Goal: Task Accomplishment & Management: Manage account settings

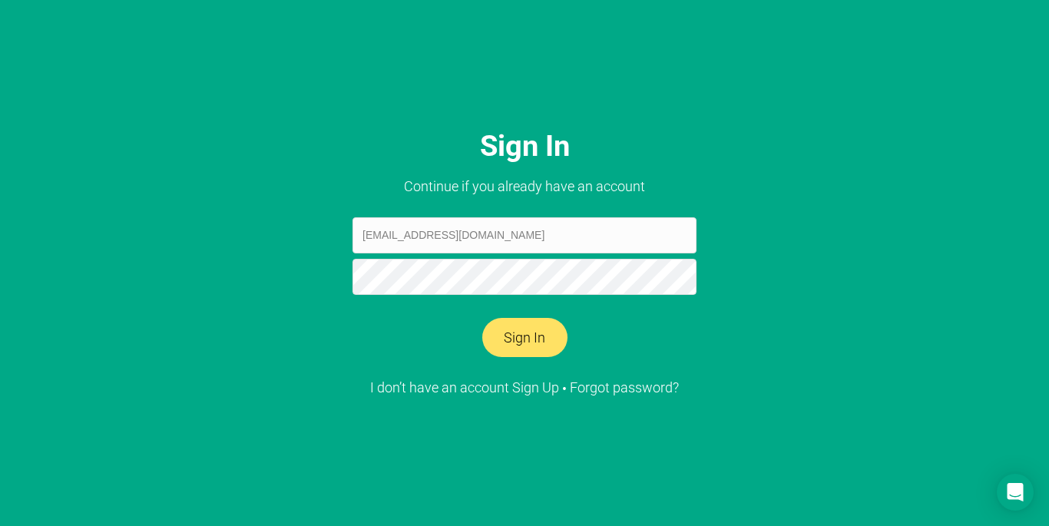
type input "[EMAIL_ADDRESS][DOMAIN_NAME]"
click at [526, 347] on button "Sign In" at bounding box center [524, 338] width 85 height 40
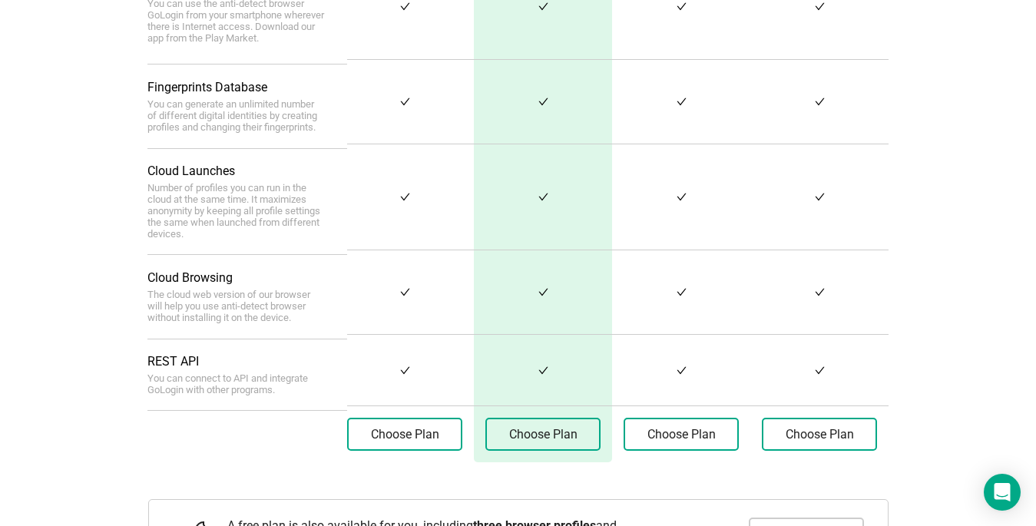
scroll to position [745, 0]
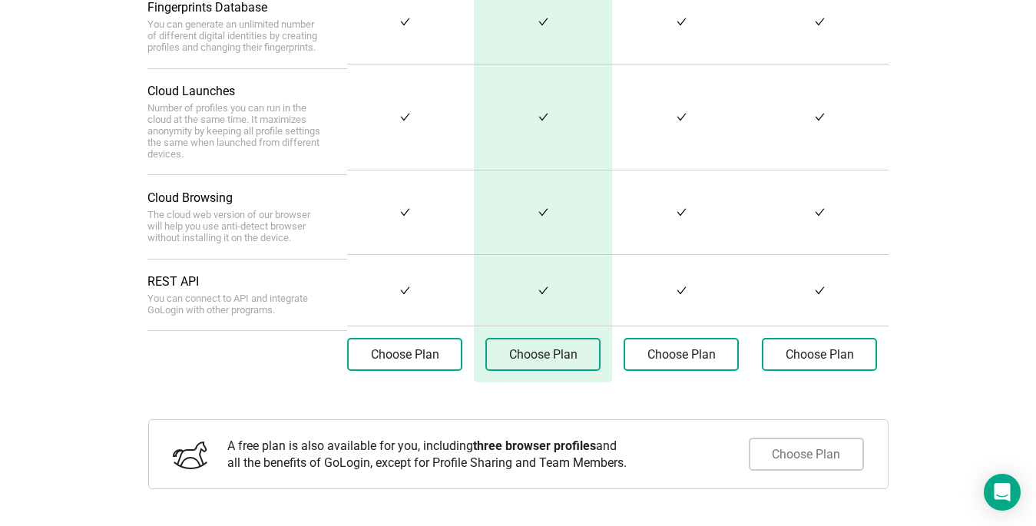
click at [816, 457] on button "Choose Plan" at bounding box center [806, 454] width 115 height 33
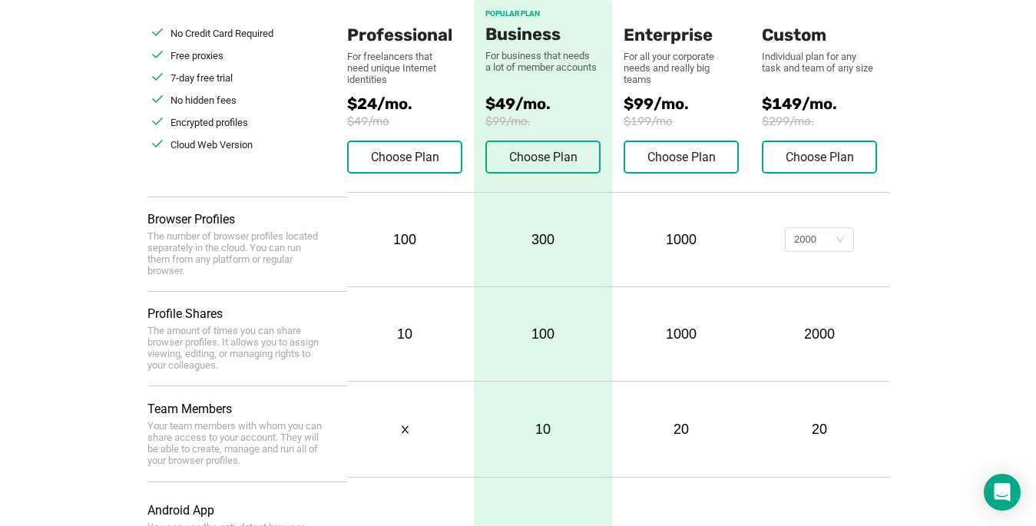
scroll to position [0, 0]
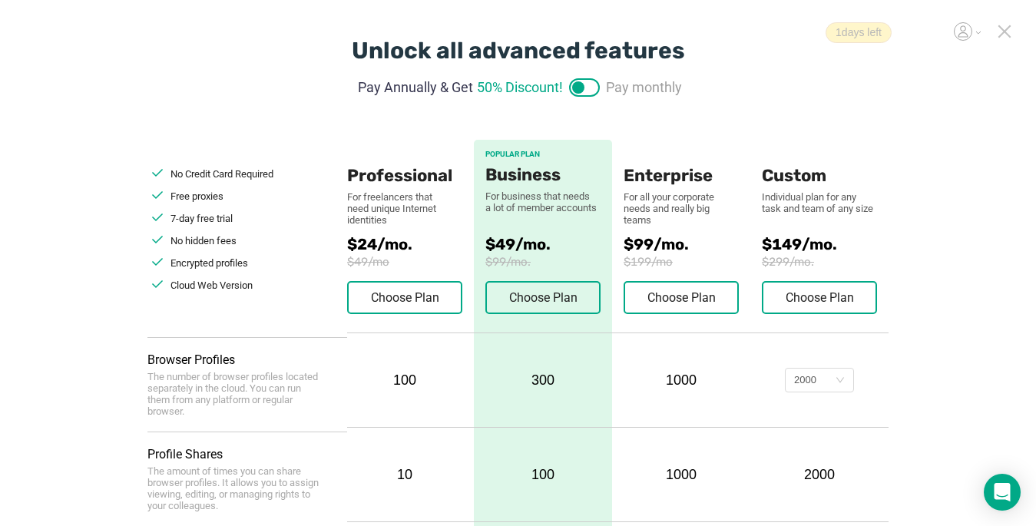
click at [1010, 35] on icon at bounding box center [1004, 32] width 14 height 14
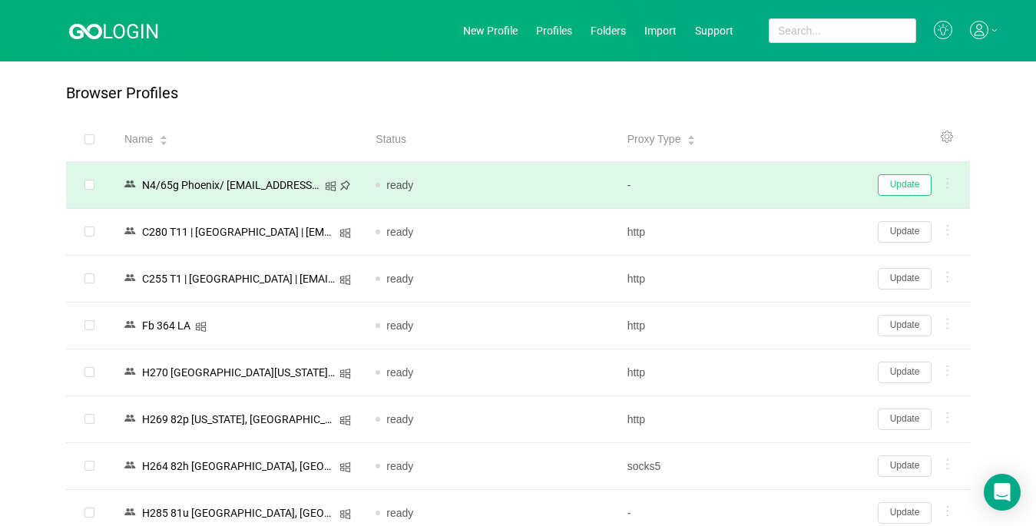
click at [909, 180] on button "Update" at bounding box center [905, 184] width 54 height 21
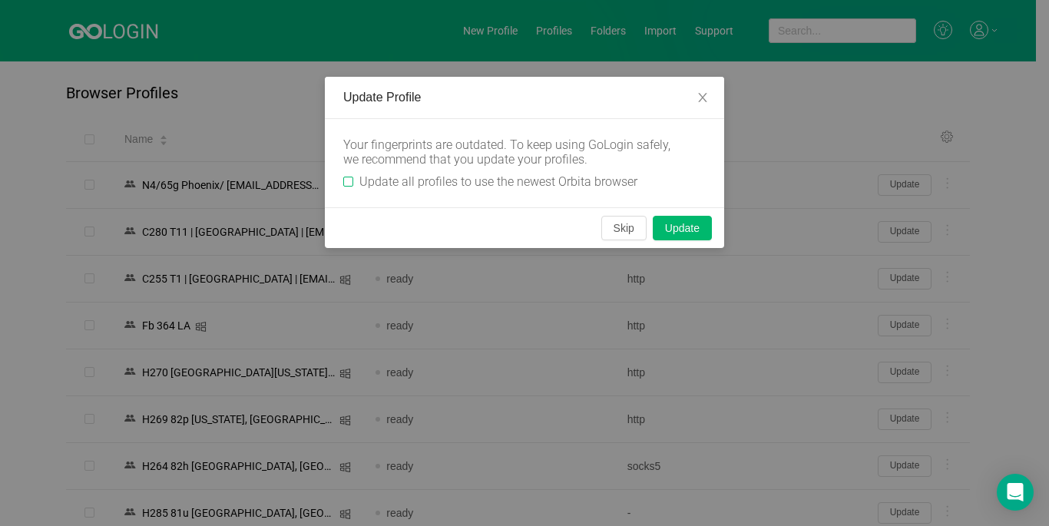
drag, startPoint x: 351, startPoint y: 180, endPoint x: 545, endPoint y: 243, distance: 204.0
click at [350, 180] on input "Update all profiles to use the newest Orbita browser" at bounding box center [348, 182] width 10 height 10
checkbox input "true"
click at [625, 230] on button "Skip" at bounding box center [623, 228] width 45 height 25
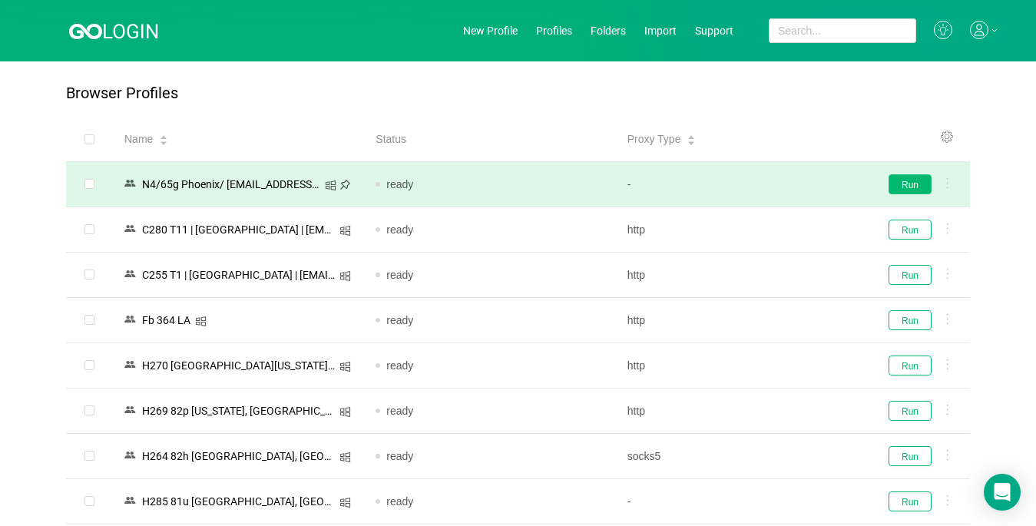
click at [924, 187] on button "Run" at bounding box center [909, 184] width 43 height 20
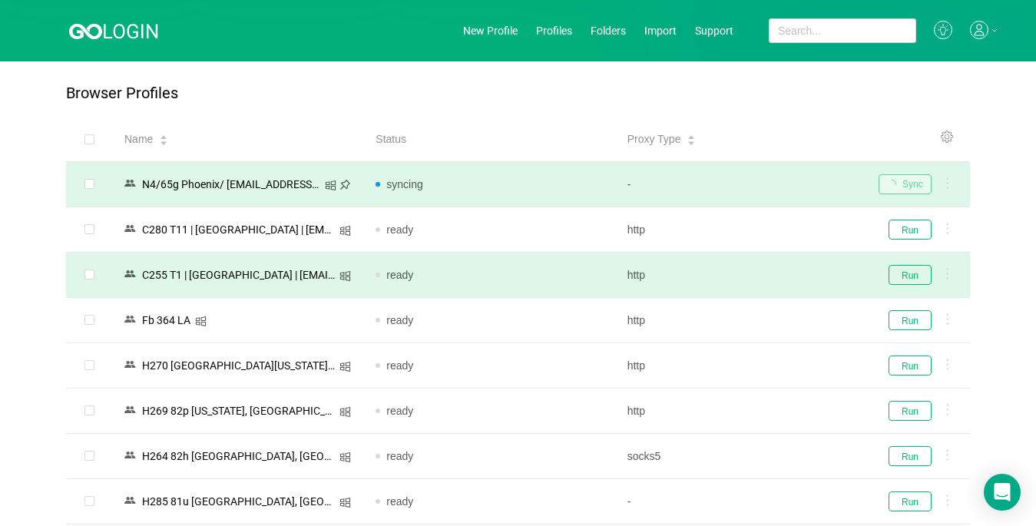
scroll to position [154, 0]
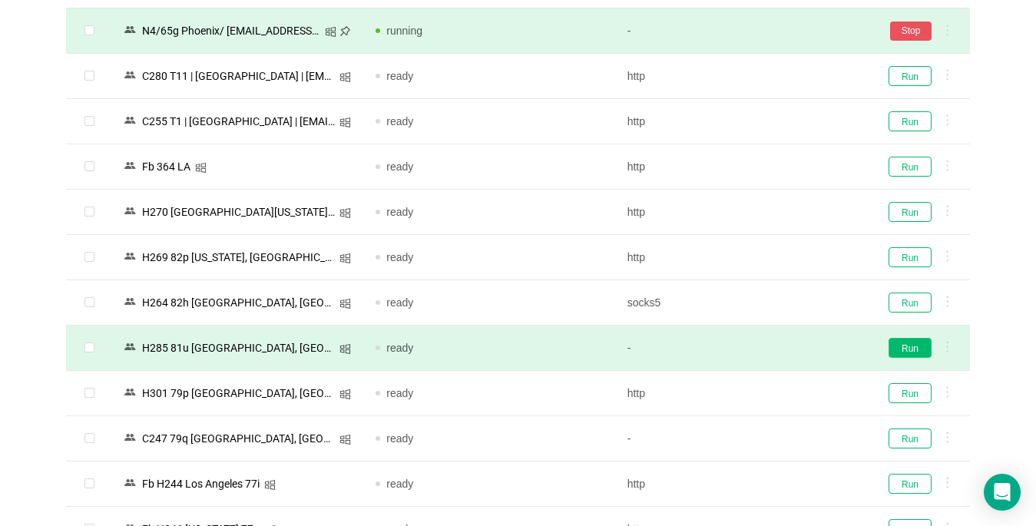
click at [905, 349] on button "Run" at bounding box center [909, 348] width 43 height 20
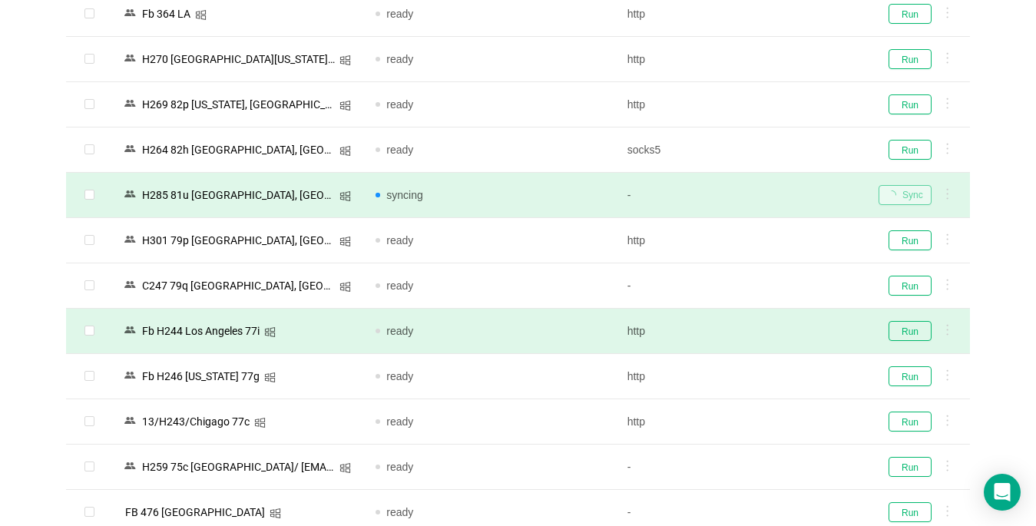
scroll to position [307, 0]
click at [908, 330] on button "Run" at bounding box center [909, 330] width 43 height 20
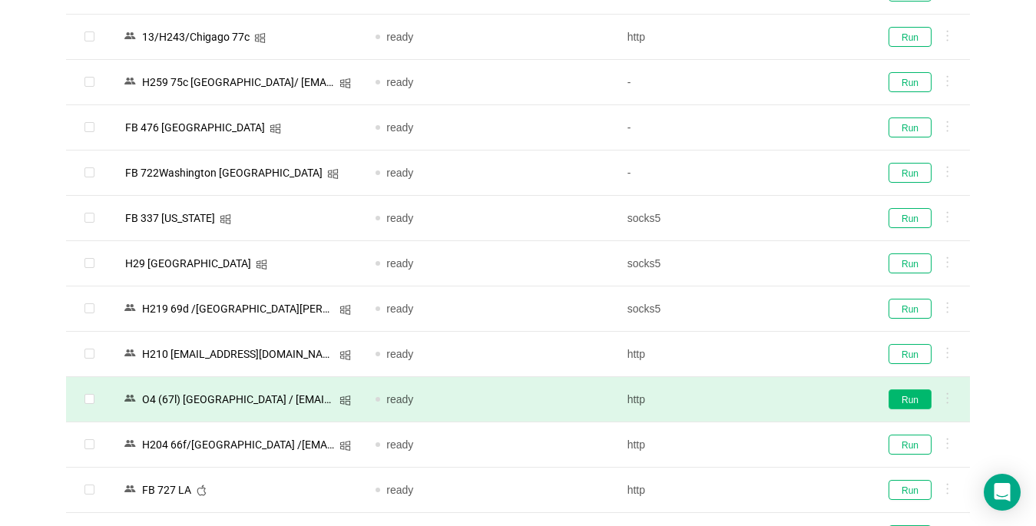
scroll to position [845, 0]
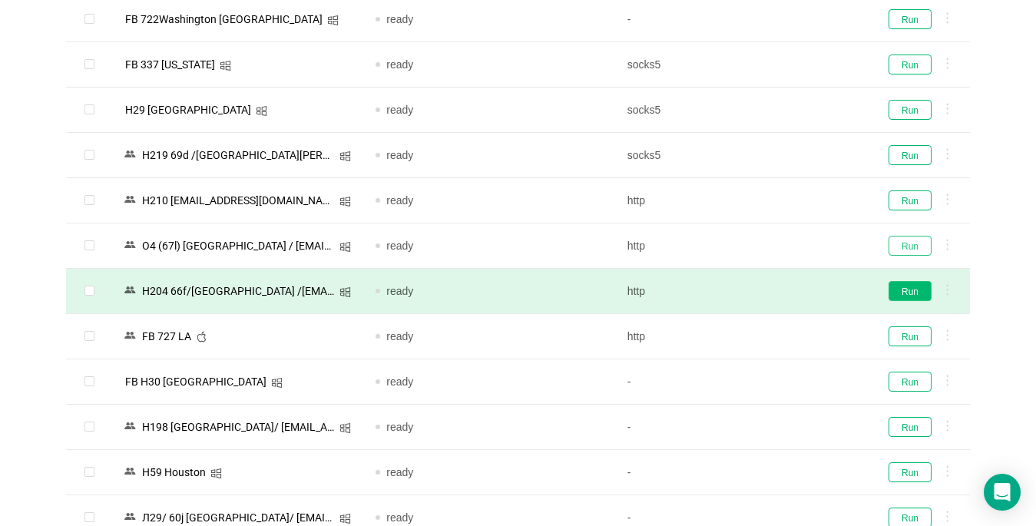
click at [908, 247] on button "Run" at bounding box center [909, 246] width 43 height 20
click at [918, 291] on button "Run" at bounding box center [909, 291] width 43 height 20
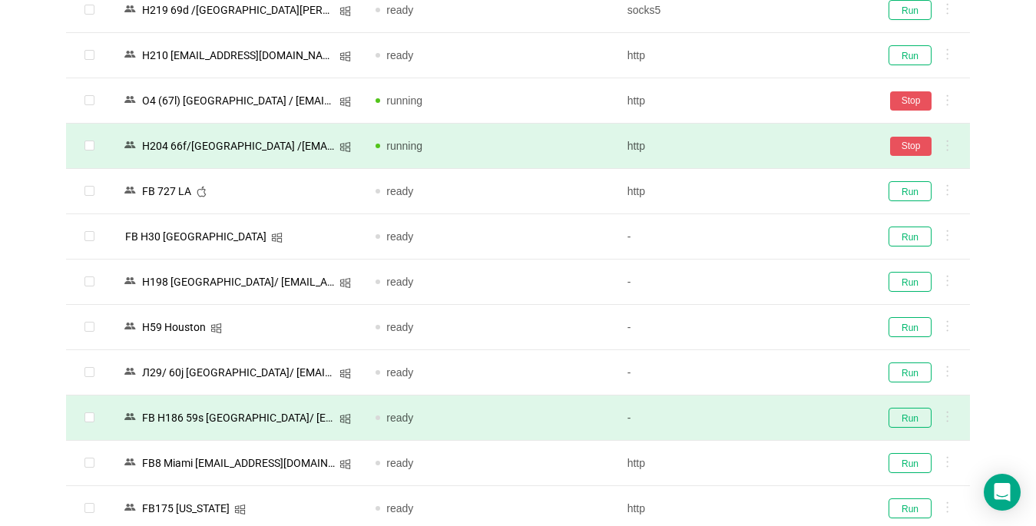
scroll to position [1075, 0]
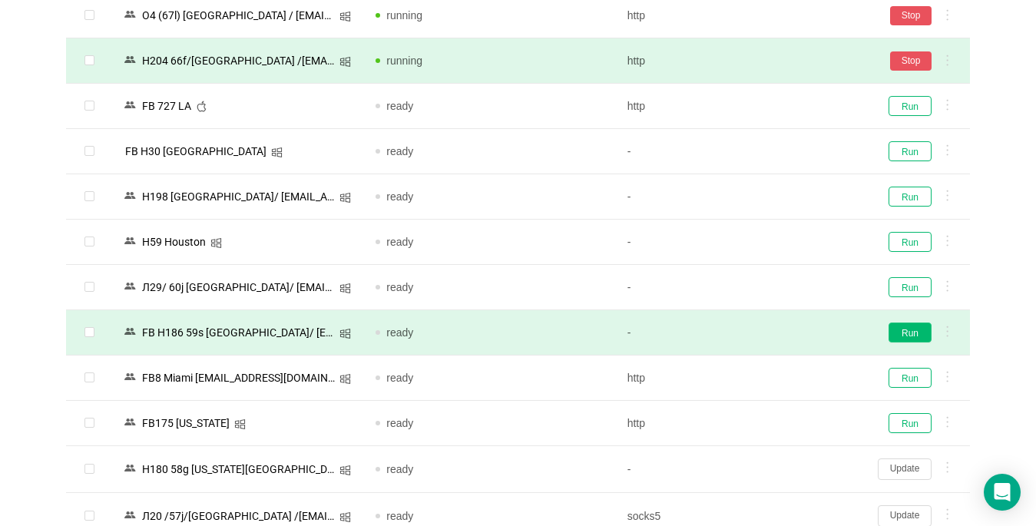
click at [908, 330] on button "Run" at bounding box center [909, 332] width 43 height 20
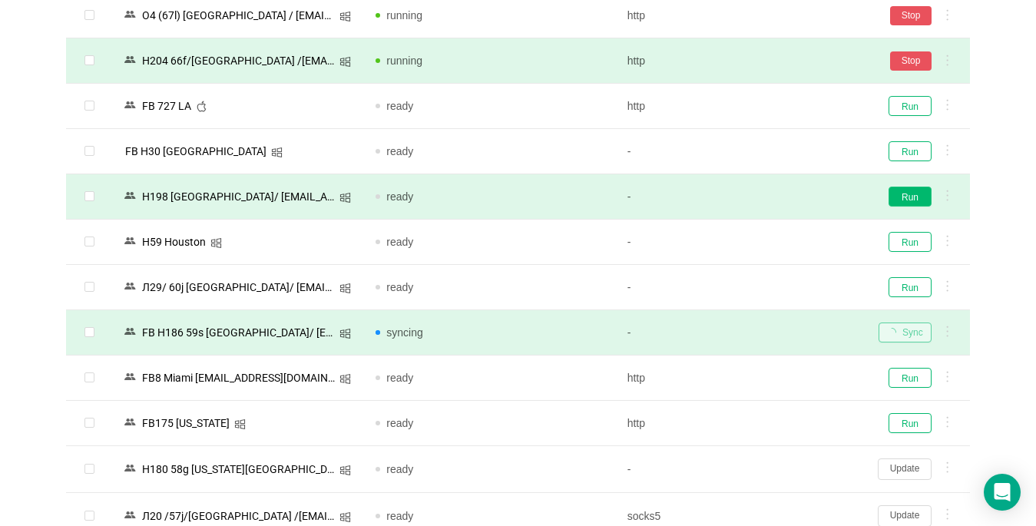
click at [907, 200] on button "Run" at bounding box center [909, 197] width 43 height 20
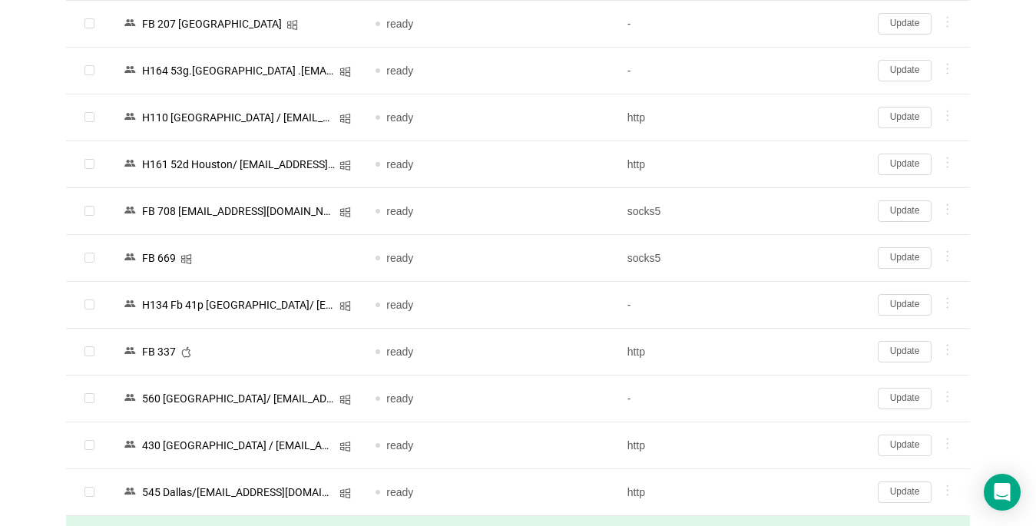
scroll to position [1843, 0]
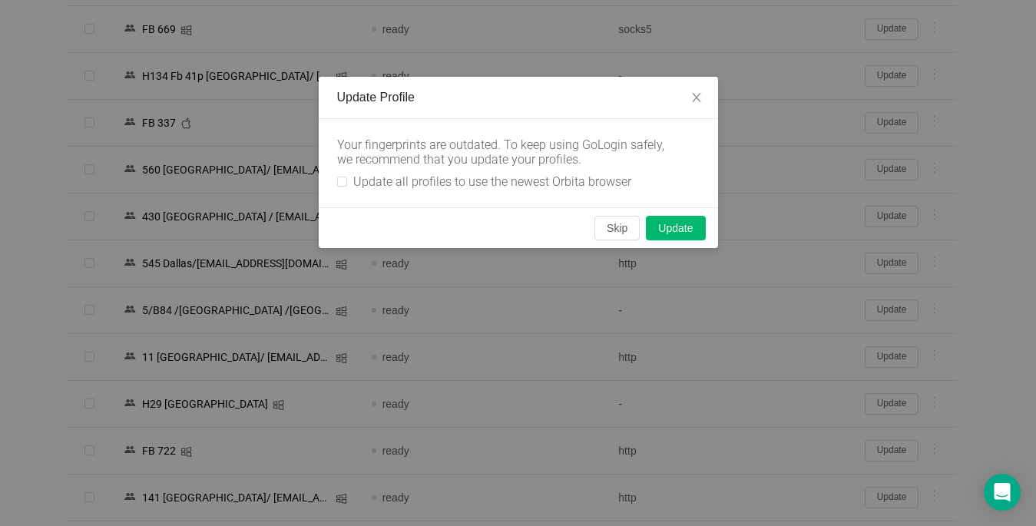
scroll to position [1382, 0]
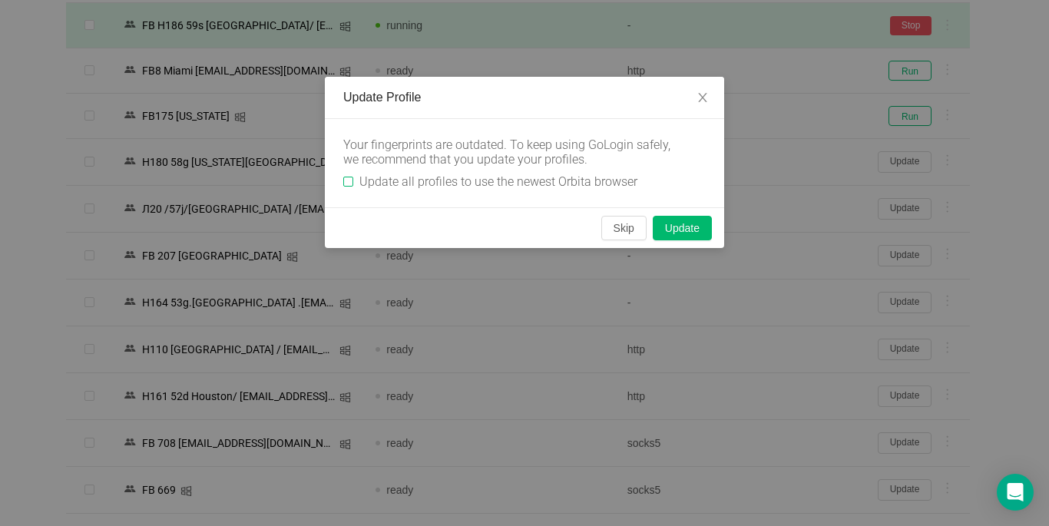
click at [349, 176] on label "Update all profiles to use the newest Orbita browser" at bounding box center [493, 181] width 300 height 15
click at [349, 177] on input "Update all profiles to use the newest Orbita browser" at bounding box center [348, 182] width 10 height 10
checkbox input "true"
click at [694, 231] on button "Update" at bounding box center [682, 228] width 59 height 25
click at [634, 227] on button "Skip" at bounding box center [623, 228] width 45 height 25
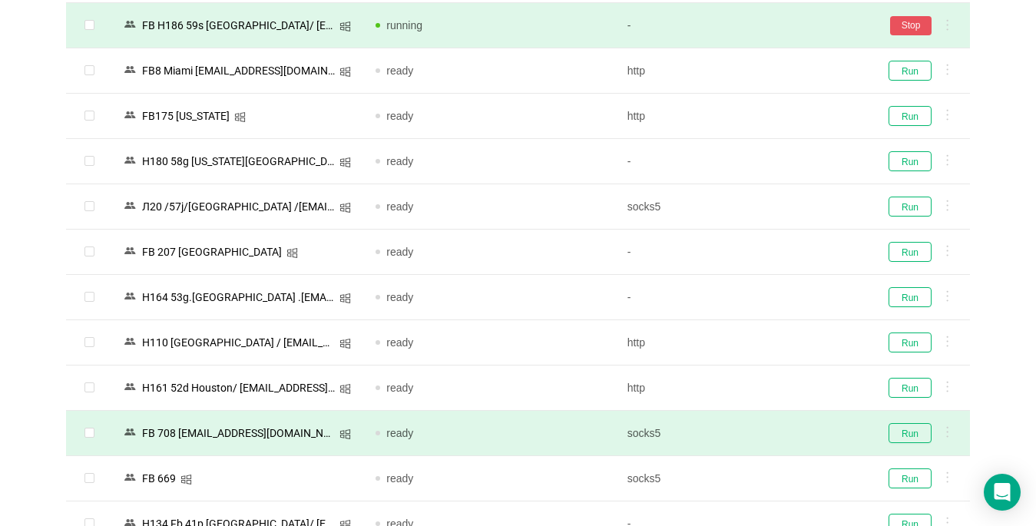
scroll to position [1536, 0]
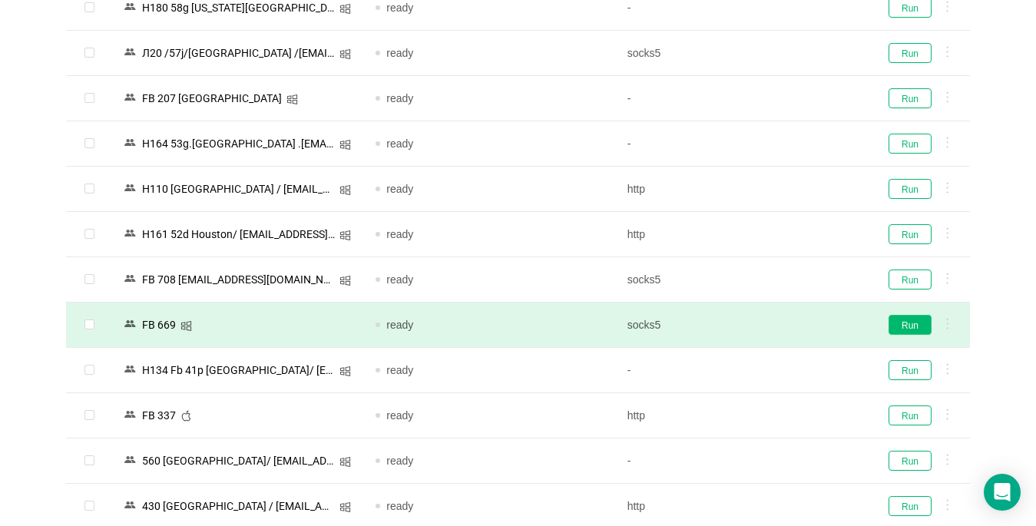
click at [914, 329] on button "Run" at bounding box center [909, 325] width 43 height 20
click at [86, 324] on input "checkbox" at bounding box center [89, 324] width 10 height 10
checkbox input "true"
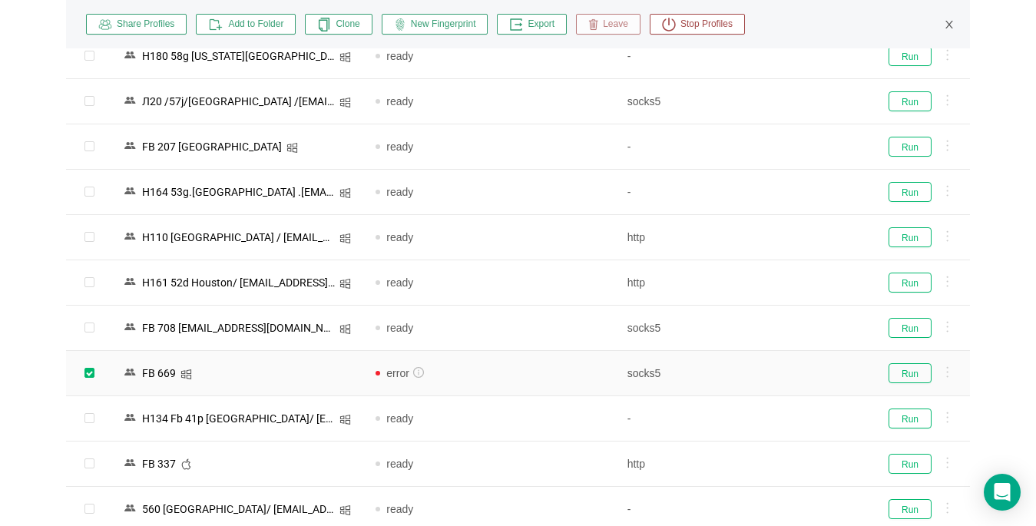
click at [611, 27] on span "Leave" at bounding box center [613, 25] width 30 height 14
click at [692, 91] on button "Yes" at bounding box center [695, 92] width 30 height 18
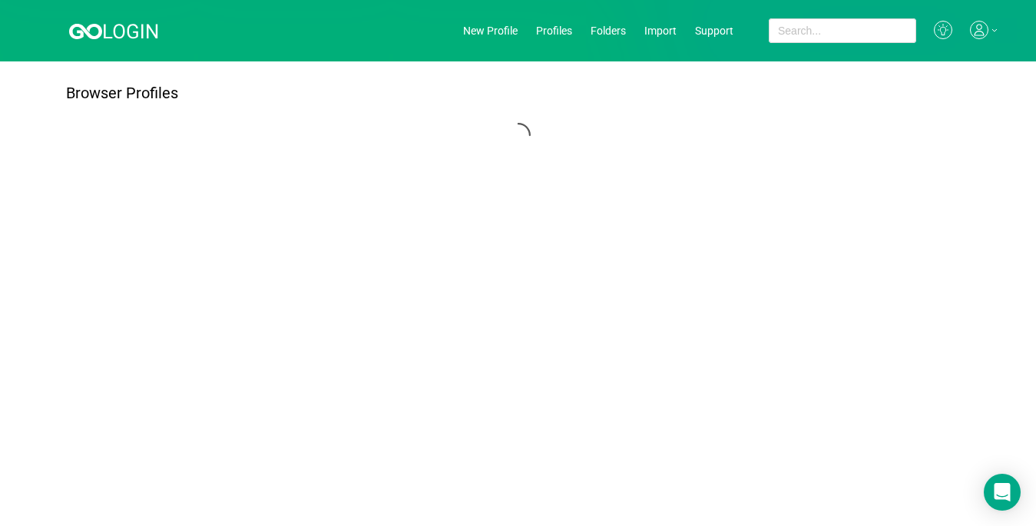
scroll to position [0, 0]
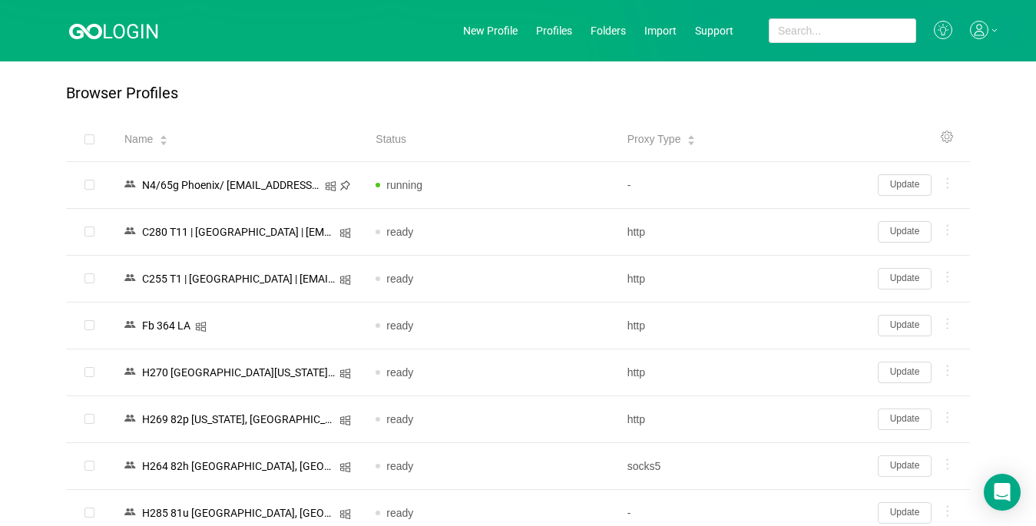
click at [976, 30] on icon at bounding box center [979, 30] width 18 height 18
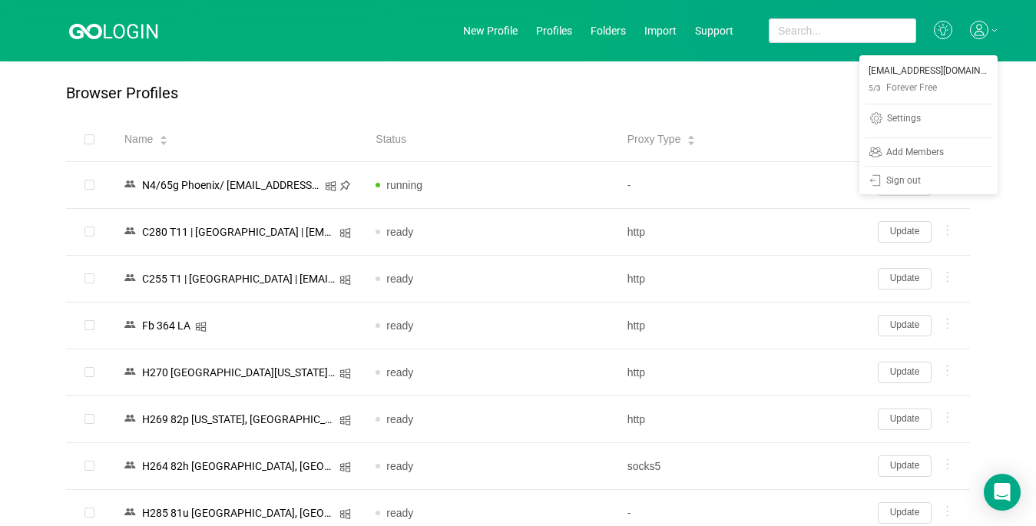
click at [975, 28] on icon at bounding box center [979, 30] width 18 height 18
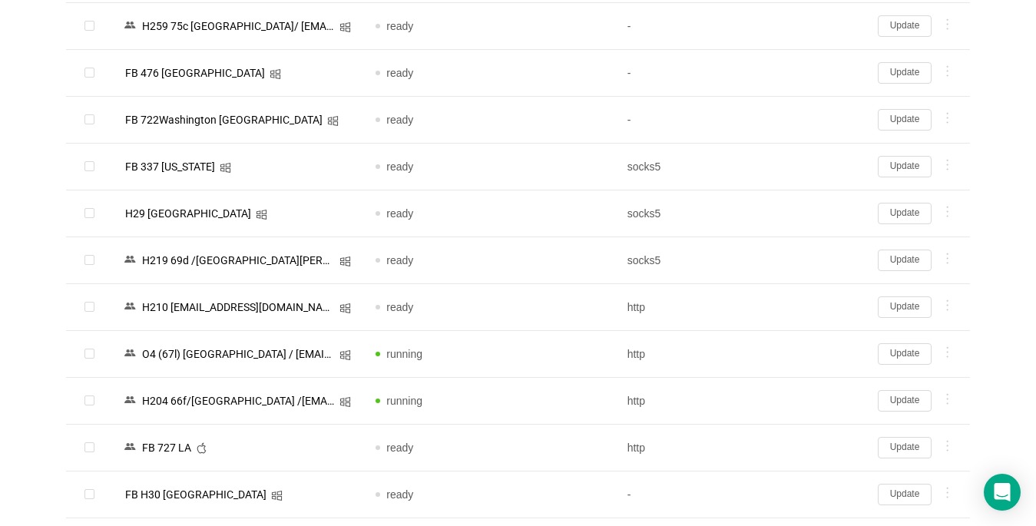
scroll to position [998, 0]
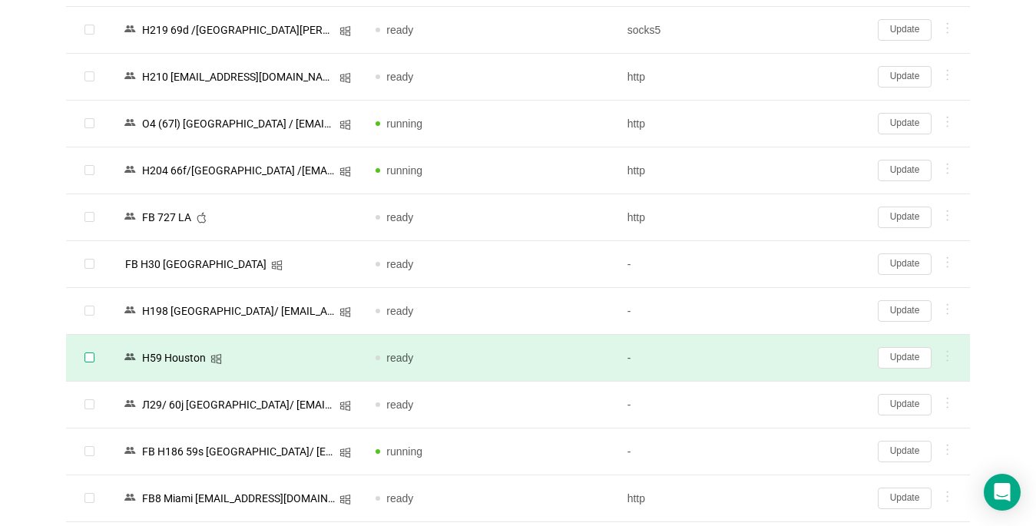
click at [85, 358] on input "checkbox" at bounding box center [89, 357] width 10 height 10
checkbox input "true"
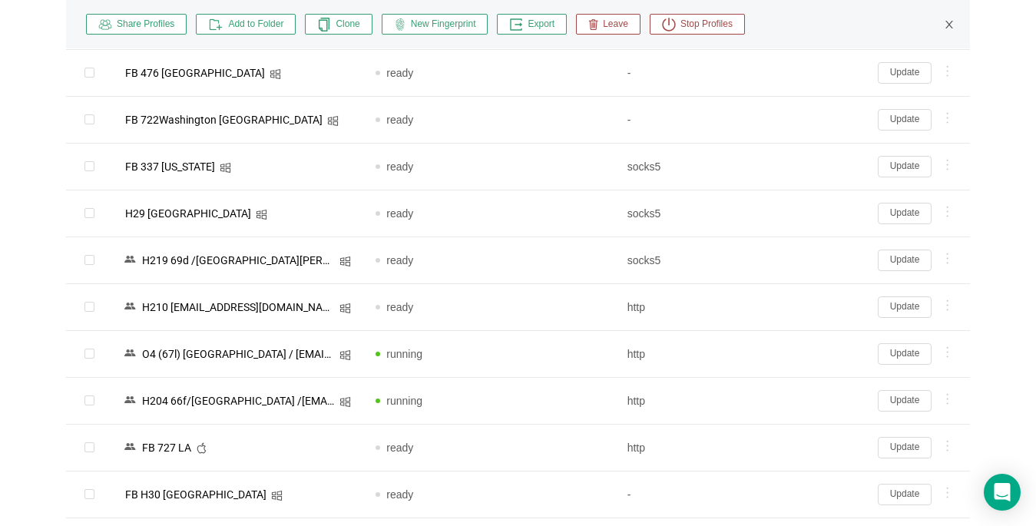
scroll to position [1152, 0]
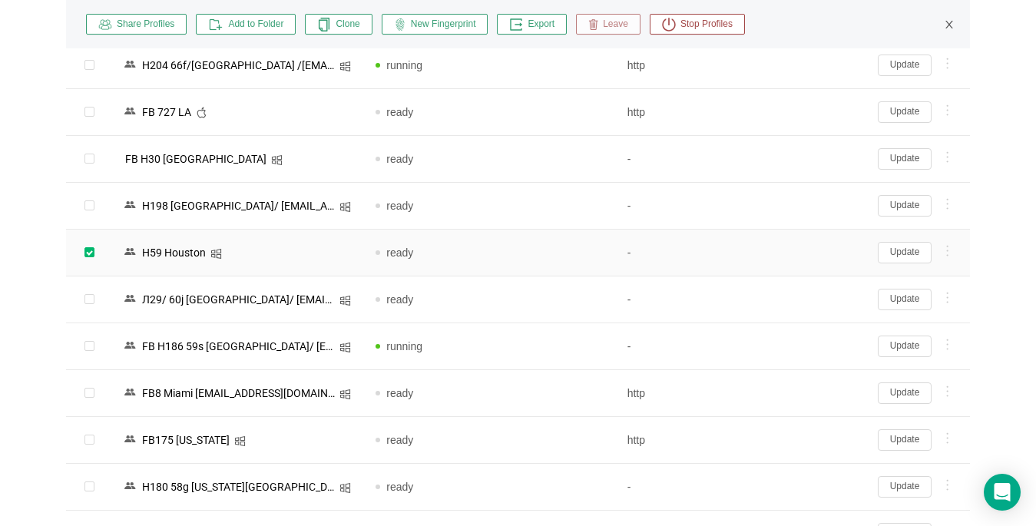
click at [588, 23] on icon "button" at bounding box center [593, 25] width 10 height 14
click at [689, 93] on button "Yes" at bounding box center [695, 92] width 30 height 18
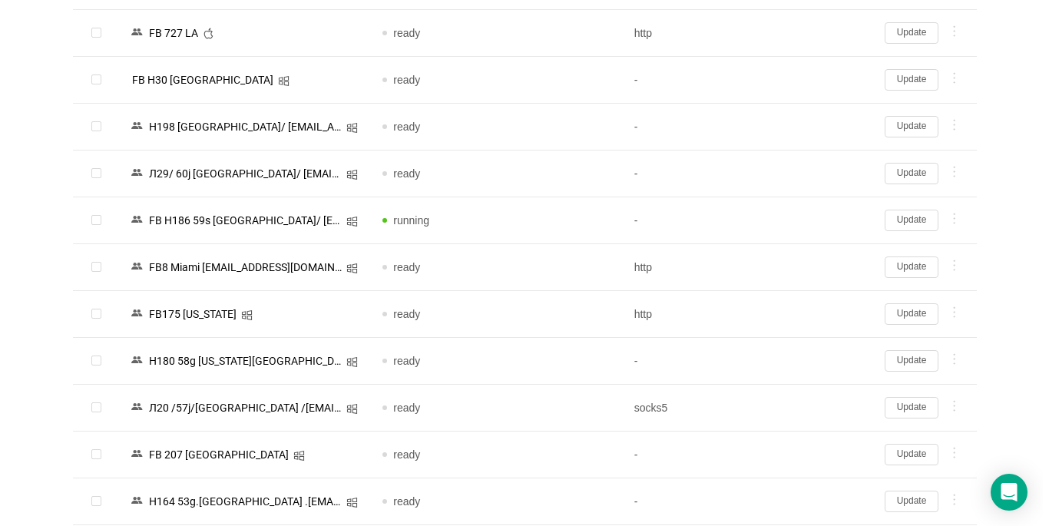
scroll to position [1407, 0]
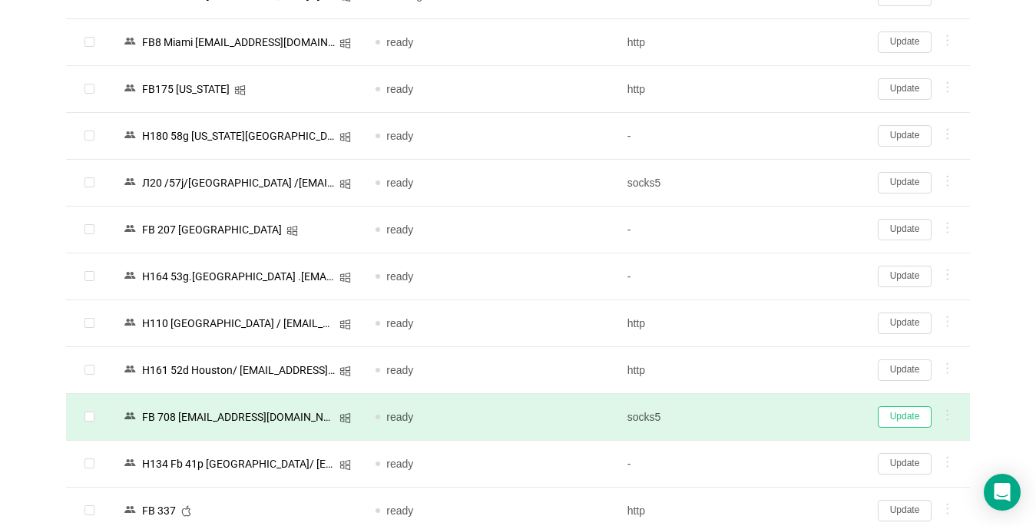
click at [904, 422] on button "Update" at bounding box center [905, 416] width 54 height 21
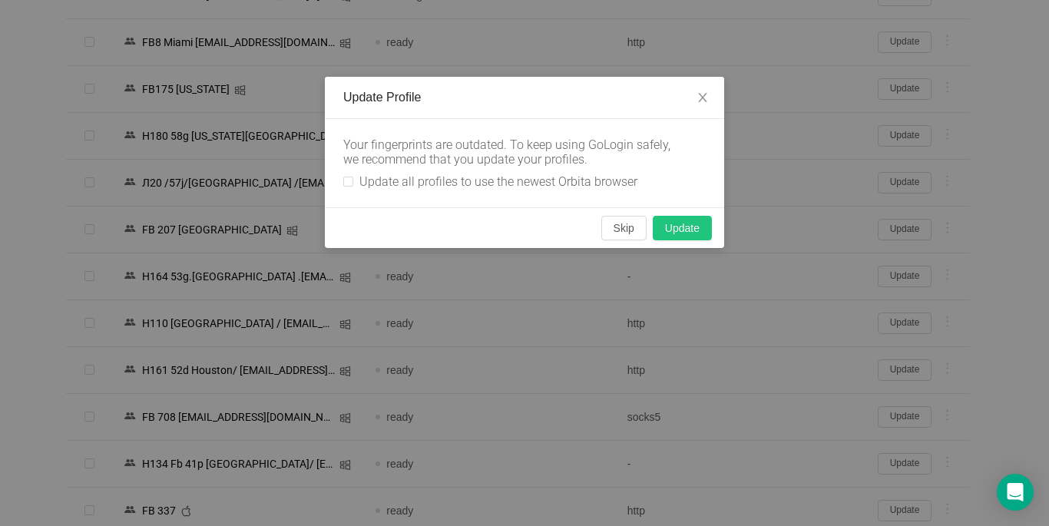
click at [685, 233] on button "Update" at bounding box center [682, 228] width 59 height 25
click at [347, 179] on input "Update all profiles to use the newest Orbita browser" at bounding box center [348, 182] width 10 height 10
checkbox input "true"
click at [613, 230] on button "Skip" at bounding box center [623, 228] width 45 height 25
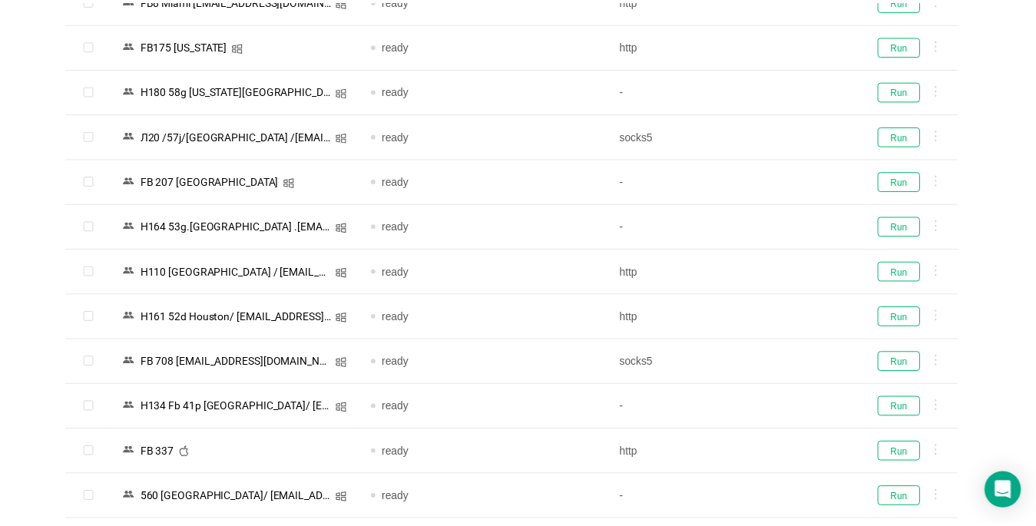
scroll to position [1367, 0]
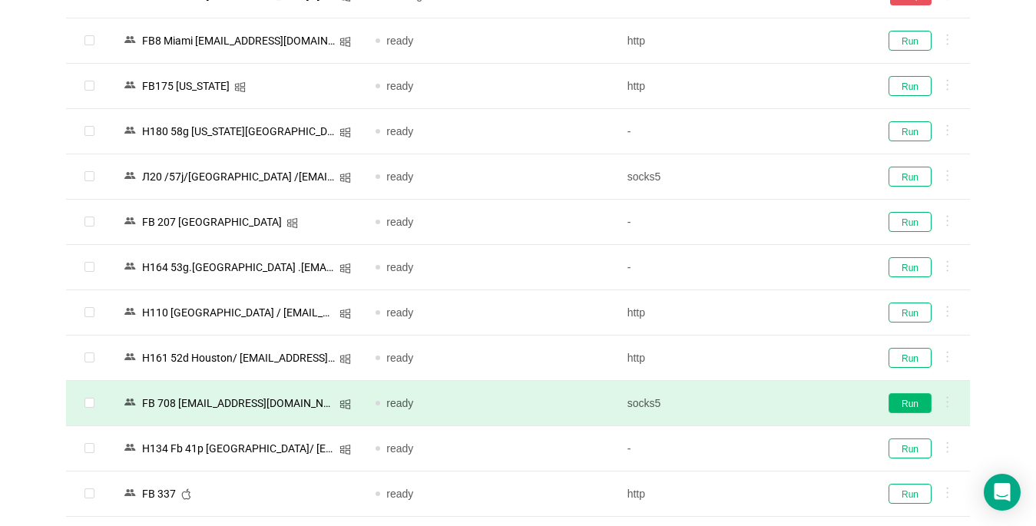
click at [917, 402] on button "Run" at bounding box center [909, 403] width 43 height 20
click at [89, 406] on input "checkbox" at bounding box center [89, 403] width 10 height 10
checkbox input "true"
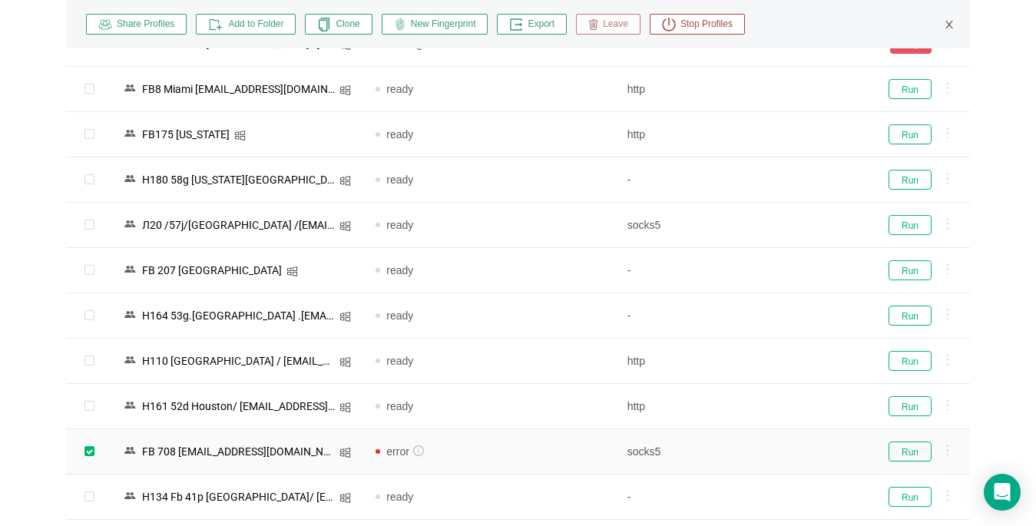
click at [604, 19] on span "Leave" at bounding box center [613, 25] width 30 height 14
click at [696, 91] on button "Yes" at bounding box center [695, 92] width 30 height 18
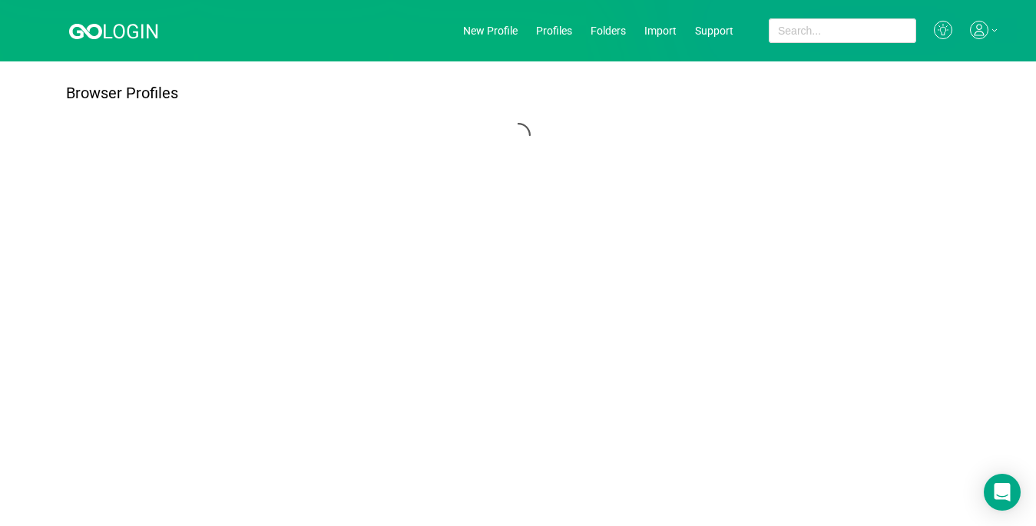
scroll to position [0, 0]
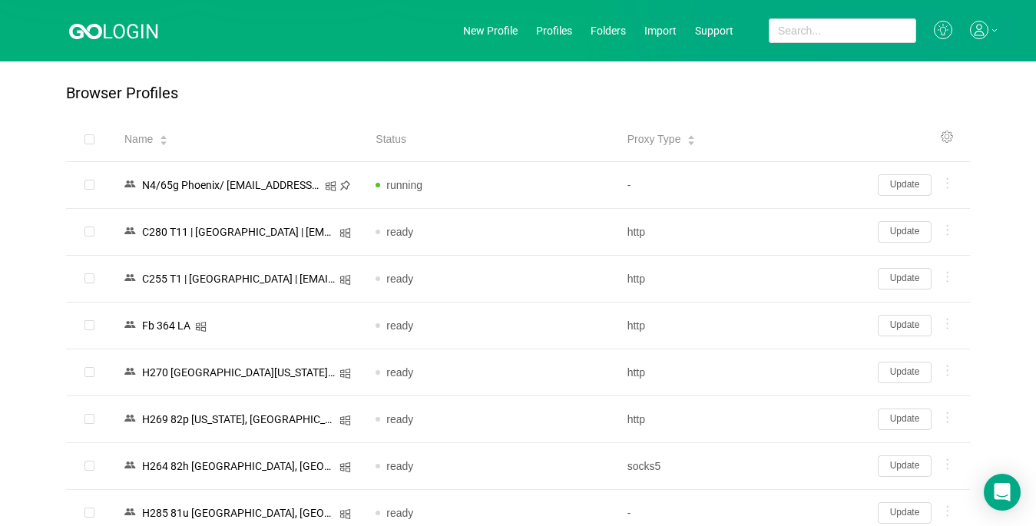
click at [986, 31] on icon at bounding box center [979, 30] width 18 height 18
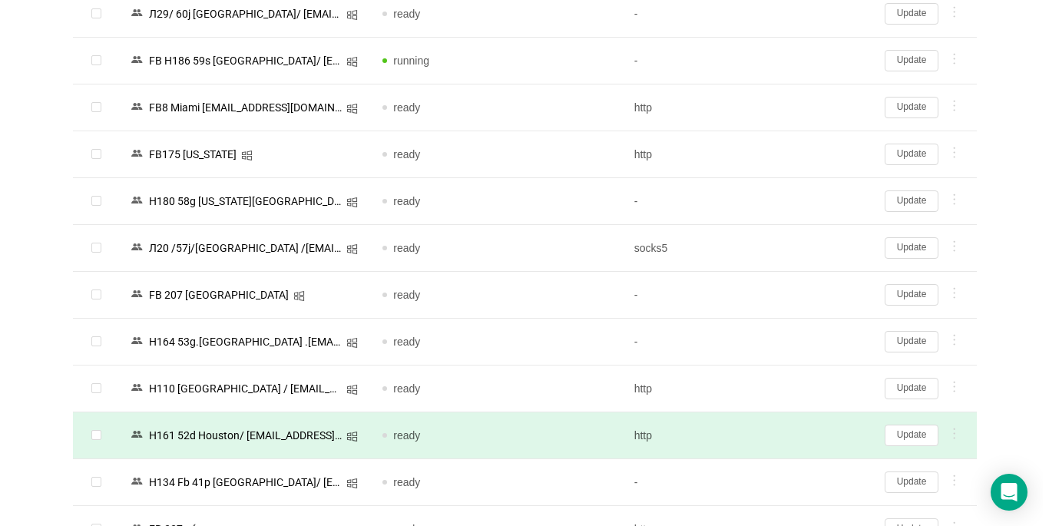
scroll to position [1407, 0]
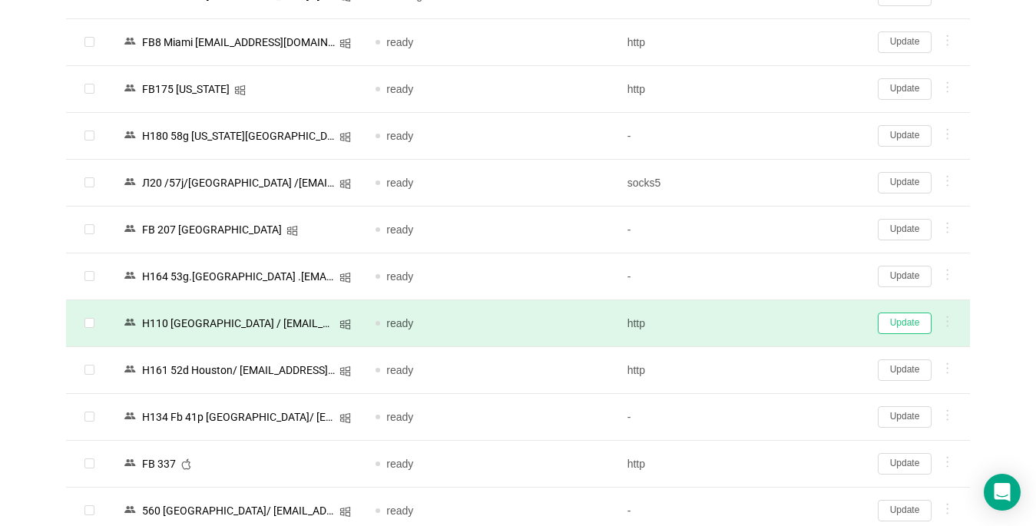
click at [904, 324] on button "Update" at bounding box center [905, 322] width 54 height 21
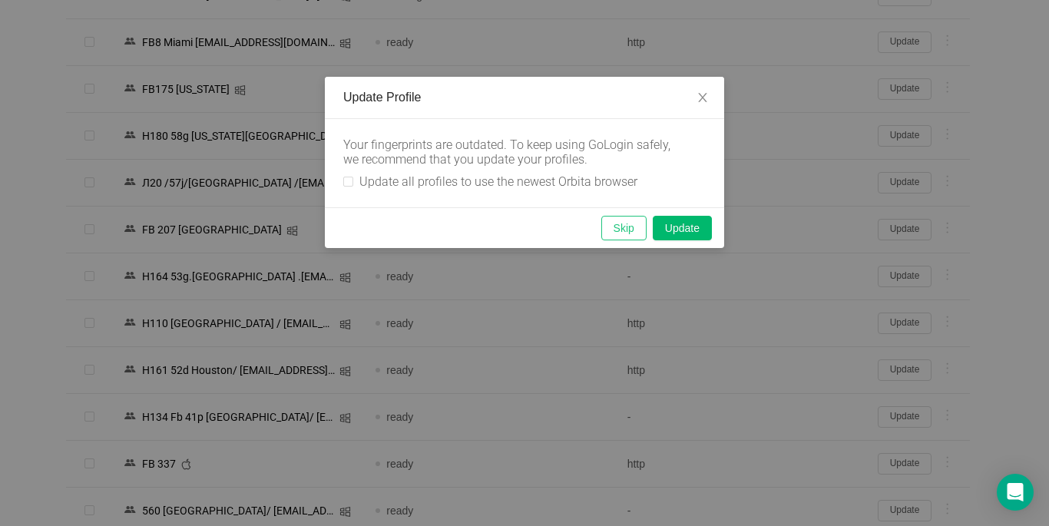
click at [617, 230] on button "Skip" at bounding box center [623, 228] width 45 height 25
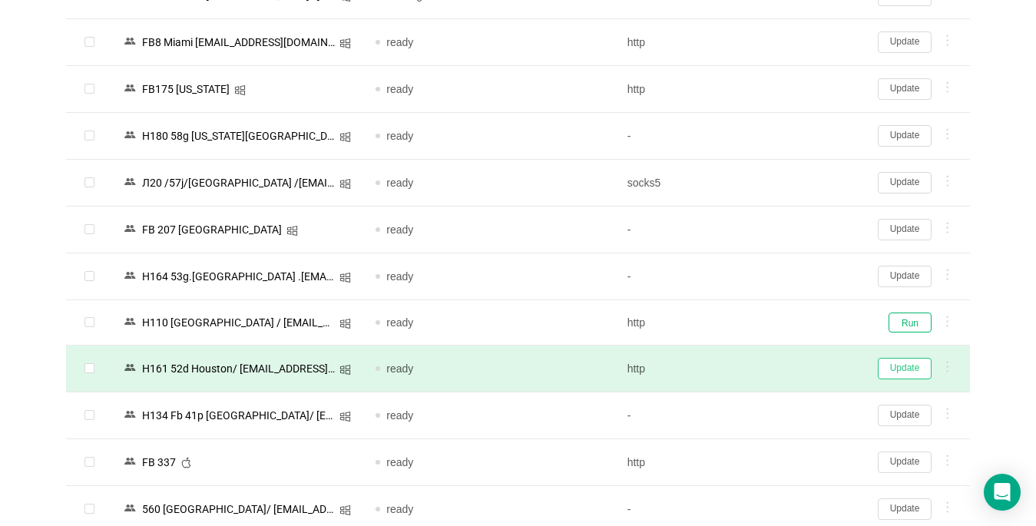
click at [900, 367] on button "Update" at bounding box center [905, 368] width 54 height 21
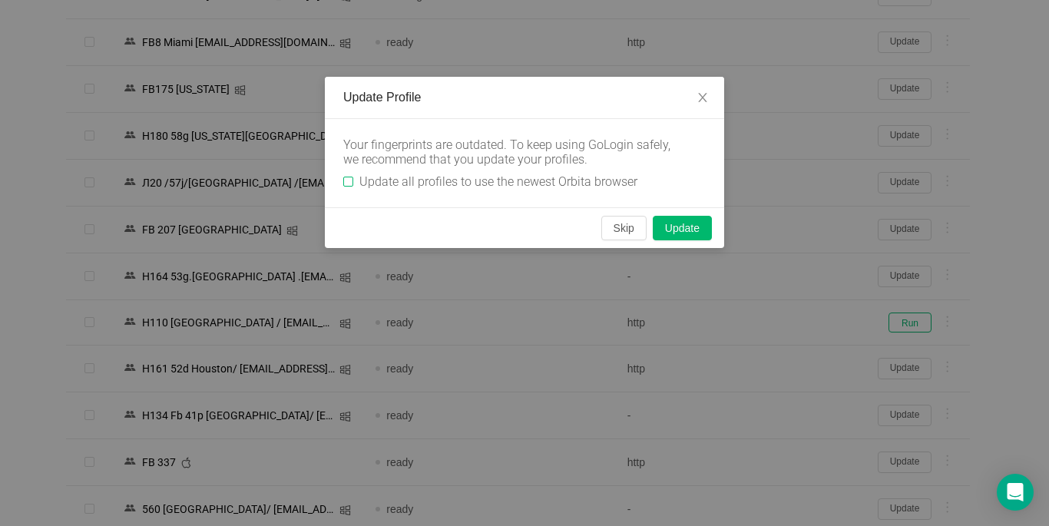
click at [351, 175] on label "Update all profiles to use the newest Orbita browser" at bounding box center [493, 181] width 300 height 15
click at [351, 177] on input "Update all profiles to use the newest Orbita browser" at bounding box center [348, 182] width 10 height 10
checkbox input "true"
click at [620, 233] on button "Skip" at bounding box center [623, 228] width 45 height 25
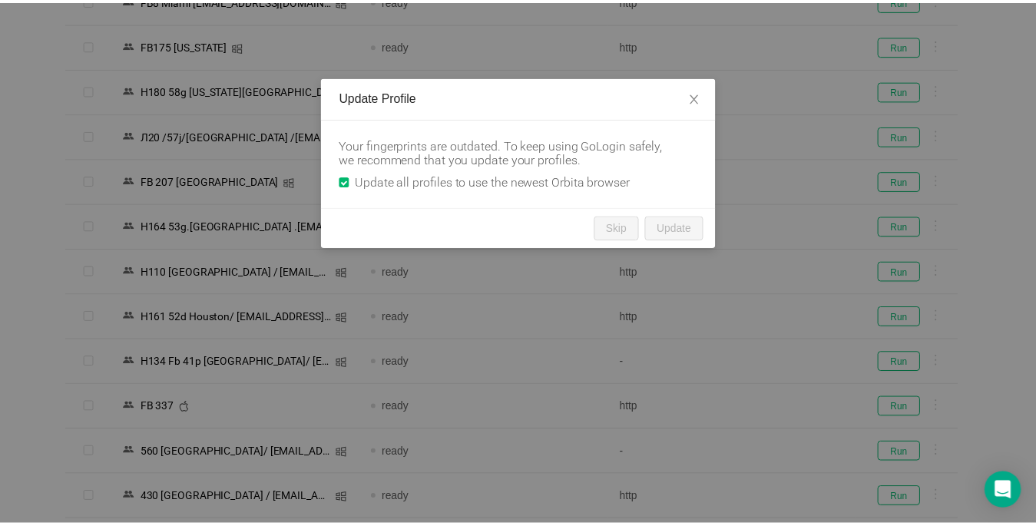
scroll to position [1367, 0]
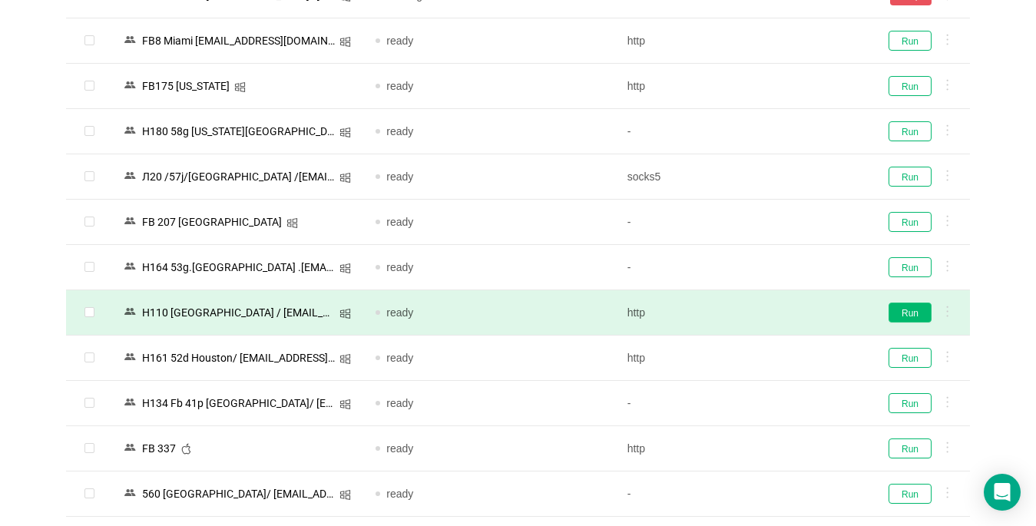
click at [898, 318] on button "Run" at bounding box center [909, 313] width 43 height 20
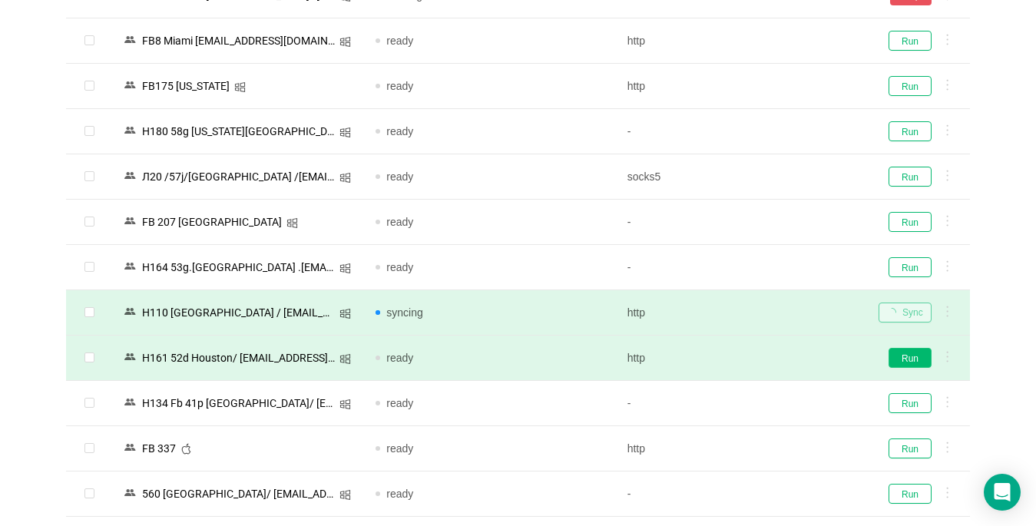
click at [901, 361] on button "Run" at bounding box center [909, 358] width 43 height 20
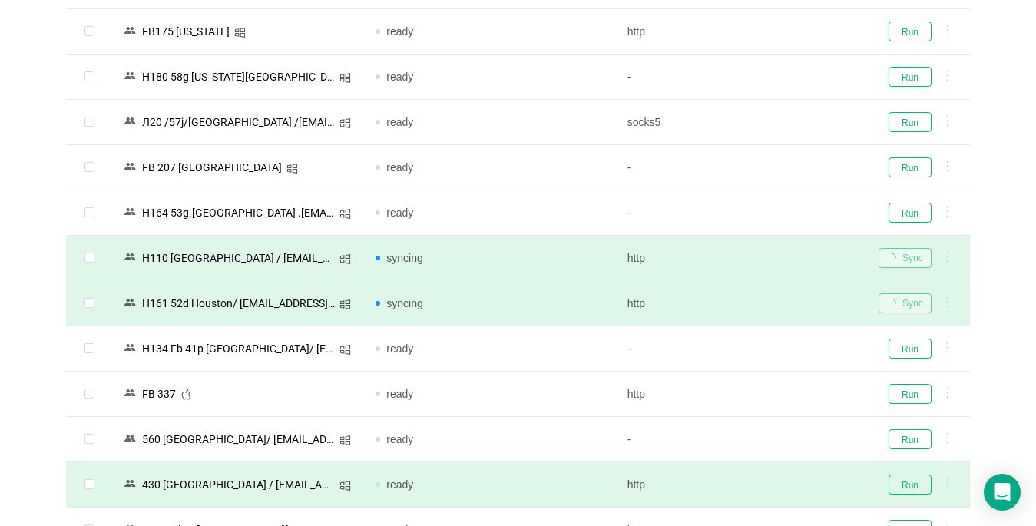
scroll to position [1520, 0]
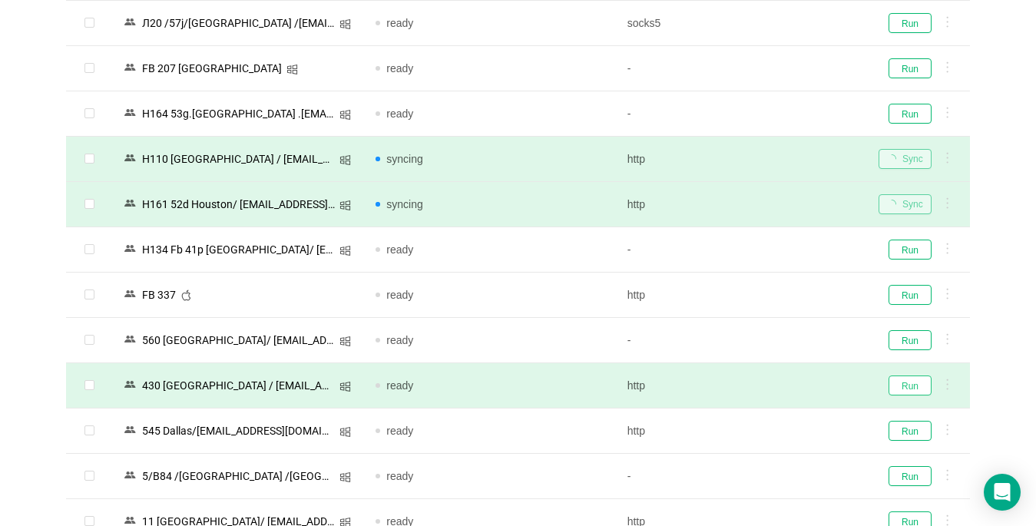
drag, startPoint x: 904, startPoint y: 389, endPoint x: 913, endPoint y: 405, distance: 18.2
click at [908, 390] on button "Run" at bounding box center [909, 385] width 43 height 20
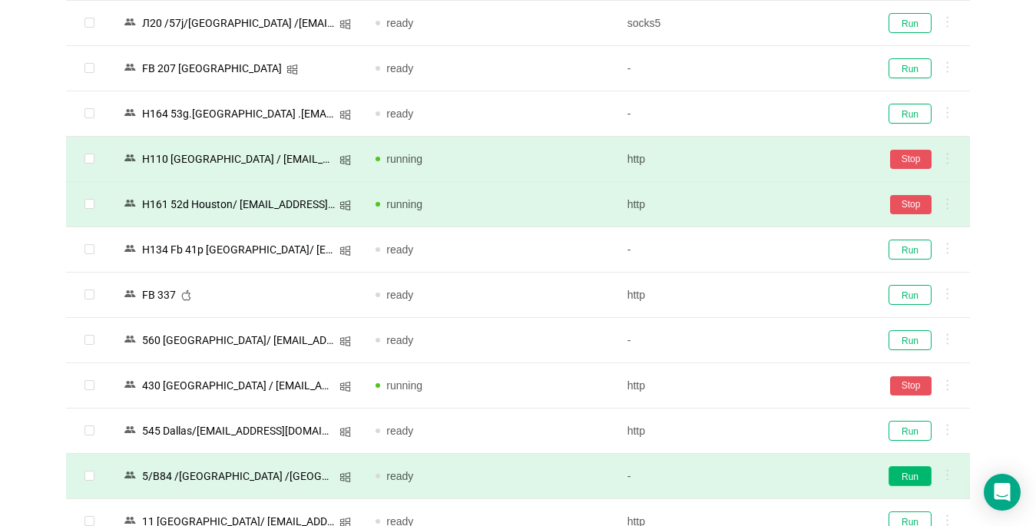
click at [908, 484] on button "Run" at bounding box center [909, 476] width 43 height 20
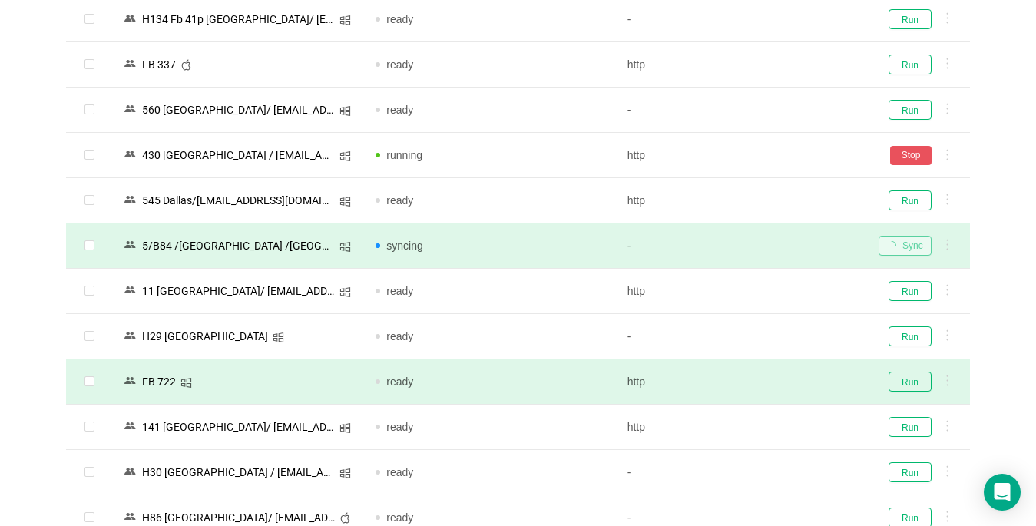
scroll to position [1981, 0]
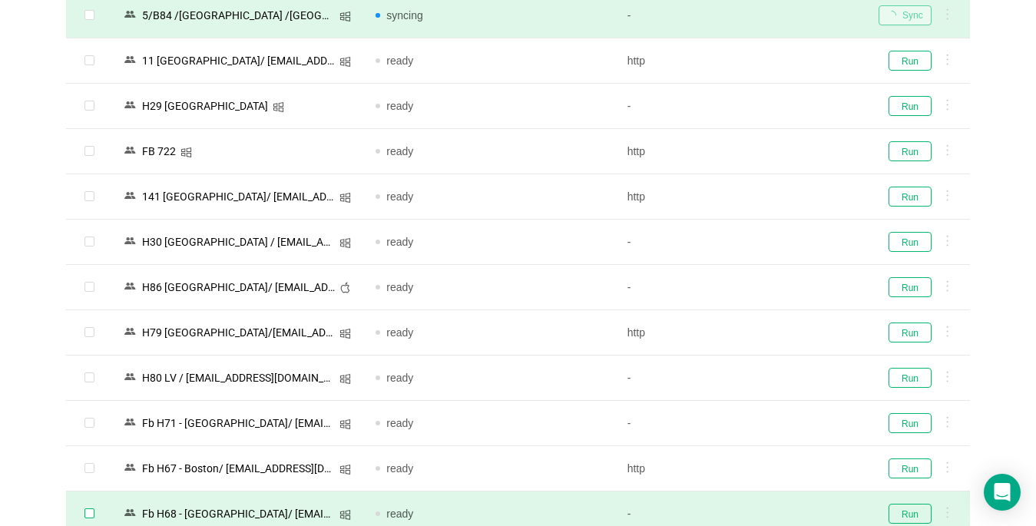
click at [88, 405] on td at bounding box center [89, 423] width 46 height 45
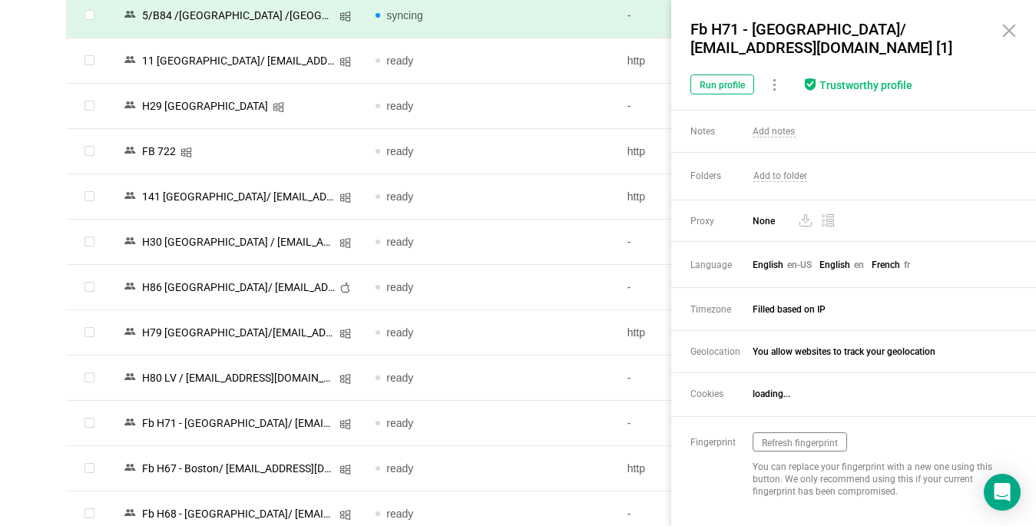
scroll to position [2135, 0]
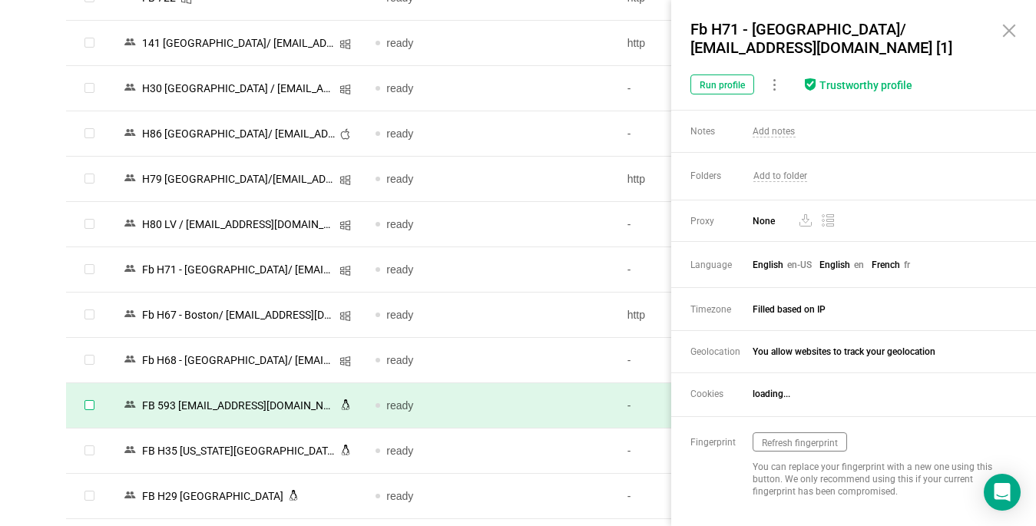
click at [84, 404] on input "checkbox" at bounding box center [89, 405] width 10 height 10
checkbox input "true"
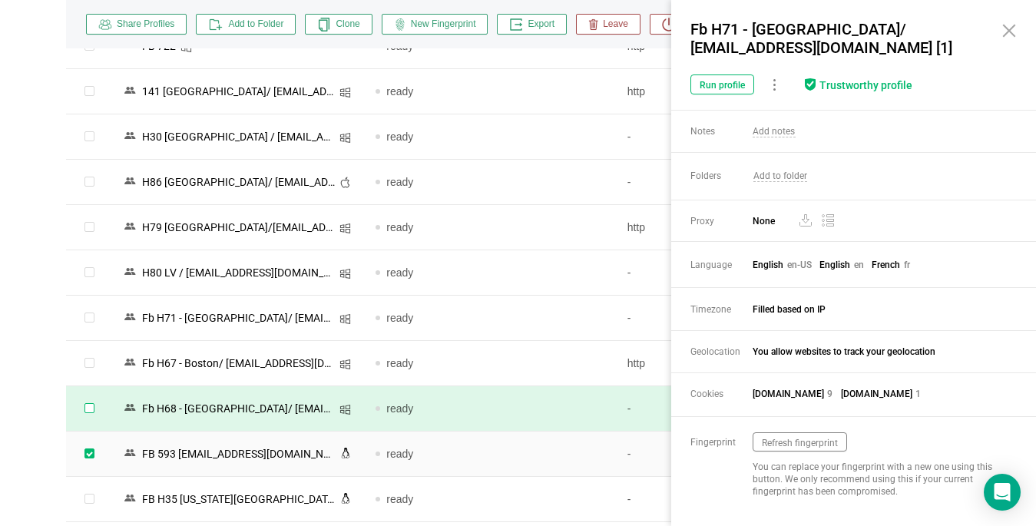
click at [93, 408] on input "checkbox" at bounding box center [89, 408] width 10 height 10
checkbox input "true"
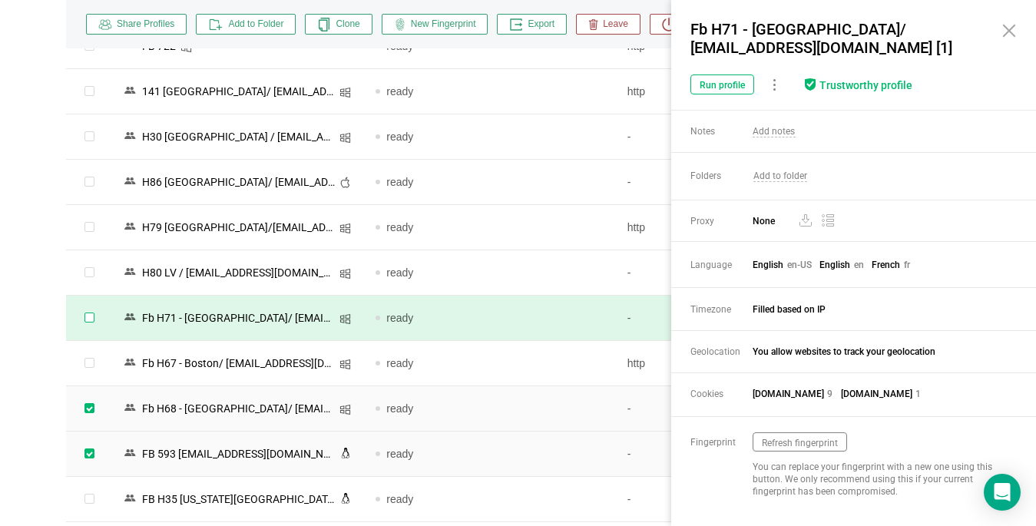
click at [88, 316] on input "checkbox" at bounding box center [89, 317] width 10 height 10
checkbox input "true"
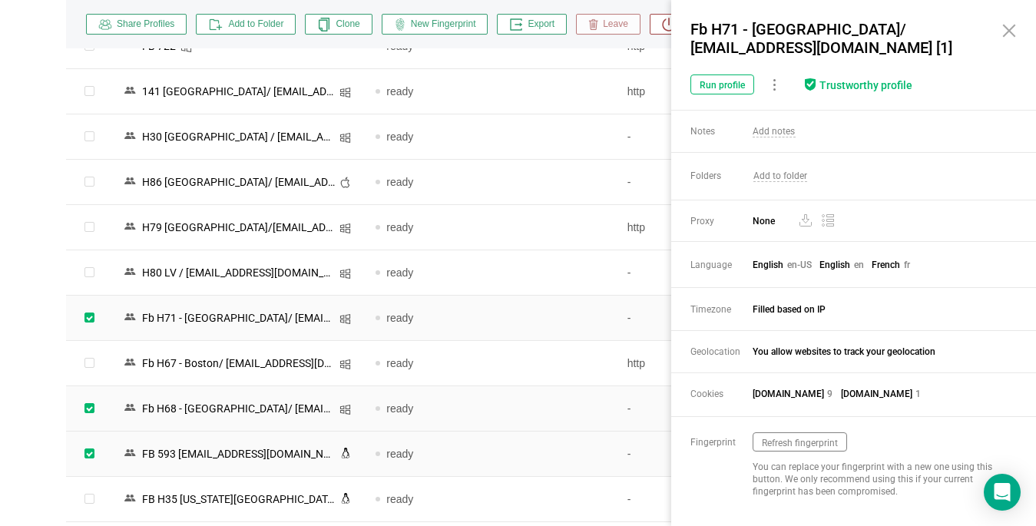
click at [606, 18] on span "Leave" at bounding box center [613, 25] width 30 height 14
click at [696, 91] on button "Yes" at bounding box center [695, 92] width 30 height 18
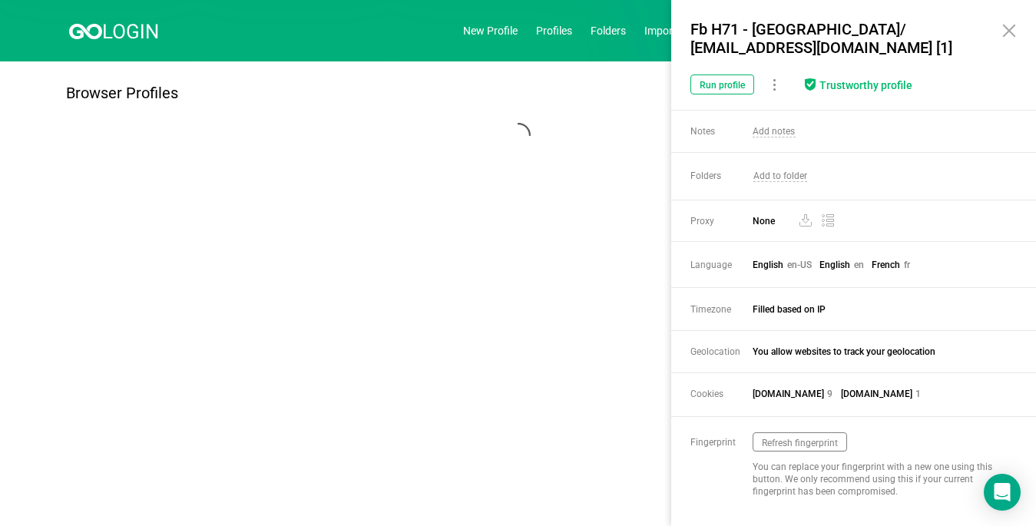
scroll to position [0, 0]
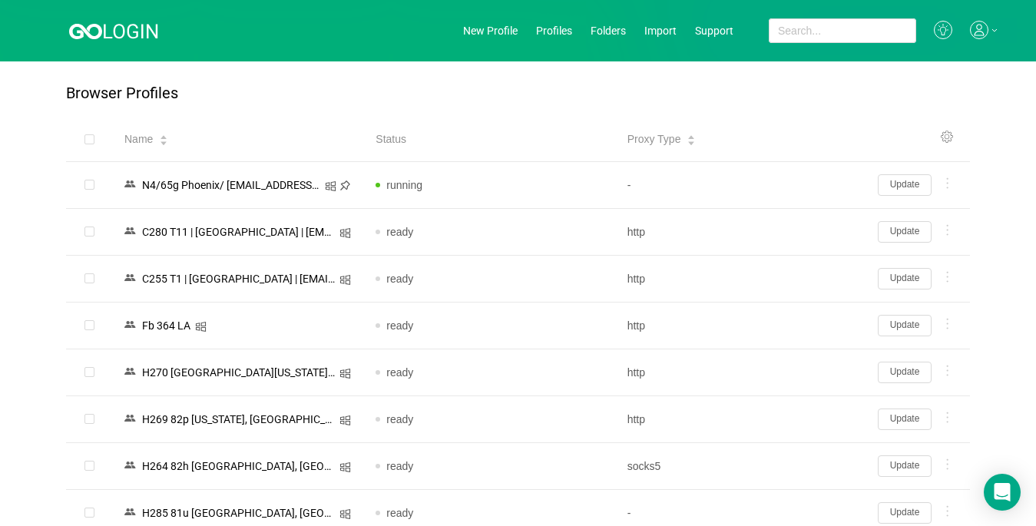
click at [983, 25] on icon at bounding box center [979, 30] width 18 height 18
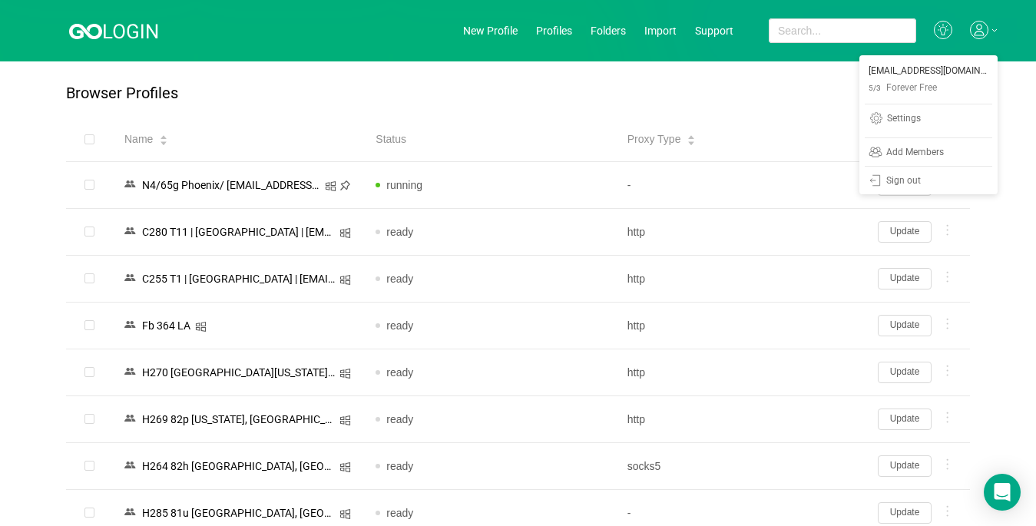
click at [982, 26] on icon at bounding box center [979, 30] width 18 height 18
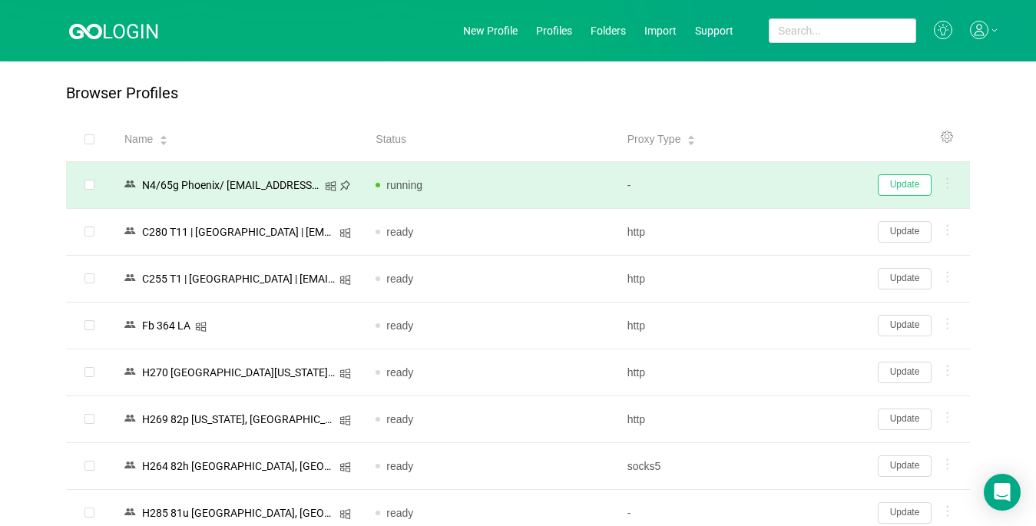
click at [893, 185] on button "Update" at bounding box center [905, 184] width 54 height 21
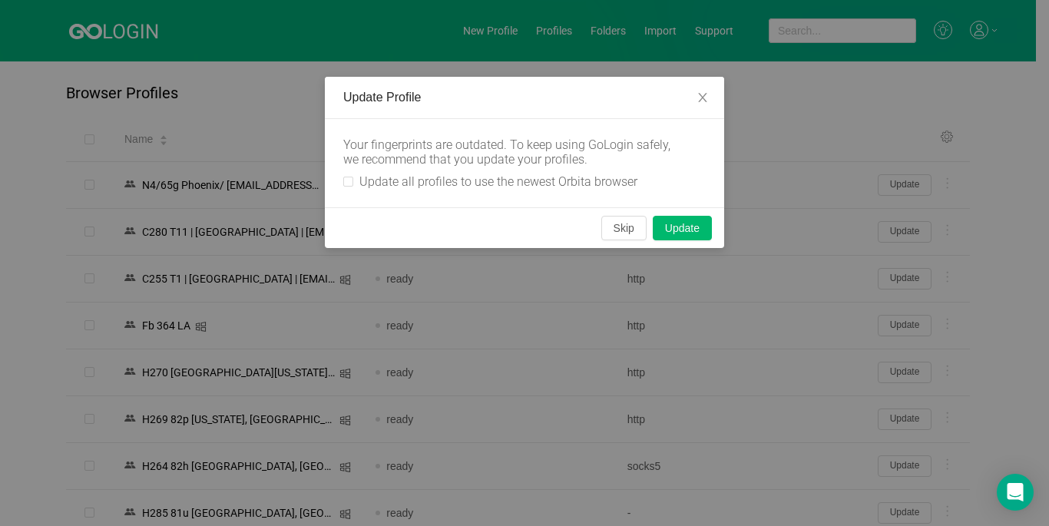
click at [340, 174] on div "Your fingerprints are outdated. To keep using GoLogin safely, we recommend that…" at bounding box center [524, 163] width 399 height 88
click at [347, 184] on input "Update all profiles to use the newest Orbita browser" at bounding box center [348, 182] width 10 height 10
checkbox input "true"
click at [626, 227] on button "Skip" at bounding box center [623, 228] width 45 height 25
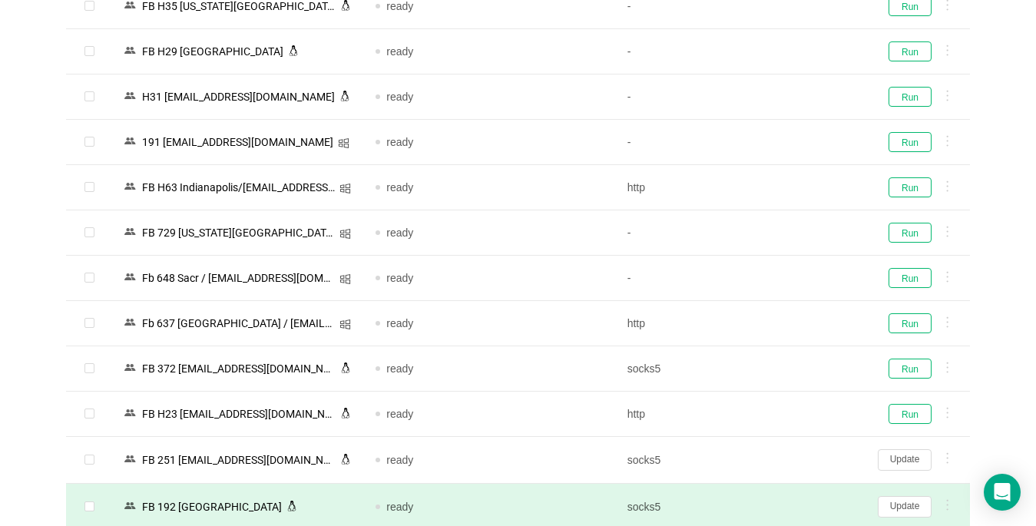
scroll to position [2596, 0]
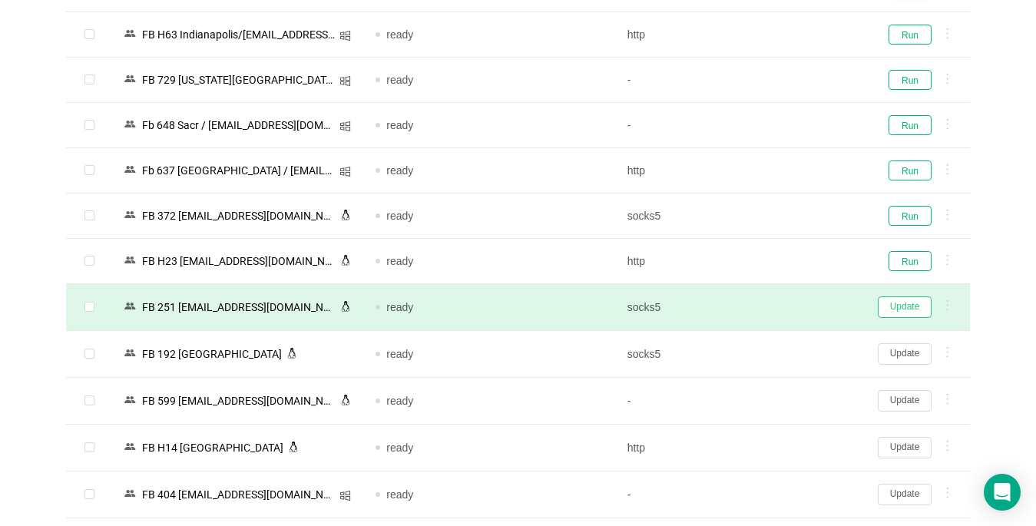
click at [901, 305] on button "Update" at bounding box center [905, 306] width 54 height 21
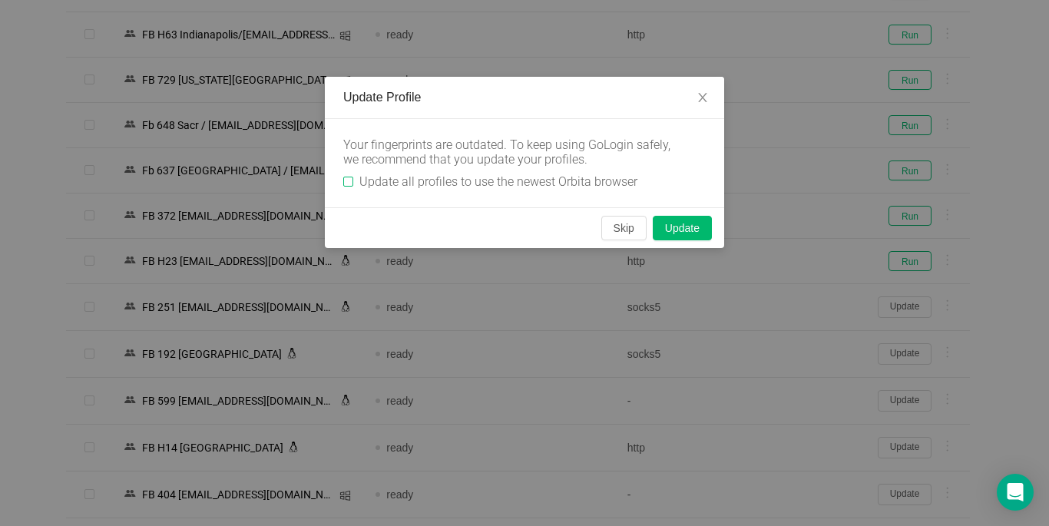
click at [344, 180] on input "Update all profiles to use the newest Orbita browser" at bounding box center [348, 182] width 10 height 10
checkbox input "true"
click at [631, 229] on button "Skip" at bounding box center [623, 228] width 45 height 25
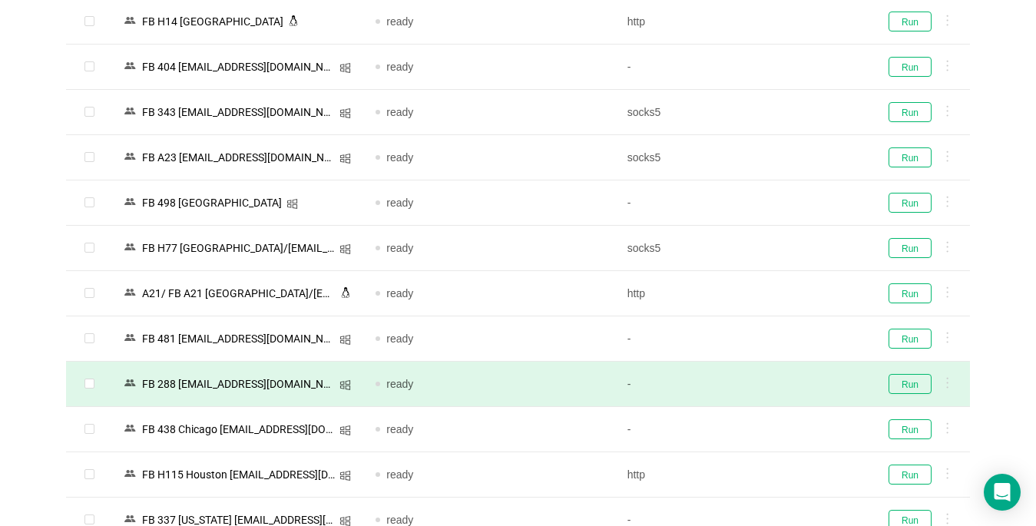
scroll to position [2940, 0]
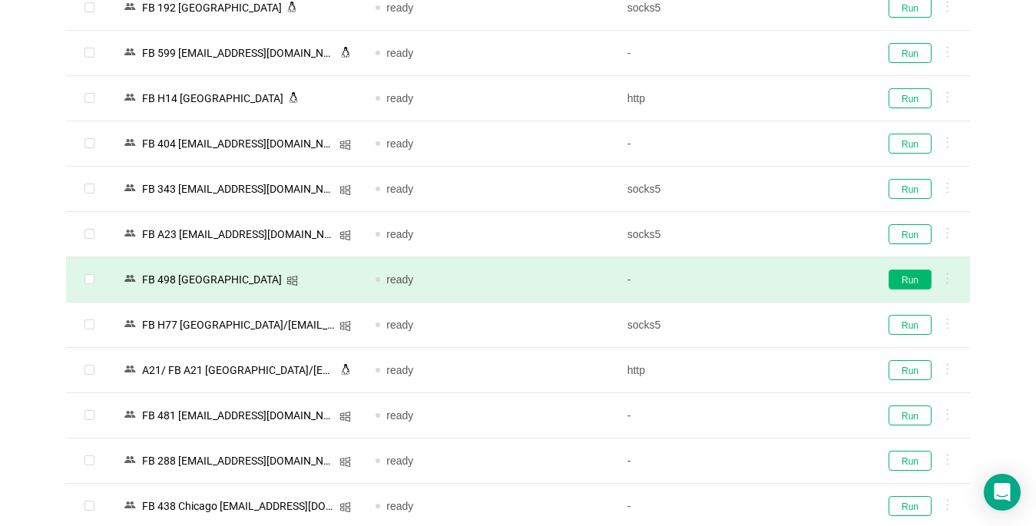
click at [907, 281] on button "Run" at bounding box center [909, 280] width 43 height 20
click at [88, 278] on input "checkbox" at bounding box center [89, 279] width 10 height 10
checkbox input "true"
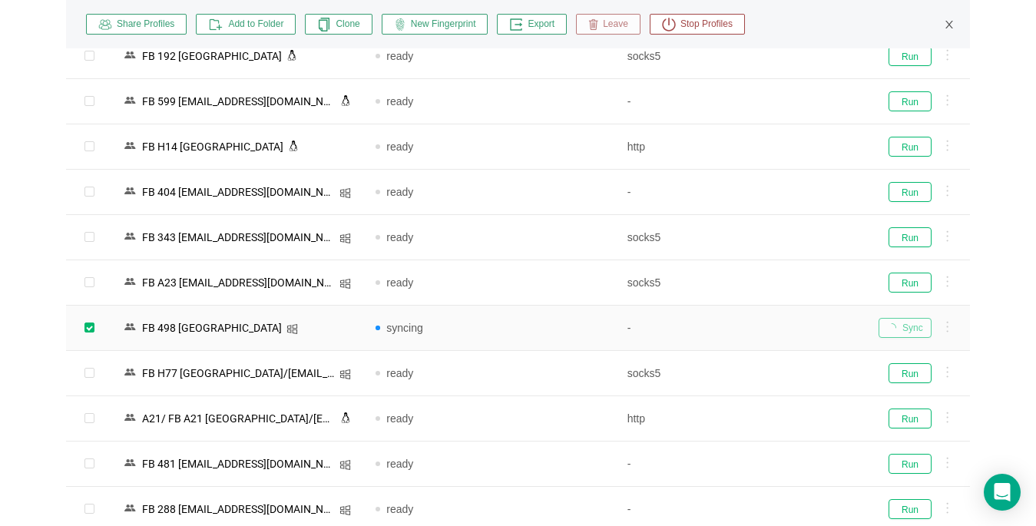
click at [607, 22] on span "Leave" at bounding box center [613, 25] width 30 height 14
click at [691, 94] on button "Yes" at bounding box center [695, 92] width 30 height 18
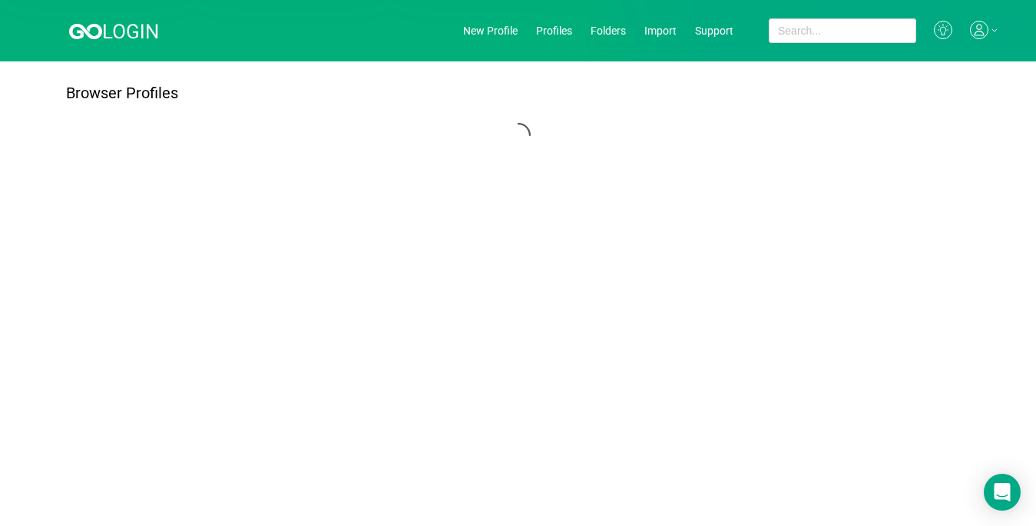
scroll to position [0, 0]
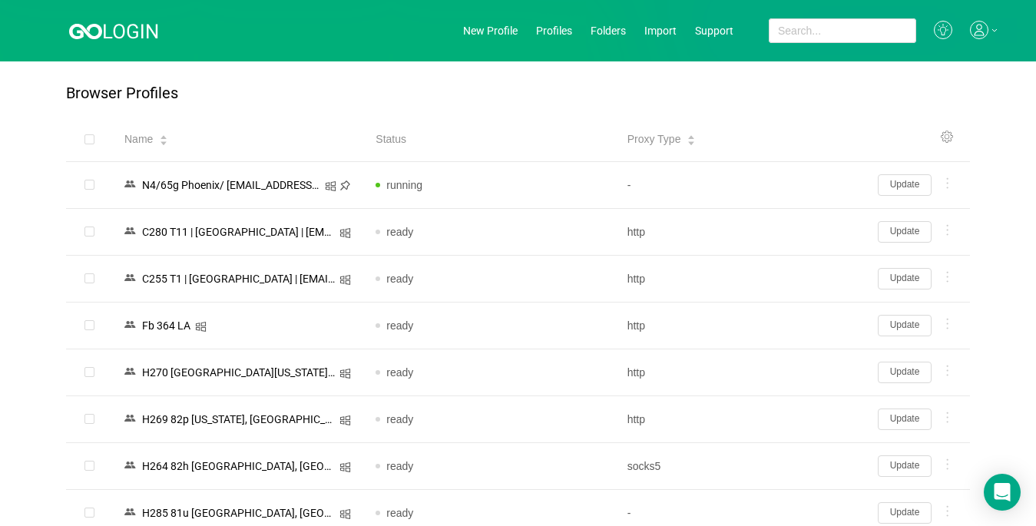
click at [980, 26] on icon at bounding box center [979, 30] width 18 height 18
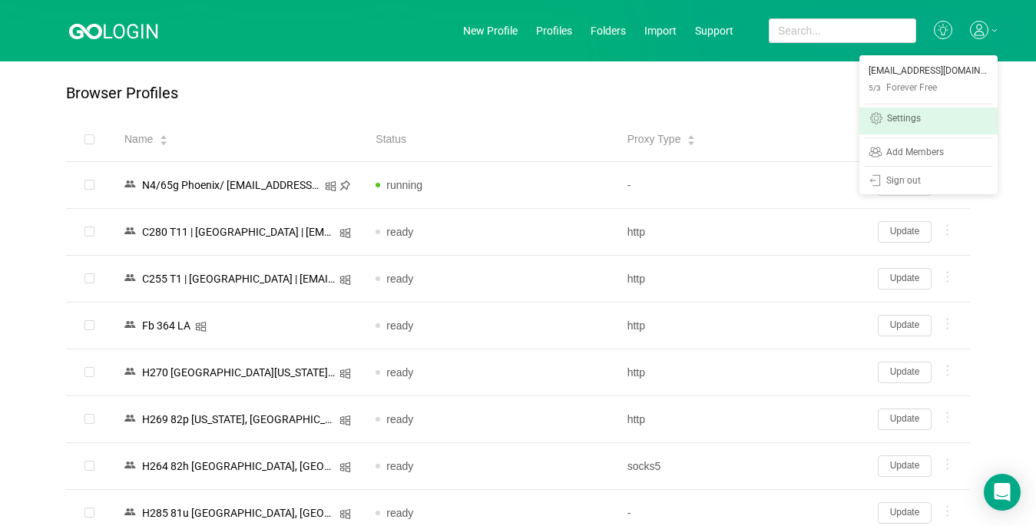
click at [909, 119] on div "Settings" at bounding box center [904, 120] width 34 height 12
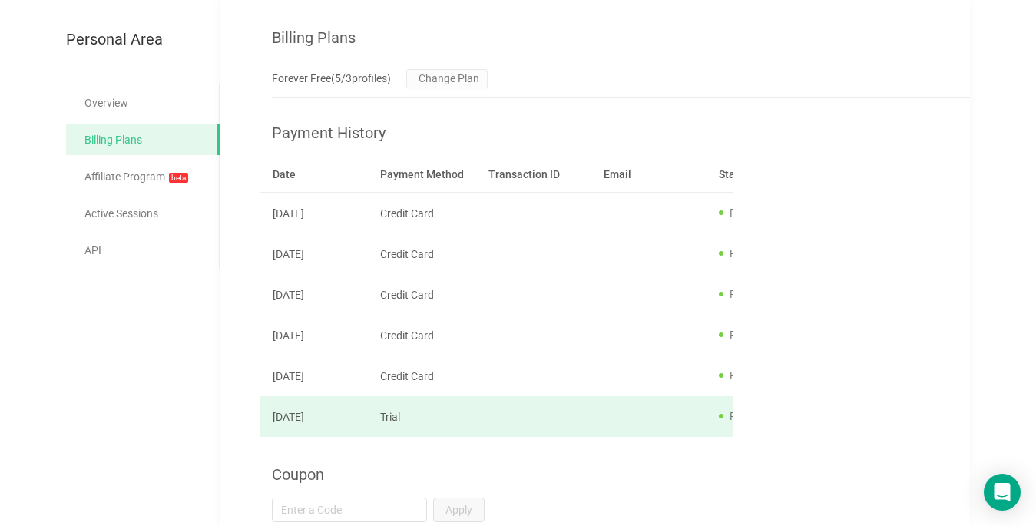
click at [317, 411] on div "[DATE]" at bounding box center [314, 417] width 83 height 12
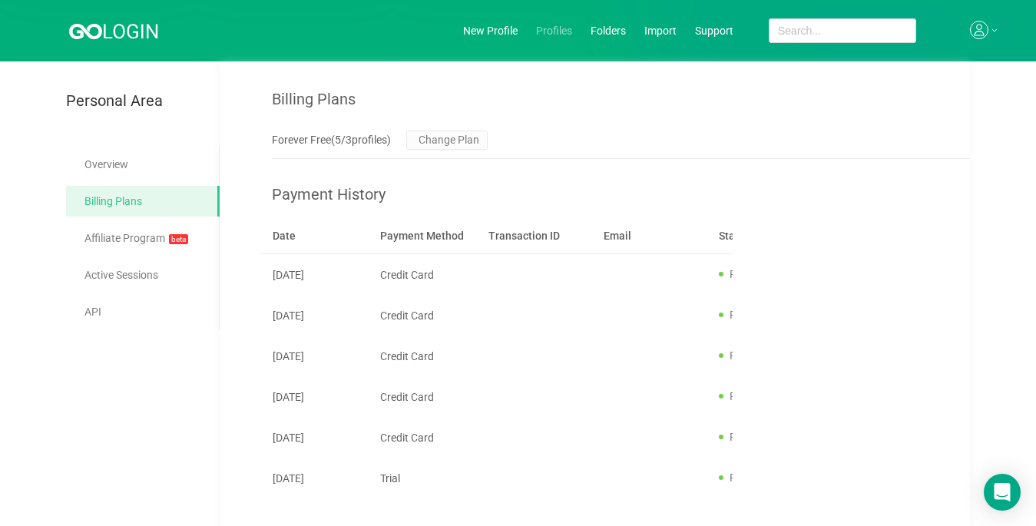
click at [551, 32] on link "Profiles" at bounding box center [554, 31] width 36 height 12
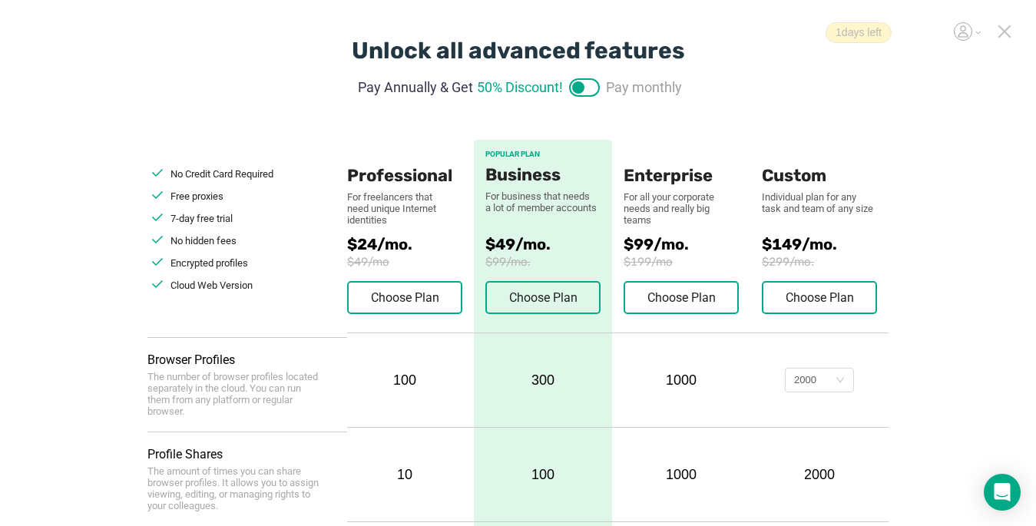
click at [1007, 31] on icon at bounding box center [1004, 32] width 14 height 14
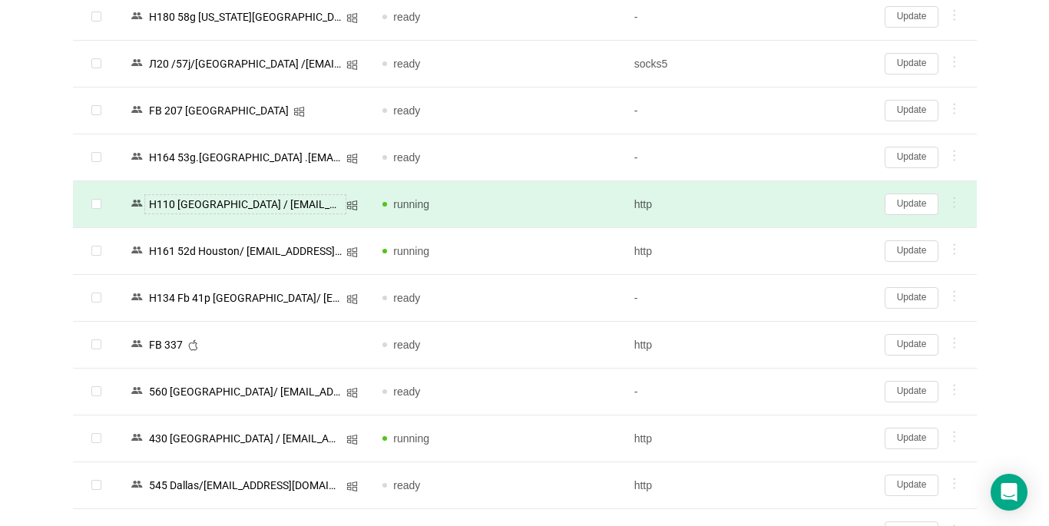
scroll to position [1536, 0]
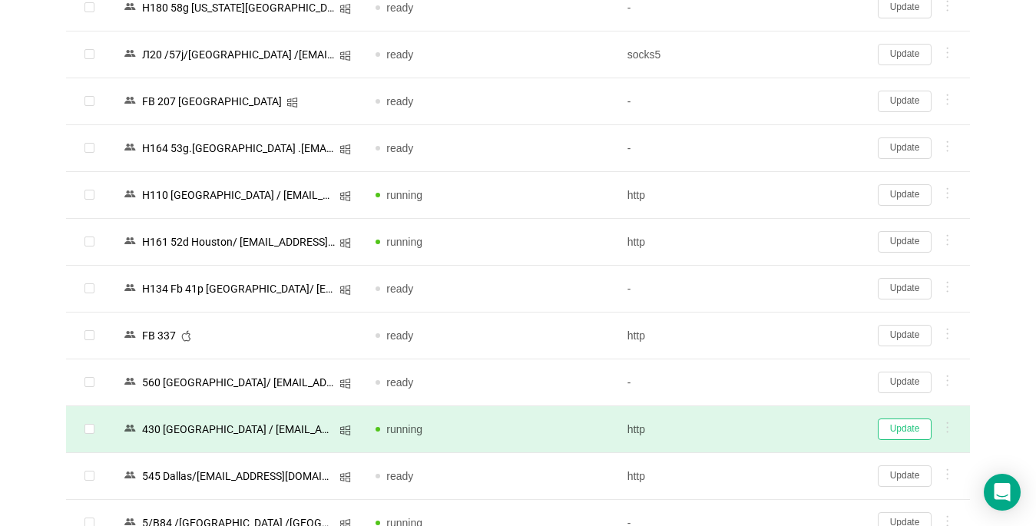
click at [908, 429] on button "Update" at bounding box center [905, 428] width 54 height 21
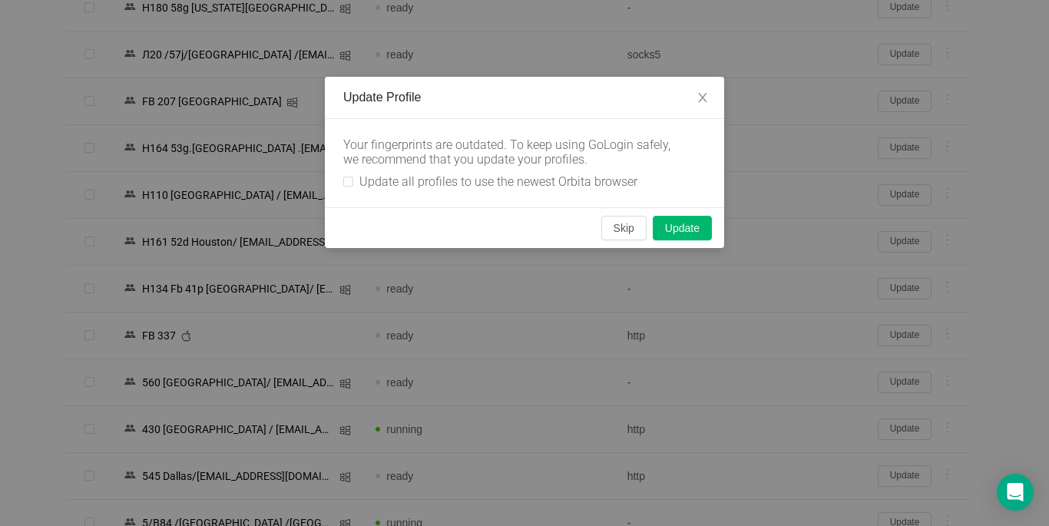
click at [349, 174] on div "Your fingerprints are outdated. To keep using GoLogin safely, we recommend that…" at bounding box center [524, 162] width 362 height 51
click at [348, 180] on input "Update all profiles to use the newest Orbita browser" at bounding box center [348, 182] width 10 height 10
checkbox input "true"
click at [619, 233] on button "Skip" at bounding box center [623, 228] width 45 height 25
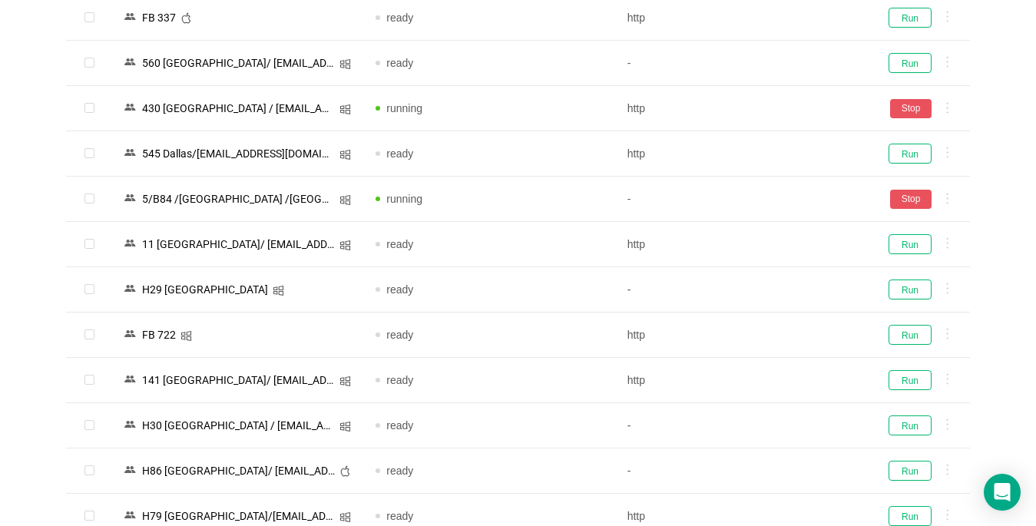
scroll to position [2028, 0]
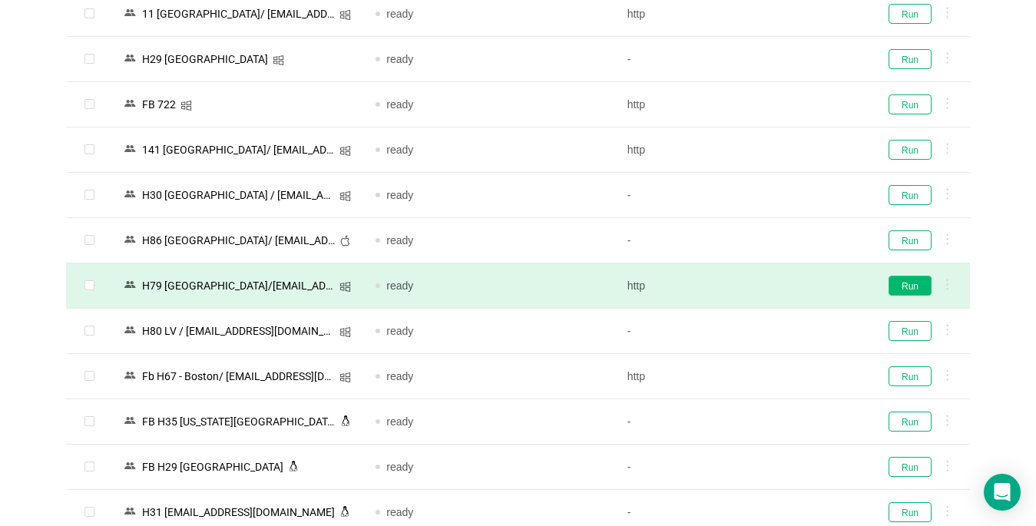
click at [906, 292] on button "Run" at bounding box center [909, 286] width 43 height 20
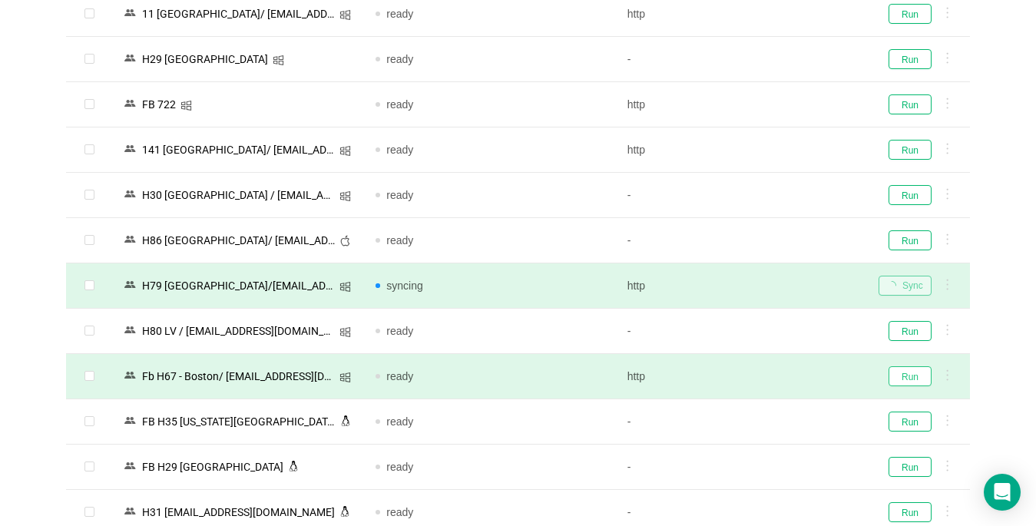
click at [911, 378] on button "Run" at bounding box center [909, 376] width 43 height 20
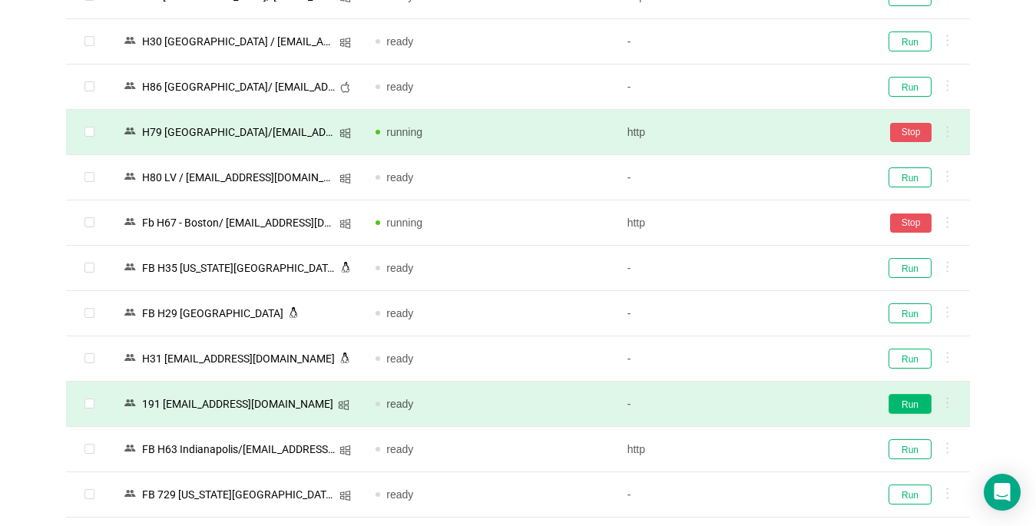
click at [914, 407] on button "Run" at bounding box center [909, 404] width 43 height 20
click at [86, 398] on input "checkbox" at bounding box center [89, 403] width 10 height 10
checkbox input "true"
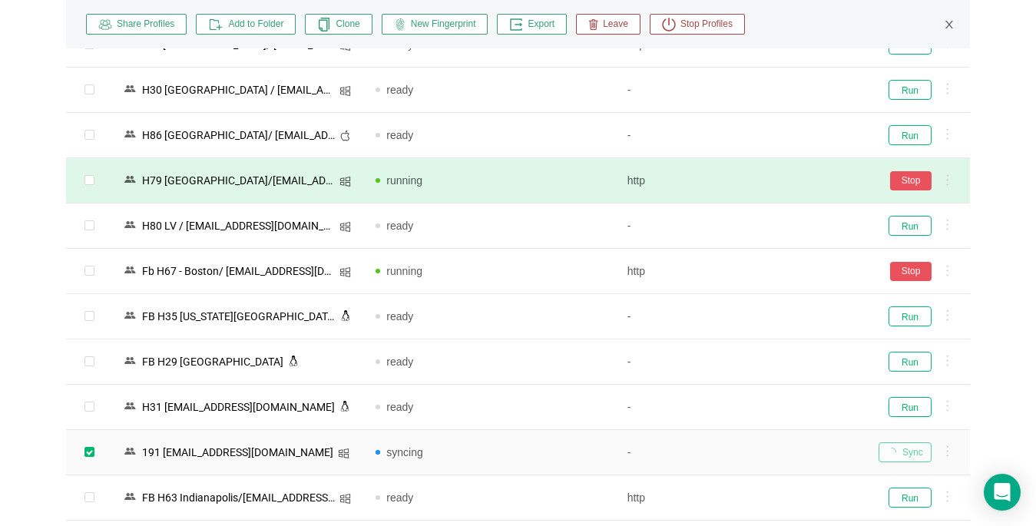
scroll to position [2335, 0]
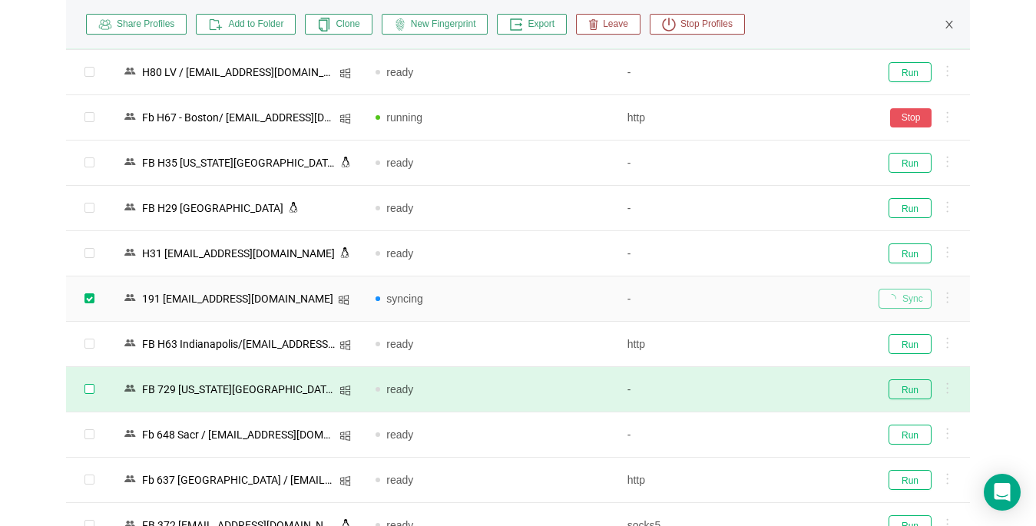
click at [88, 389] on input "checkbox" at bounding box center [89, 389] width 10 height 10
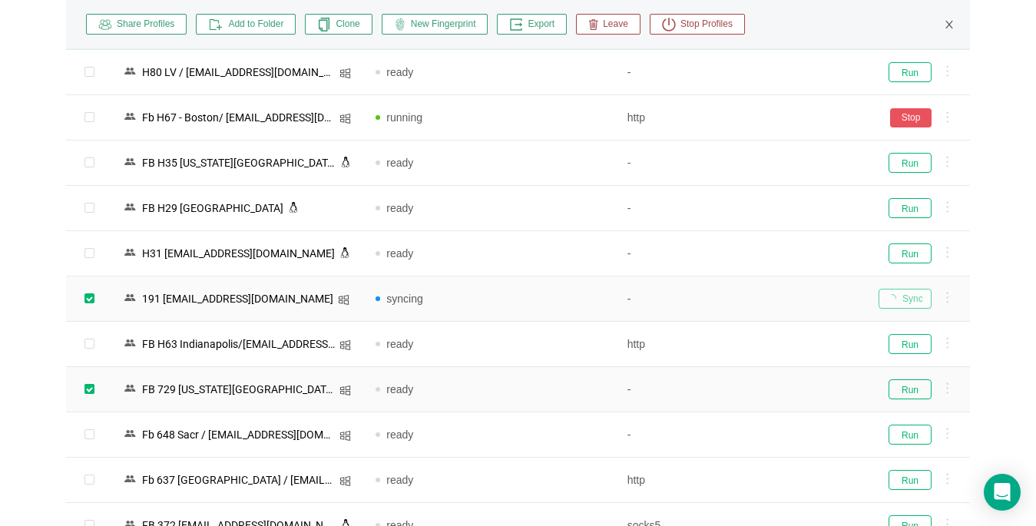
click at [91, 385] on input "checkbox" at bounding box center [89, 389] width 10 height 10
checkbox input "false"
click at [87, 295] on input "checkbox" at bounding box center [89, 298] width 10 height 10
checkbox input "false"
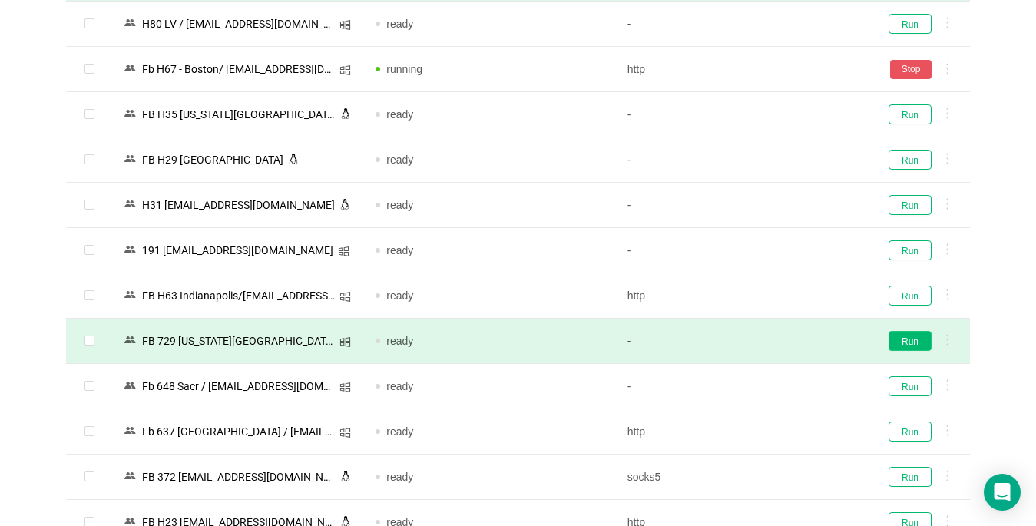
click at [913, 341] on button "Run" at bounding box center [909, 341] width 43 height 20
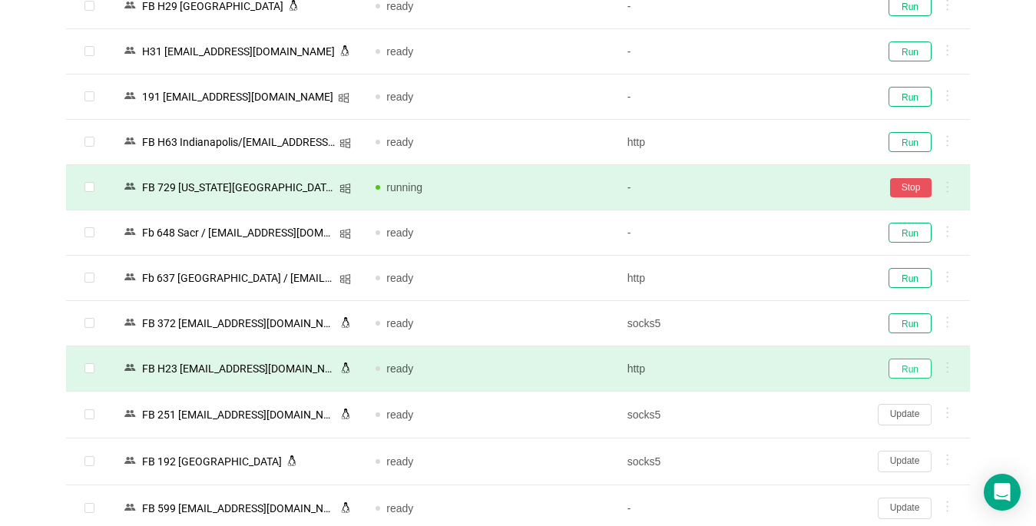
click at [901, 366] on button "Run" at bounding box center [909, 369] width 43 height 20
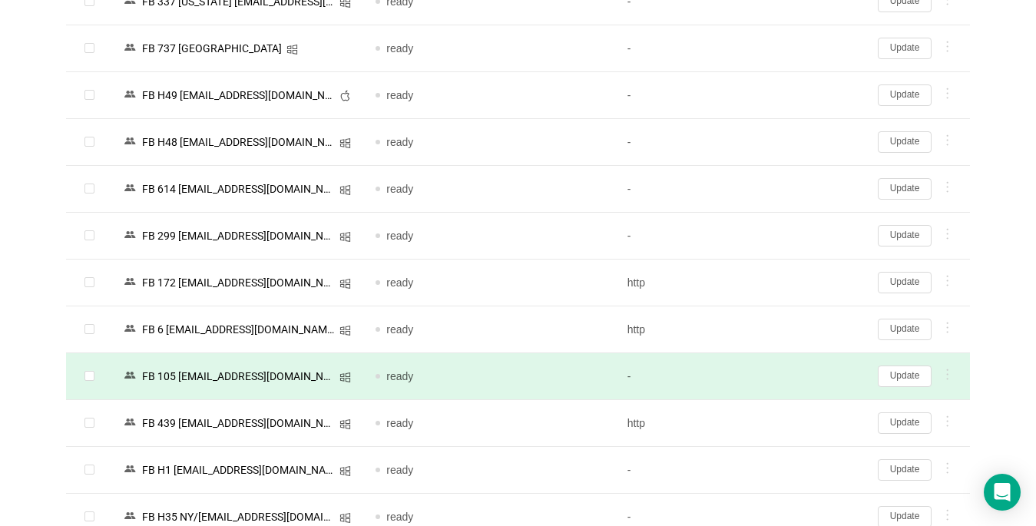
scroll to position [3547, 0]
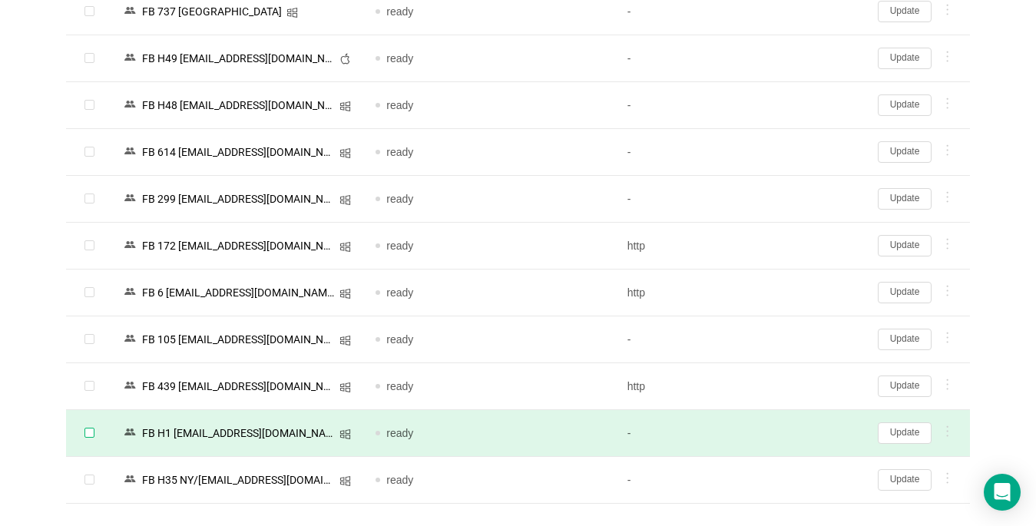
click at [88, 430] on input "checkbox" at bounding box center [89, 433] width 10 height 10
checkbox input "true"
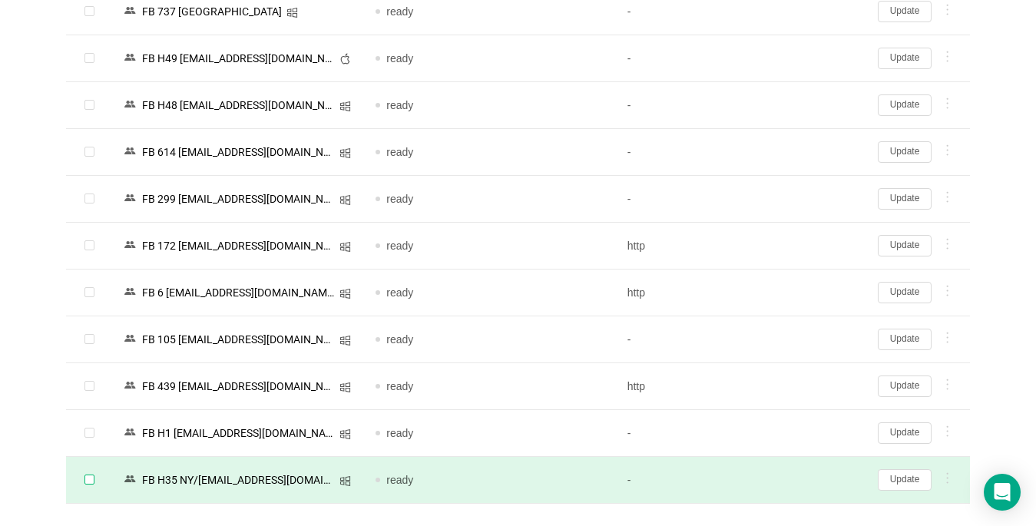
click at [89, 483] on input "checkbox" at bounding box center [89, 480] width 10 height 10
checkbox input "true"
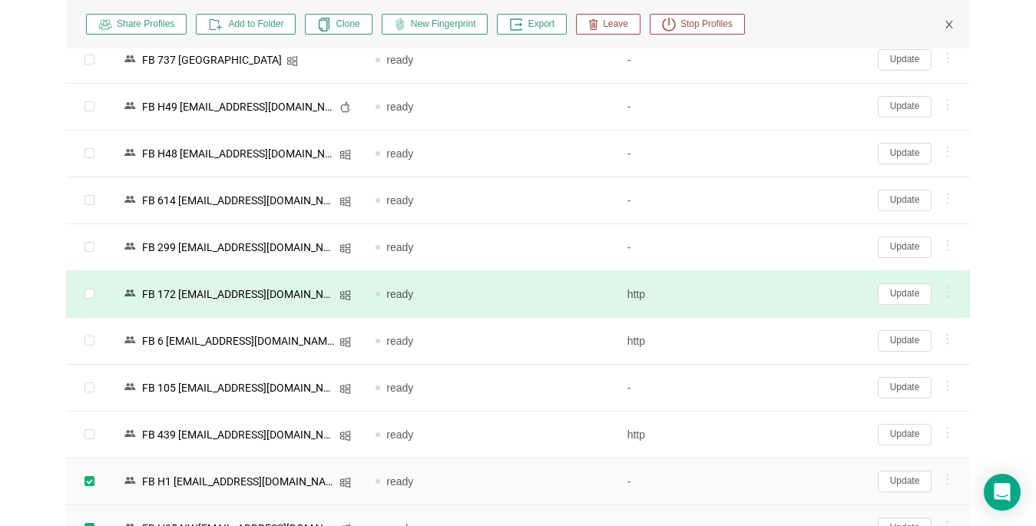
scroll to position [3596, 0]
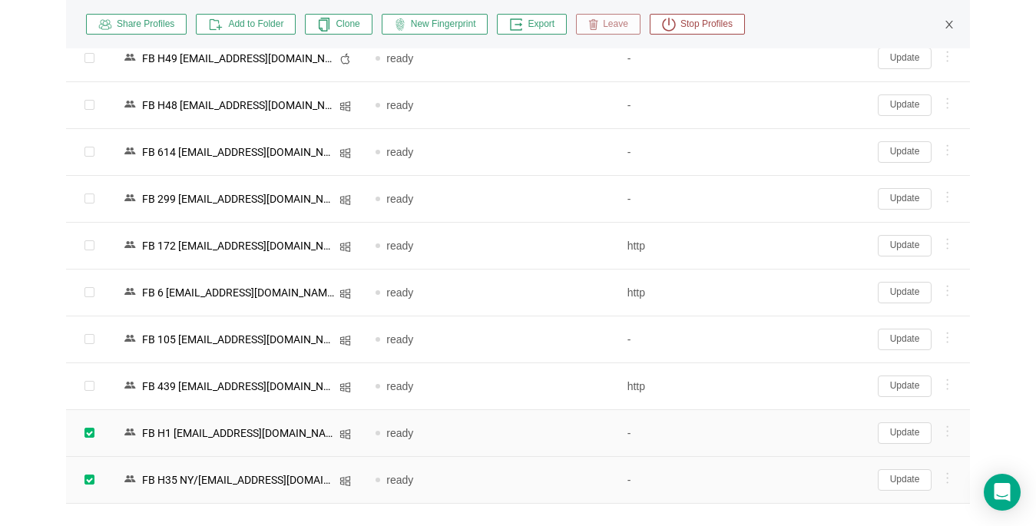
click at [604, 21] on span "Leave" at bounding box center [613, 25] width 30 height 14
click at [690, 93] on button "Yes" at bounding box center [695, 92] width 30 height 18
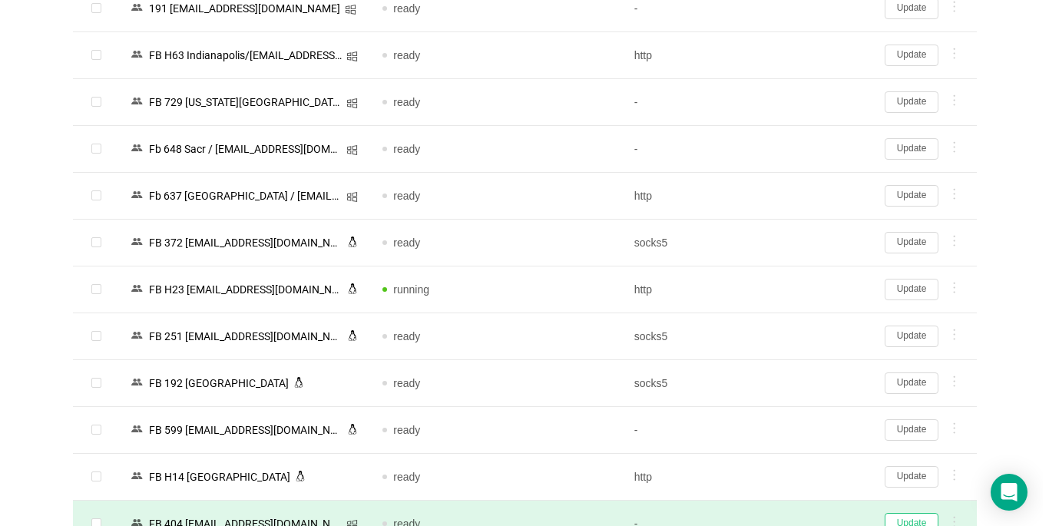
scroll to position [2812, 0]
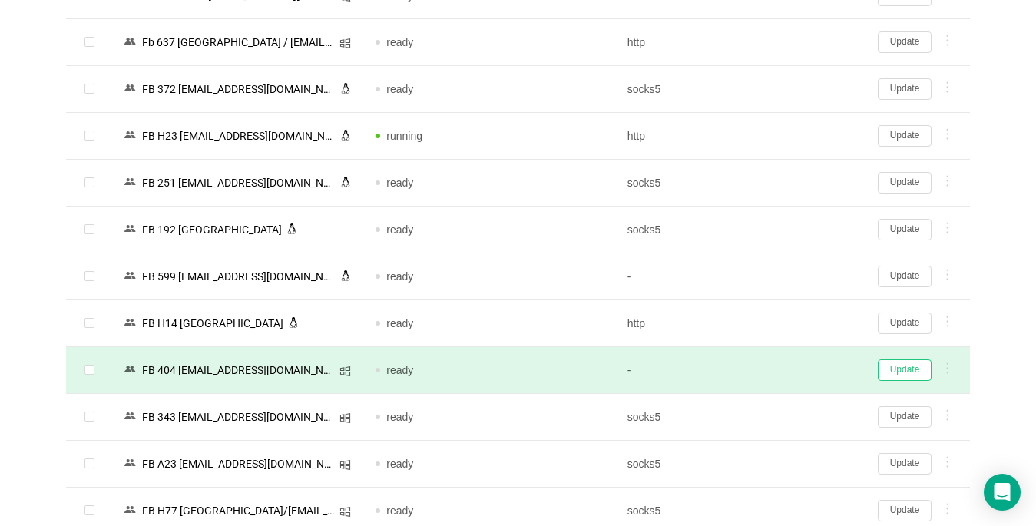
click at [904, 373] on button "Update" at bounding box center [905, 369] width 54 height 21
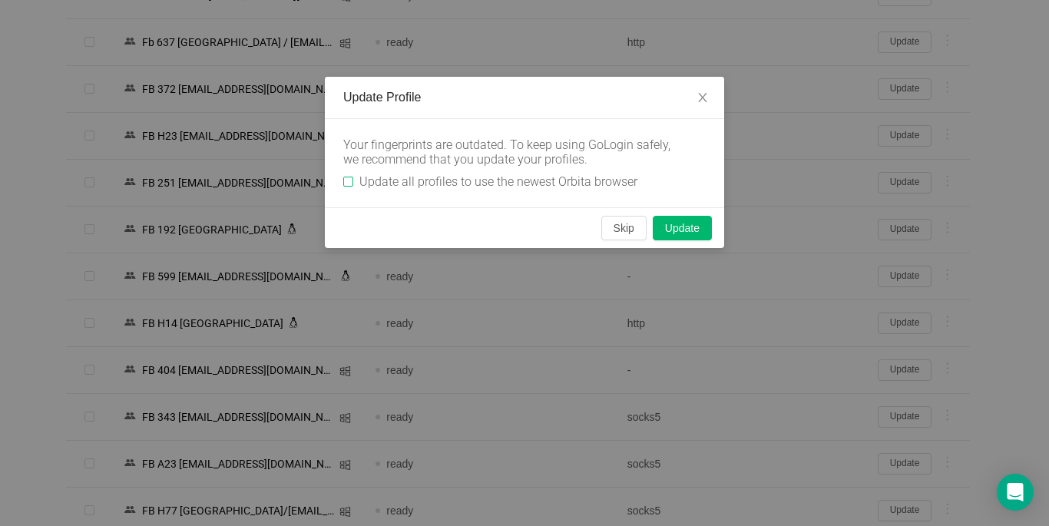
click at [349, 177] on input "Update all profiles to use the newest Orbita browser" at bounding box center [348, 182] width 10 height 10
checkbox input "true"
click at [627, 230] on button "Skip" at bounding box center [623, 228] width 45 height 25
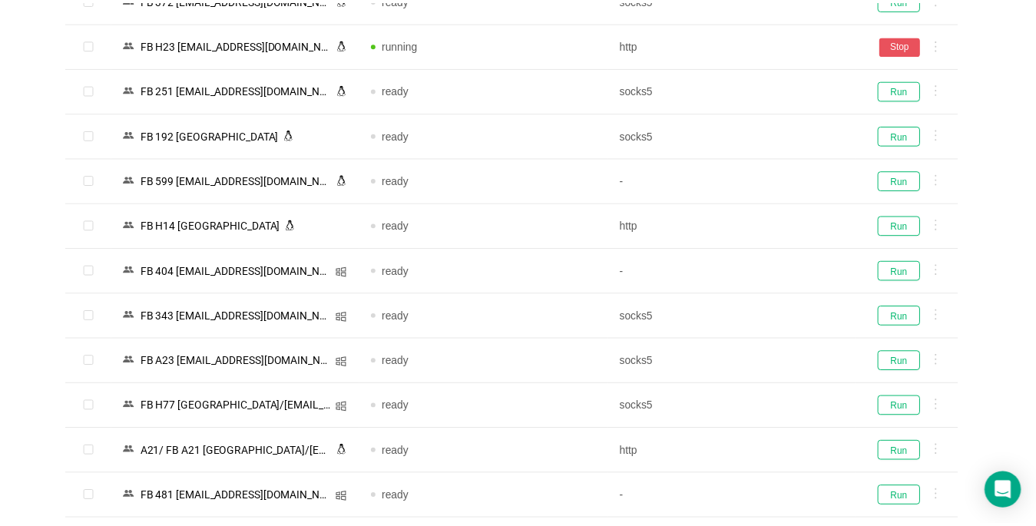
scroll to position [2726, 0]
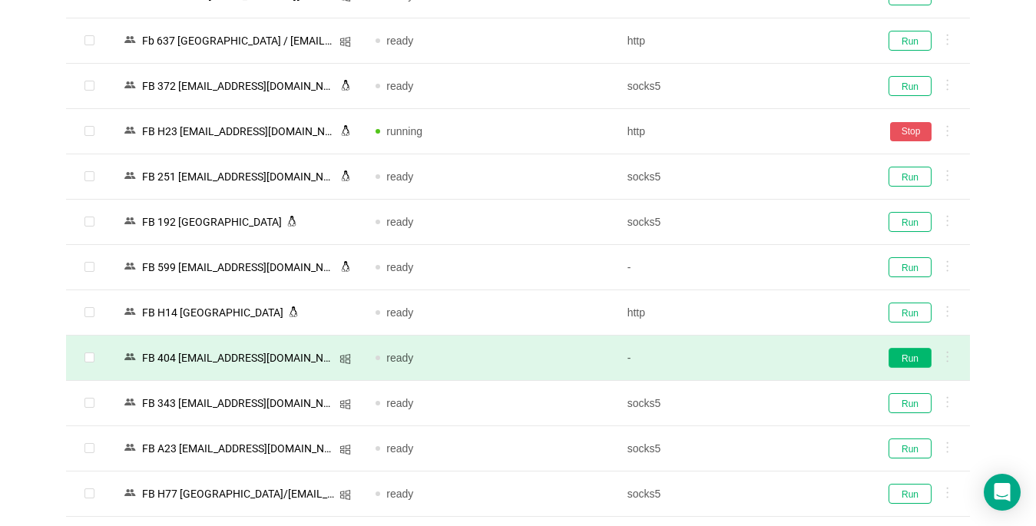
click at [913, 359] on button "Run" at bounding box center [909, 358] width 43 height 20
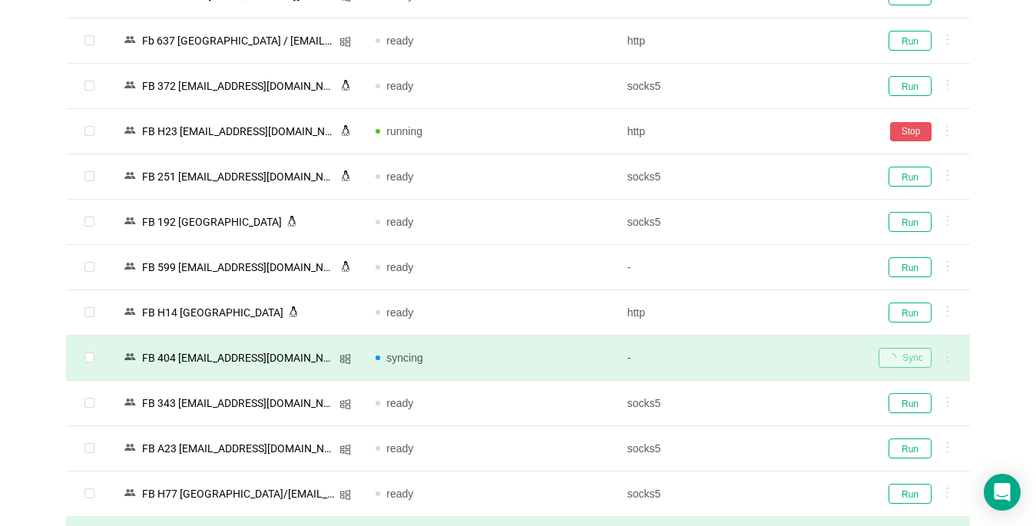
scroll to position [2879, 0]
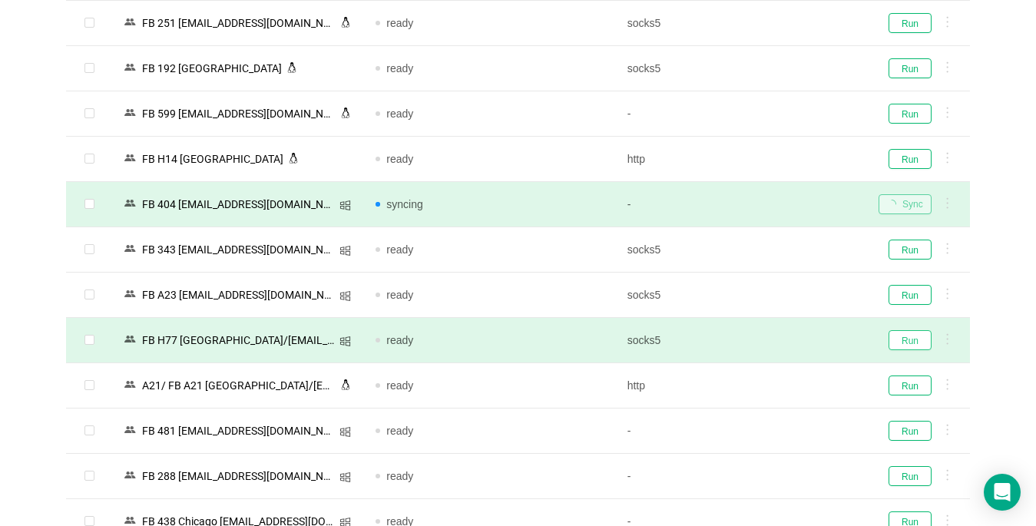
click at [912, 339] on button "Run" at bounding box center [909, 340] width 43 height 20
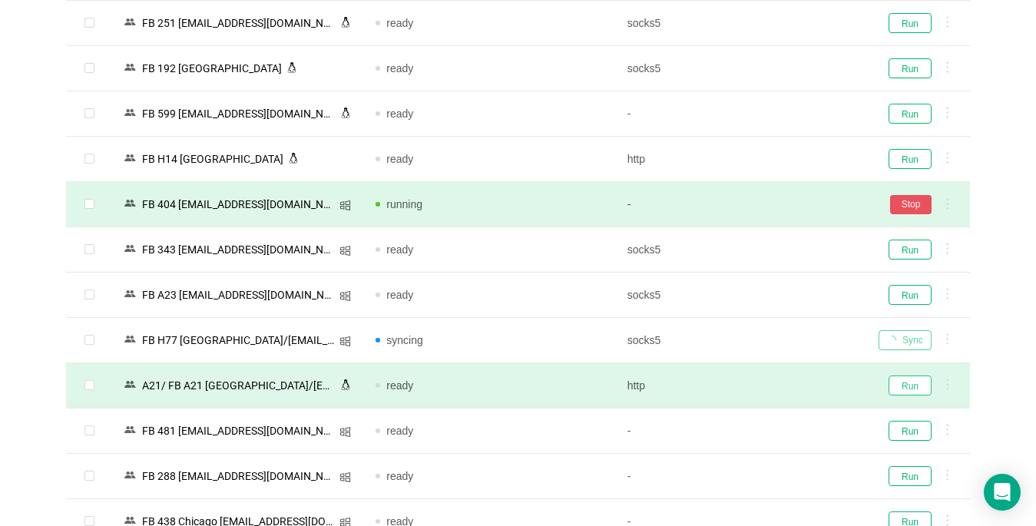
click at [910, 389] on button "Run" at bounding box center [909, 385] width 43 height 20
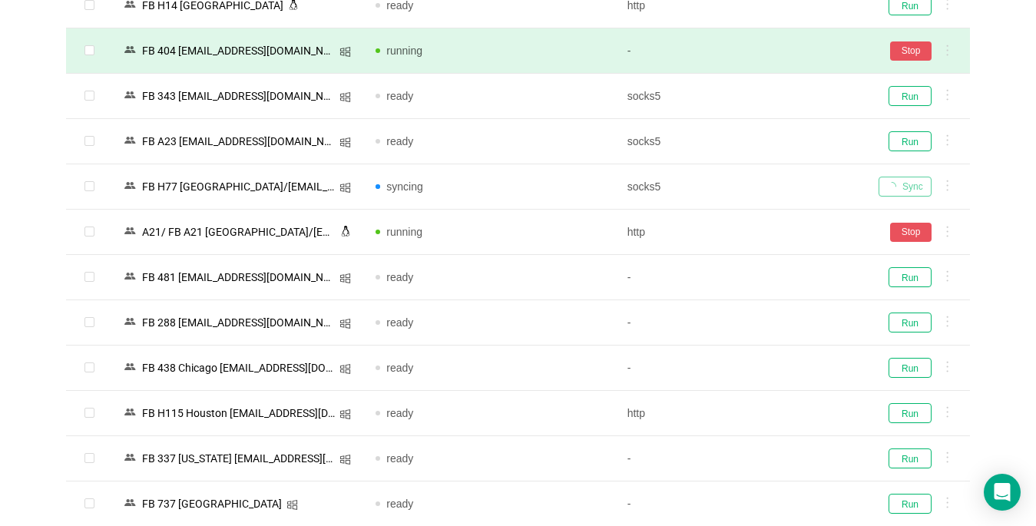
scroll to position [3186, 0]
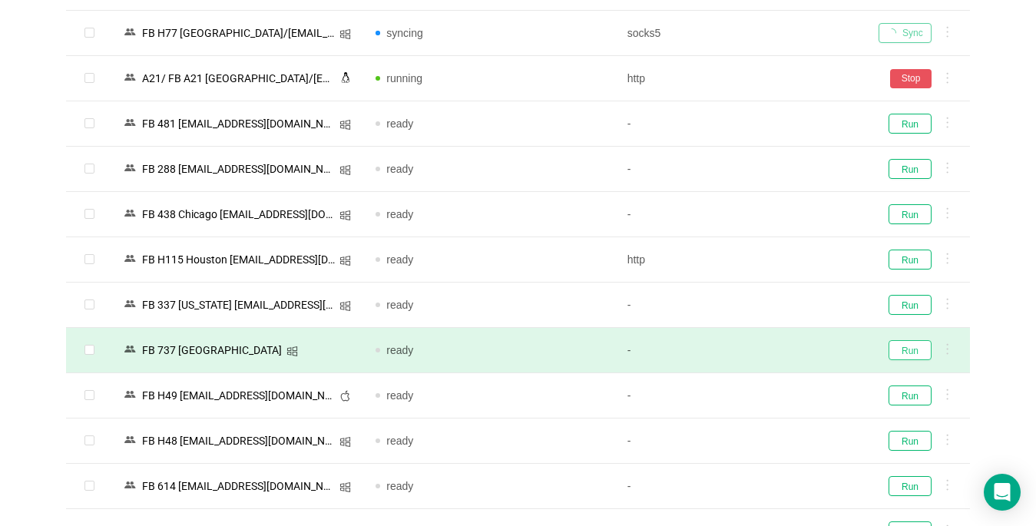
click at [910, 348] on button "Run" at bounding box center [909, 350] width 43 height 20
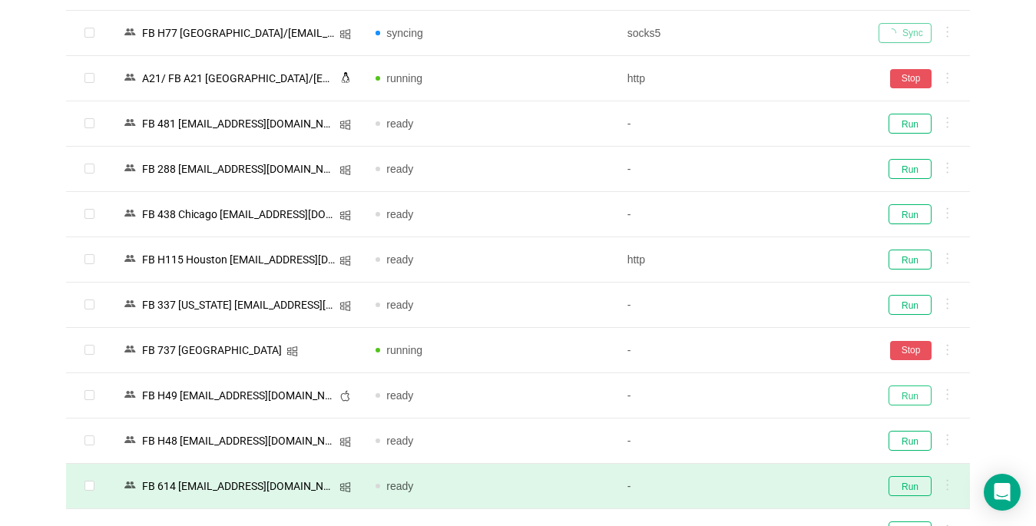
click at [901, 395] on button "Run" at bounding box center [909, 395] width 43 height 20
click at [901, 442] on button "Run" at bounding box center [909, 441] width 43 height 20
click at [908, 489] on button "Run" at bounding box center [909, 486] width 43 height 20
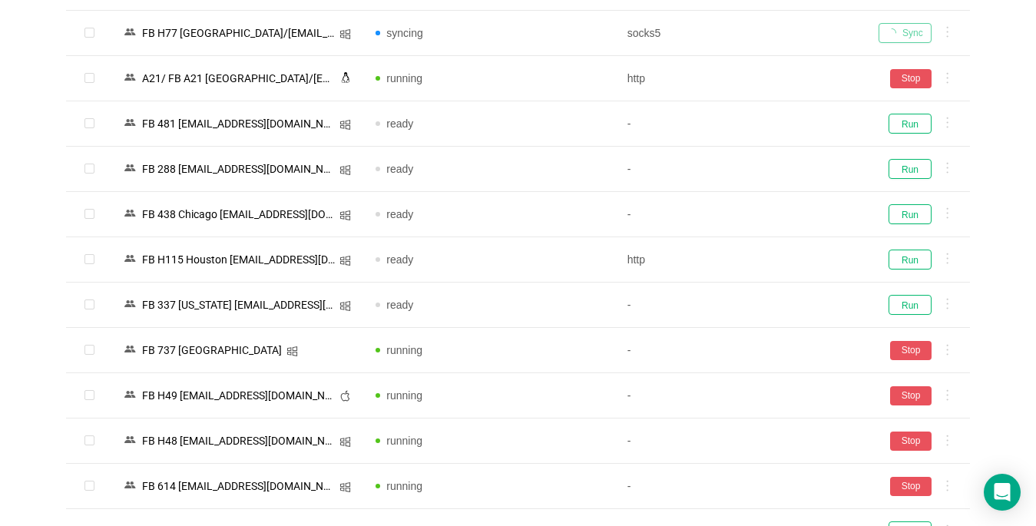
scroll to position [3418, 0]
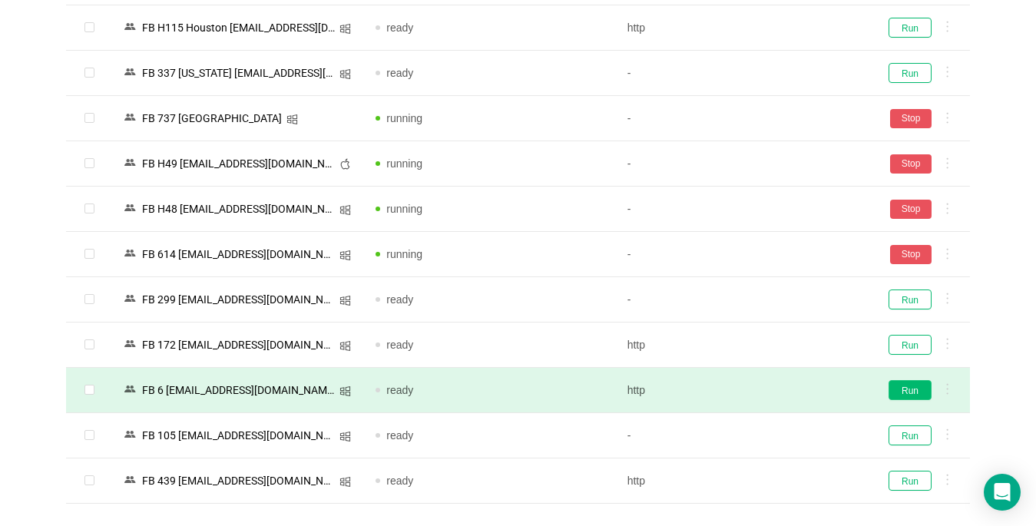
click at [908, 390] on button "Run" at bounding box center [909, 390] width 43 height 20
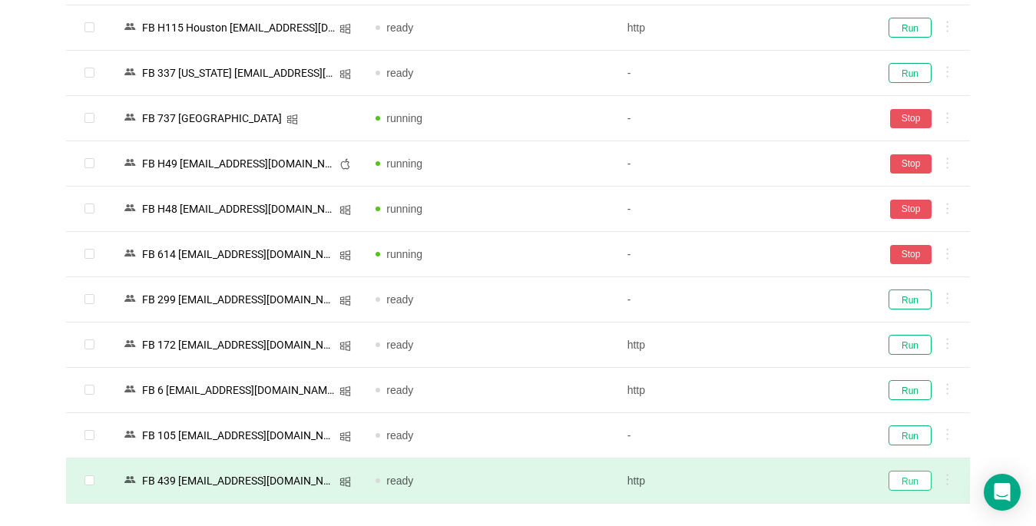
click at [898, 474] on button "Run" at bounding box center [909, 481] width 43 height 20
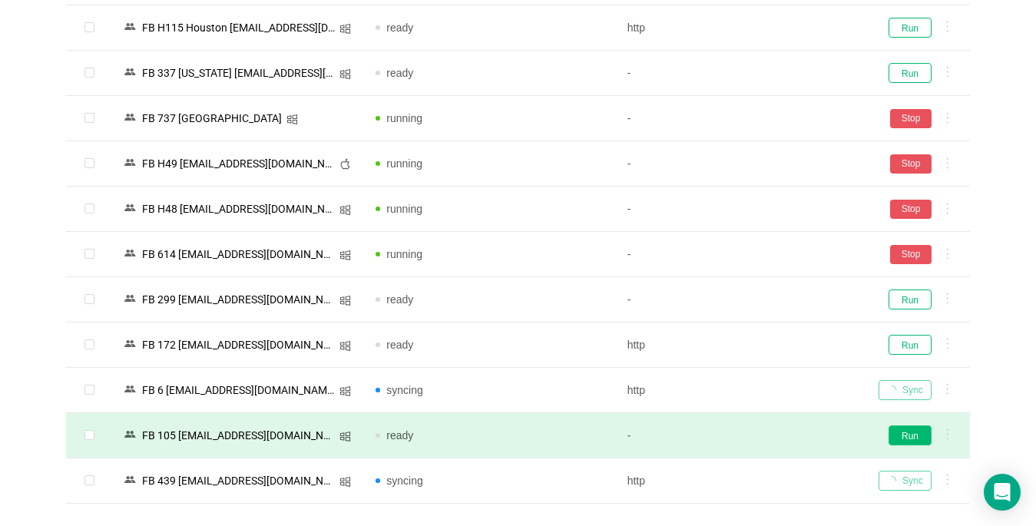
click at [916, 438] on button "Run" at bounding box center [909, 435] width 43 height 20
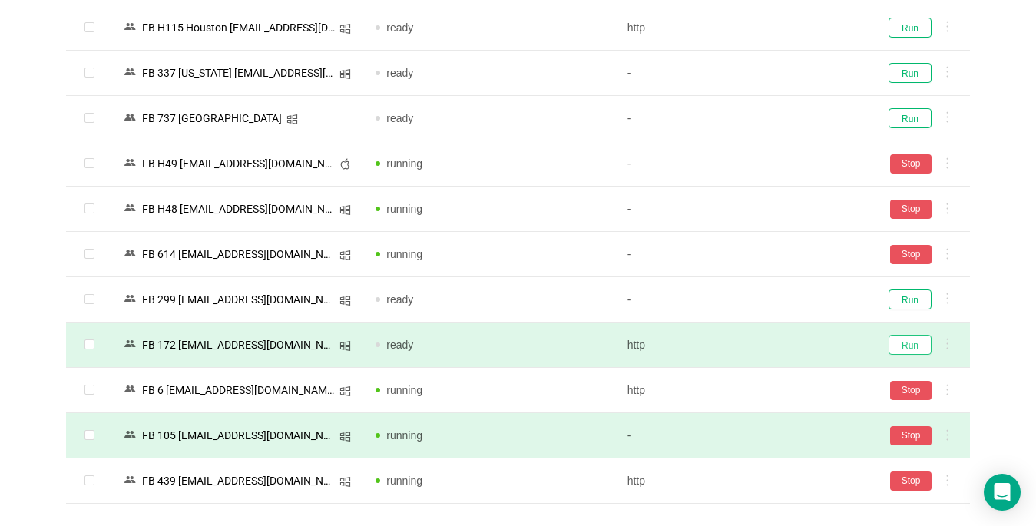
click at [916, 342] on button "Run" at bounding box center [909, 345] width 43 height 20
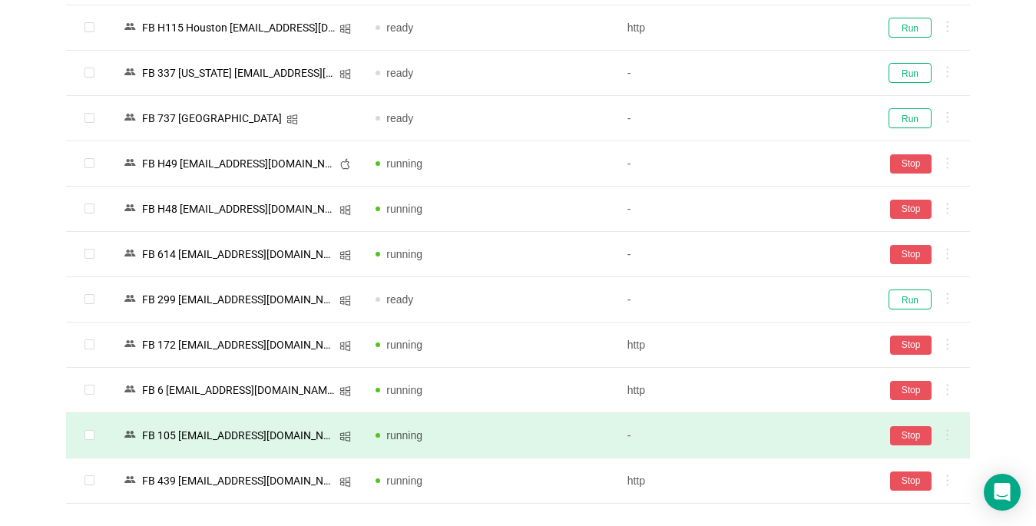
scroll to position [0, 0]
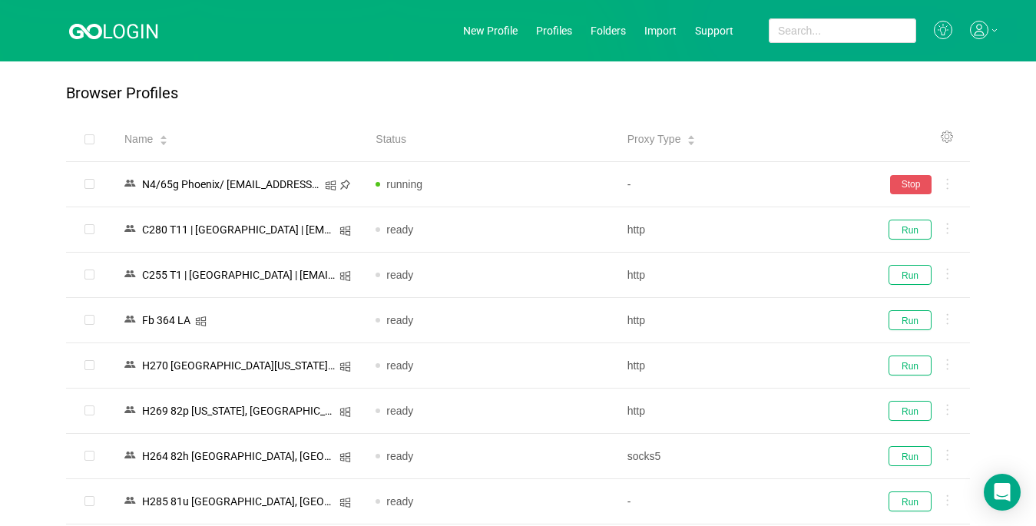
click at [982, 28] on icon at bounding box center [979, 30] width 18 height 18
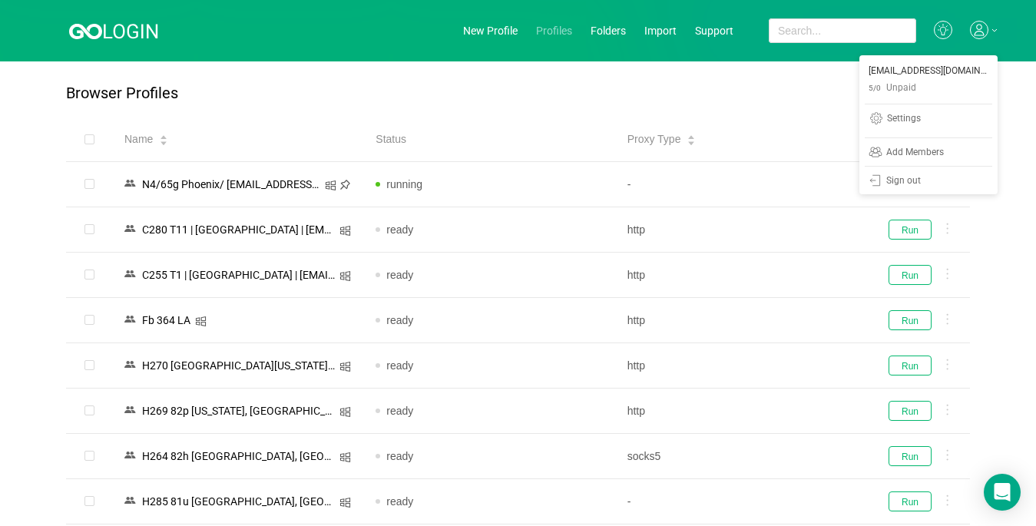
click at [553, 35] on link "Profiles" at bounding box center [554, 31] width 36 height 12
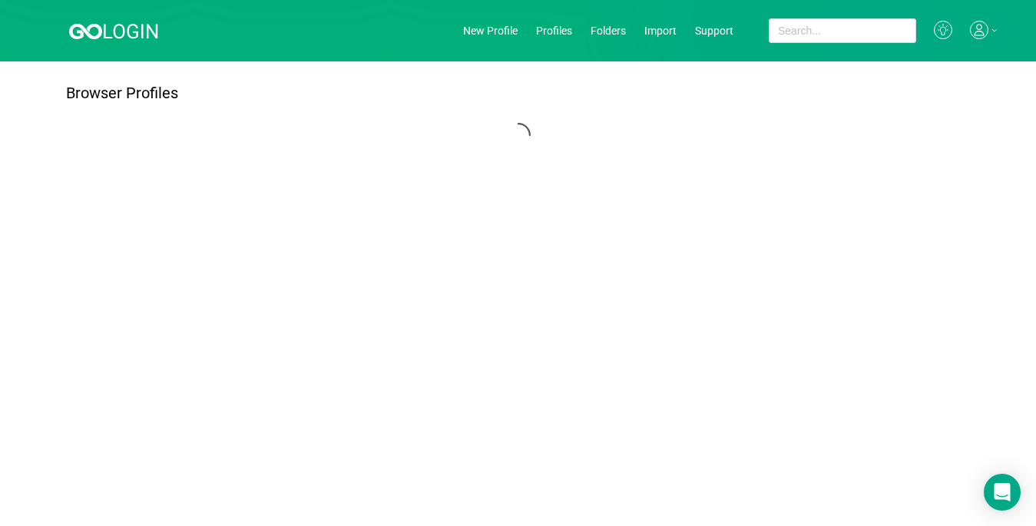
click at [553, 34] on link "Profiles" at bounding box center [554, 31] width 36 height 12
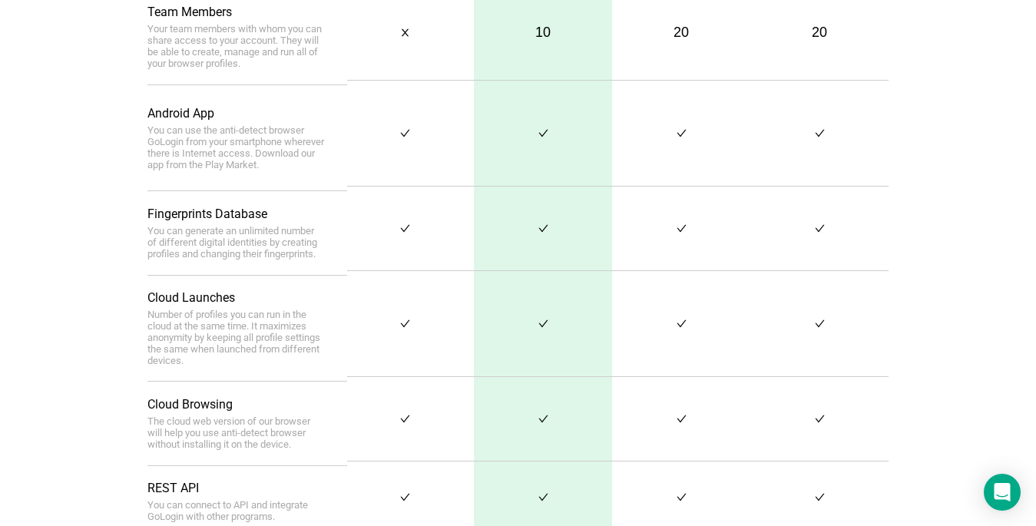
scroll to position [745, 0]
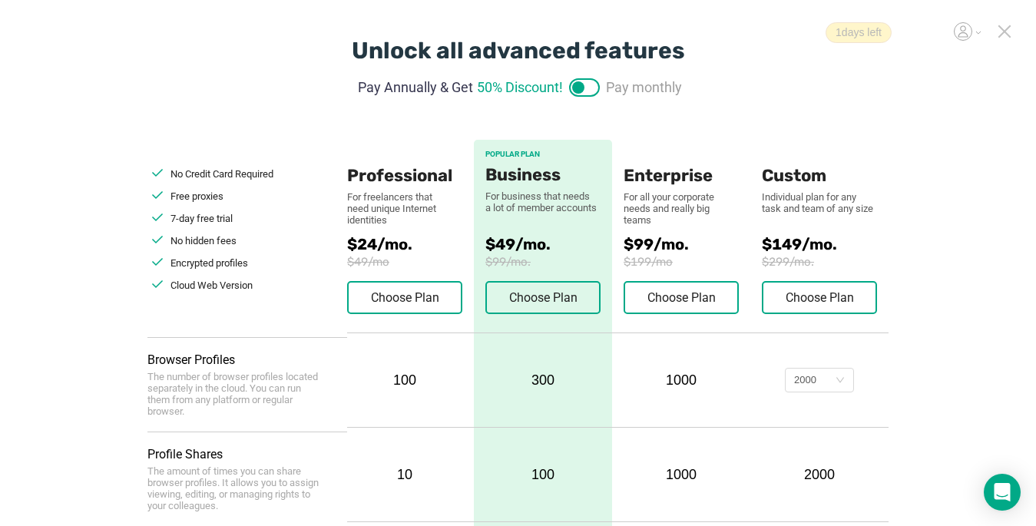
click at [1001, 31] on icon at bounding box center [1004, 32] width 14 height 14
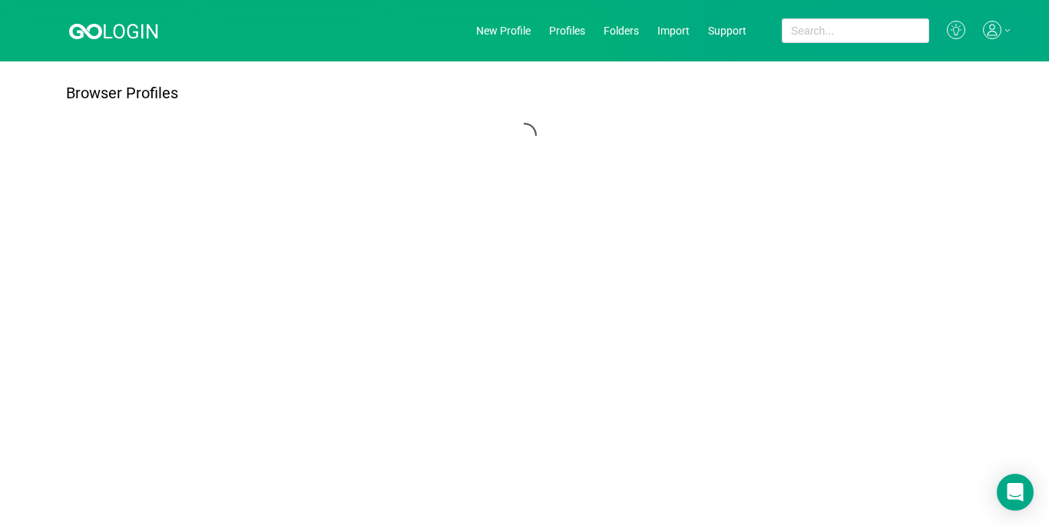
click at [993, 34] on div at bounding box center [997, 31] width 28 height 20
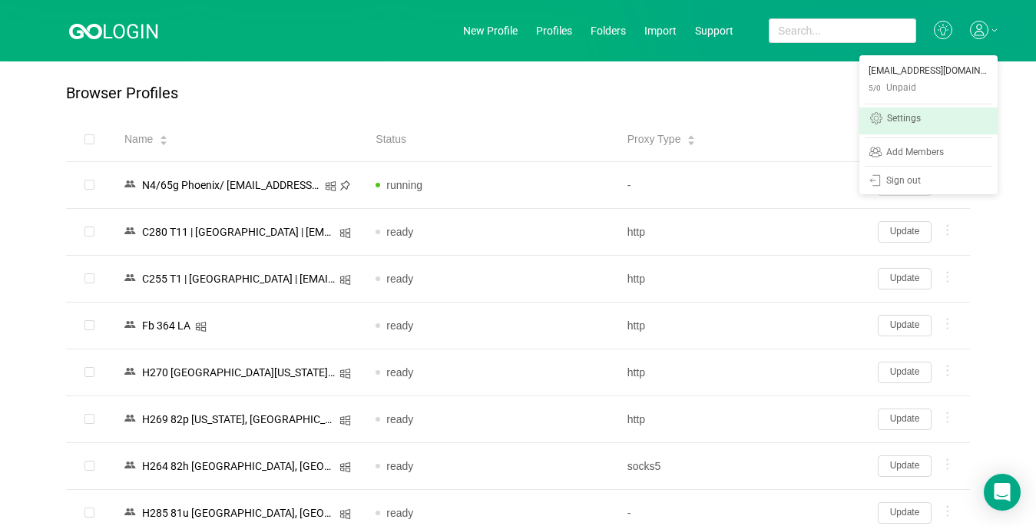
click at [890, 118] on div "Settings" at bounding box center [904, 120] width 34 height 12
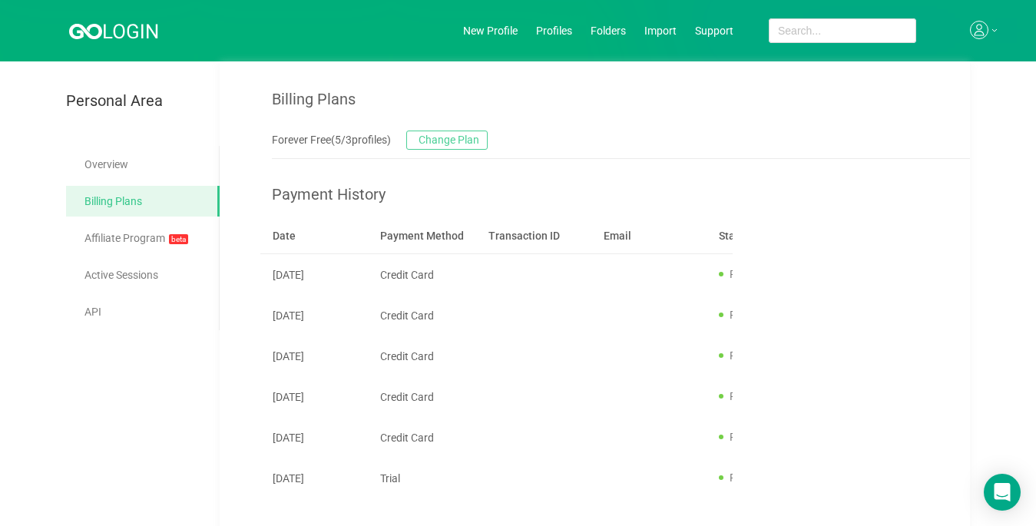
click at [458, 136] on button "Change Plan" at bounding box center [446, 140] width 81 height 19
click at [455, 141] on button "Change Plan" at bounding box center [446, 140] width 81 height 19
click at [983, 31] on icon at bounding box center [979, 30] width 18 height 18
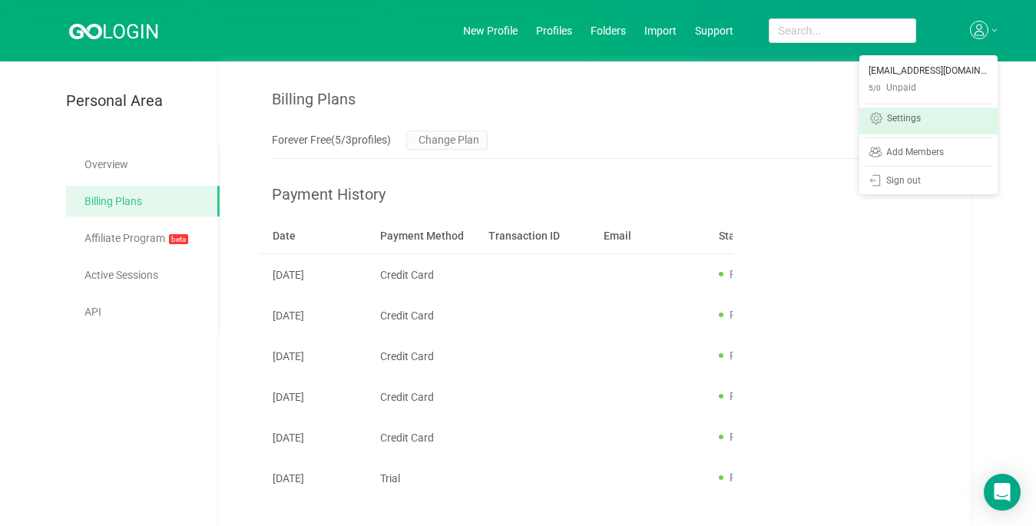
click at [910, 119] on div "Settings" at bounding box center [904, 120] width 34 height 12
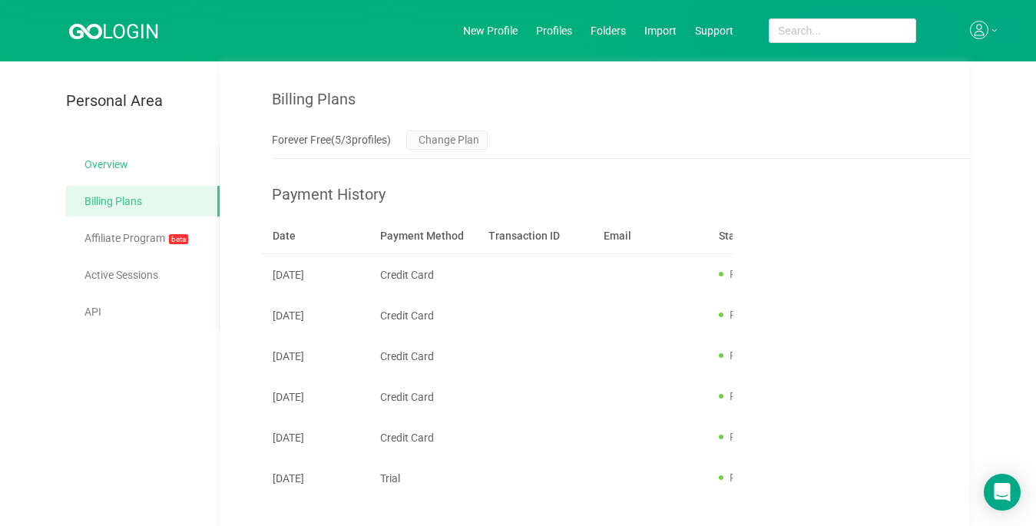
click at [124, 160] on link "Overview" at bounding box center [145, 164] width 123 height 31
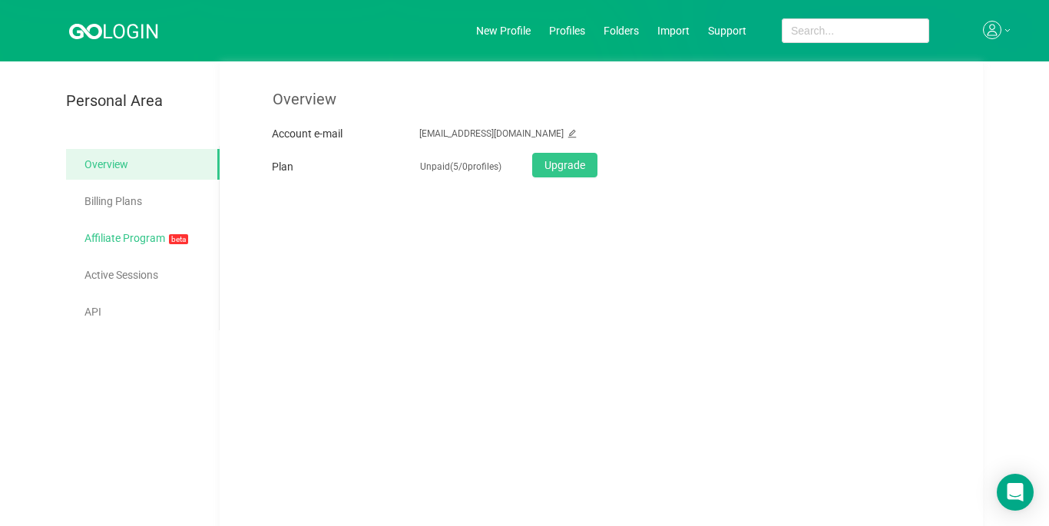
click at [109, 234] on link "Affiliate Program beta" at bounding box center [145, 239] width 123 height 32
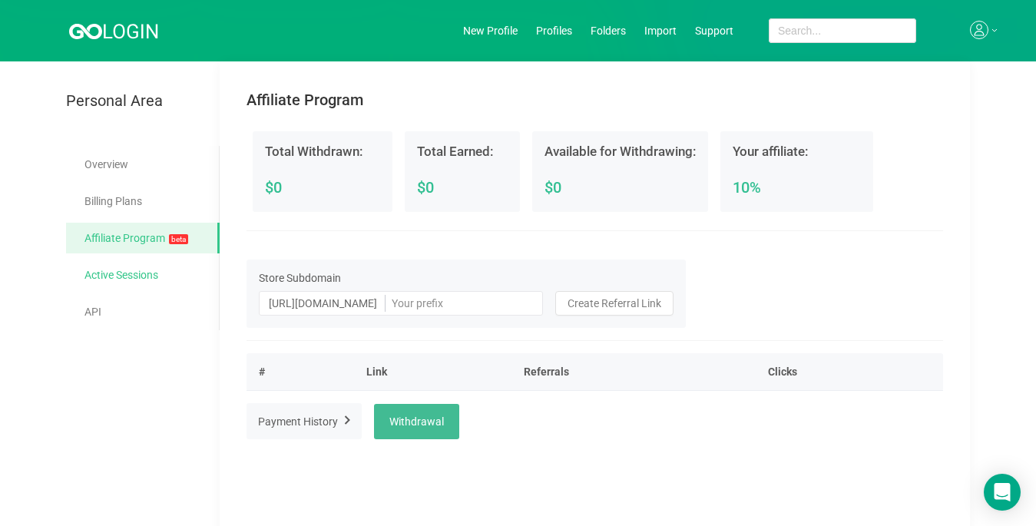
click at [111, 276] on link "Active Sessions" at bounding box center [145, 275] width 123 height 31
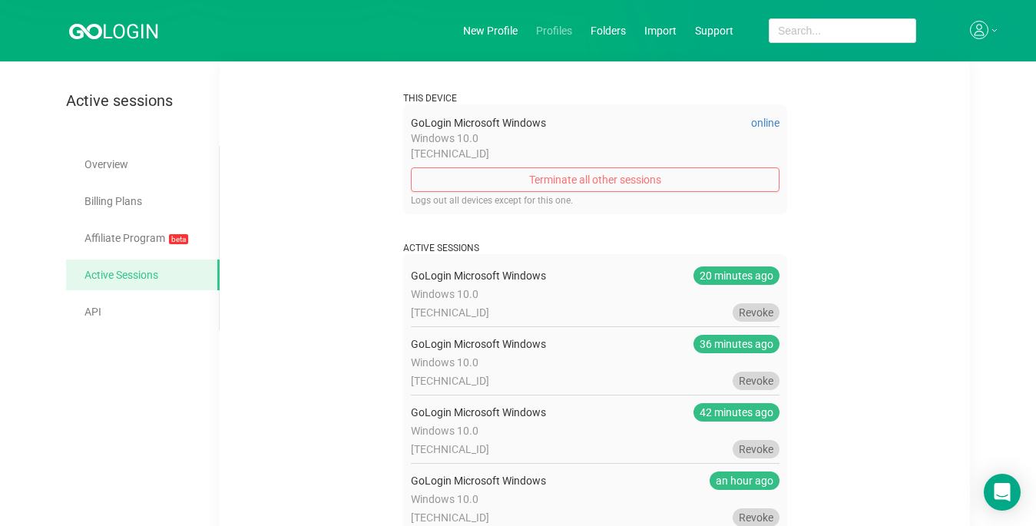
click at [548, 29] on link "Profiles" at bounding box center [554, 31] width 36 height 12
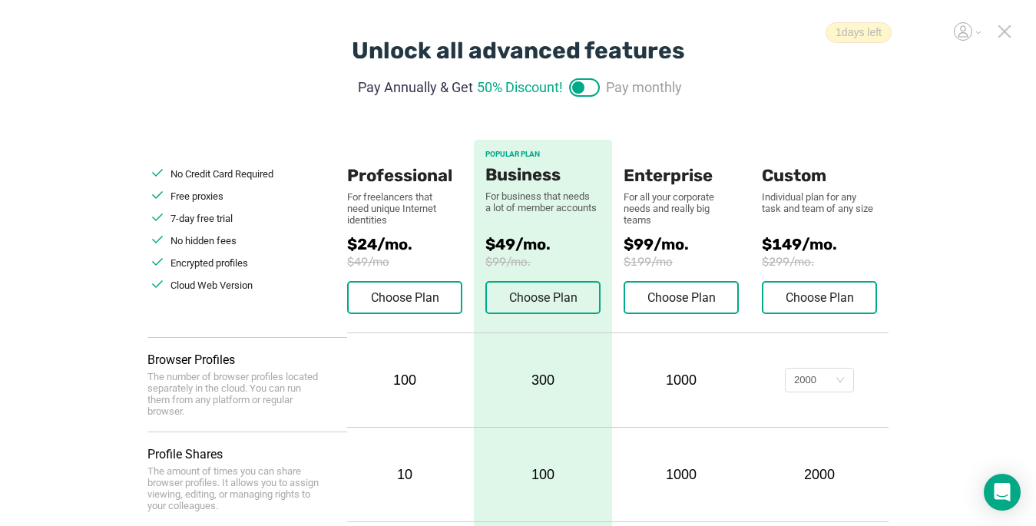
click at [1009, 35] on icon at bounding box center [1004, 32] width 14 height 14
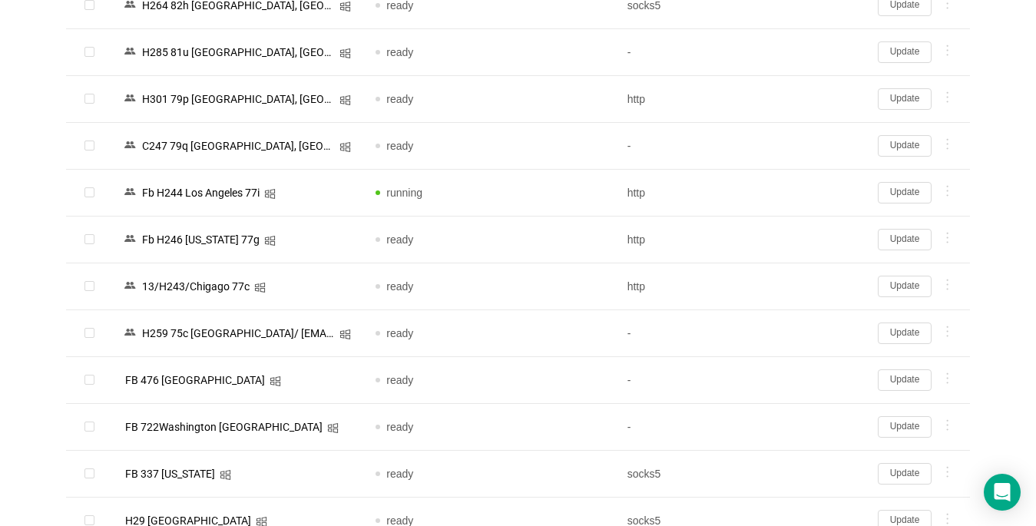
scroll to position [1100, 0]
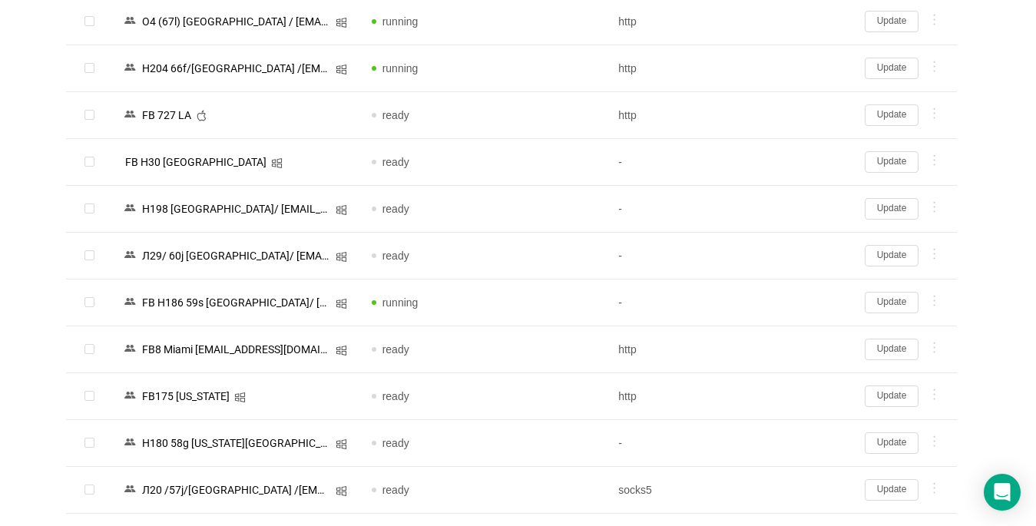
scroll to position [0, 0]
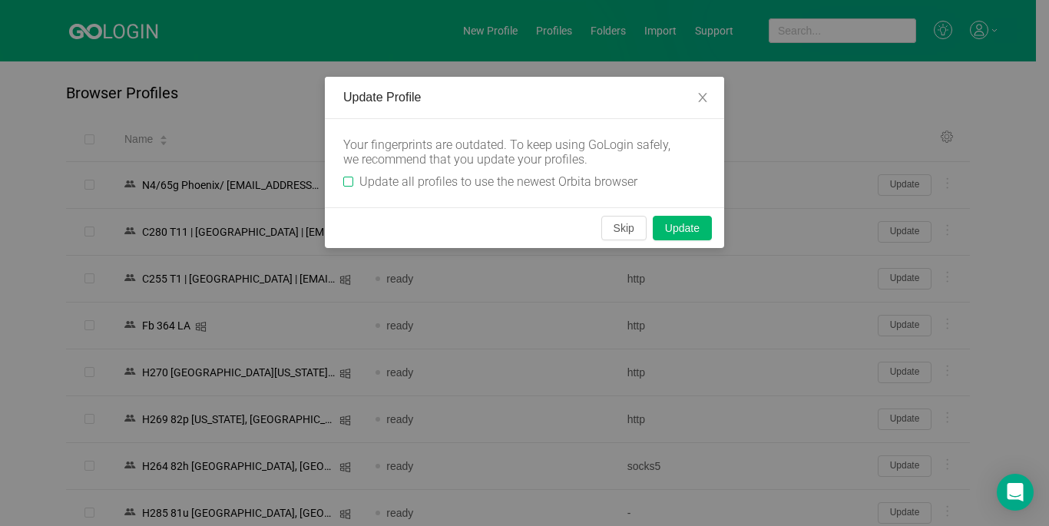
click at [348, 181] on input "Update all profiles to use the newest Orbita browser" at bounding box center [348, 182] width 10 height 10
checkbox input "true"
click at [620, 226] on button "Skip" at bounding box center [623, 228] width 45 height 25
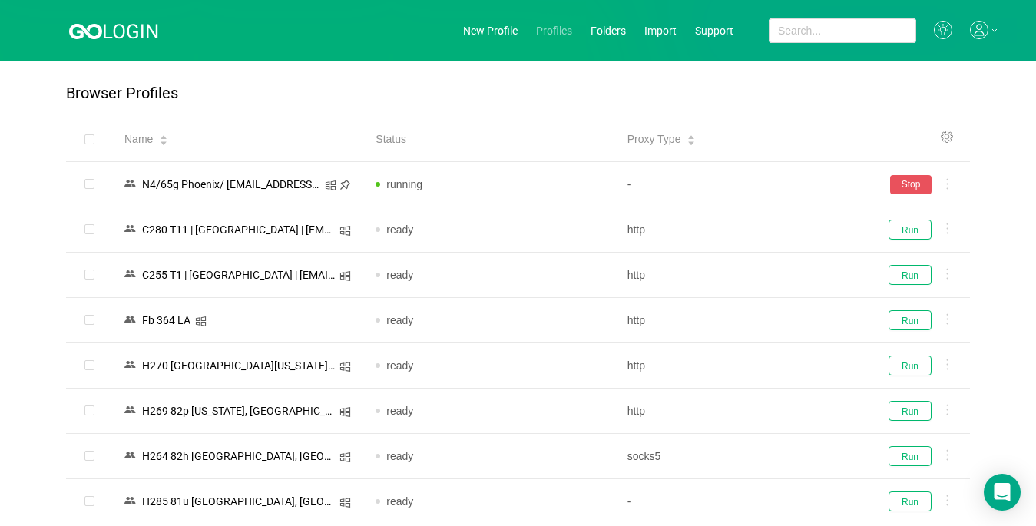
click at [556, 30] on link "Profiles" at bounding box center [554, 31] width 36 height 12
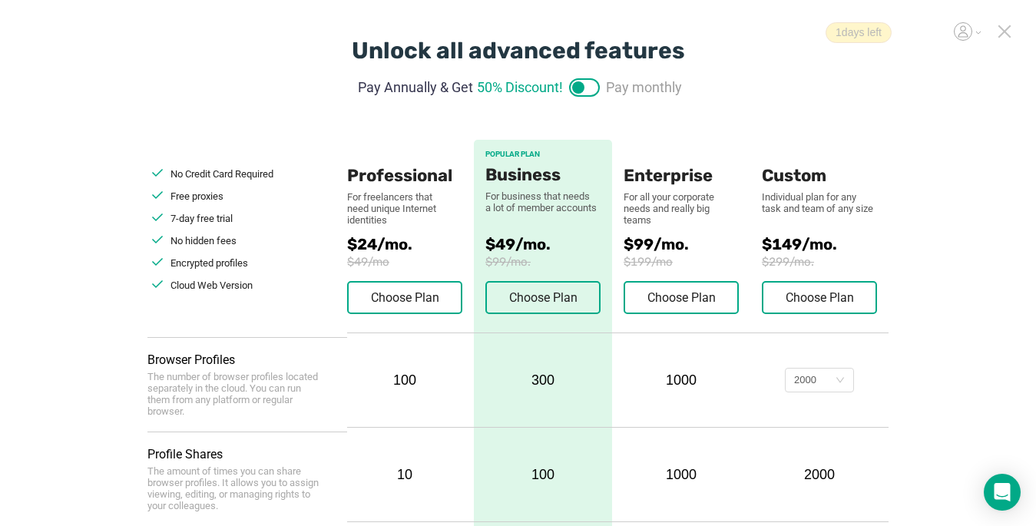
click at [1007, 33] on icon at bounding box center [1004, 31] width 11 height 11
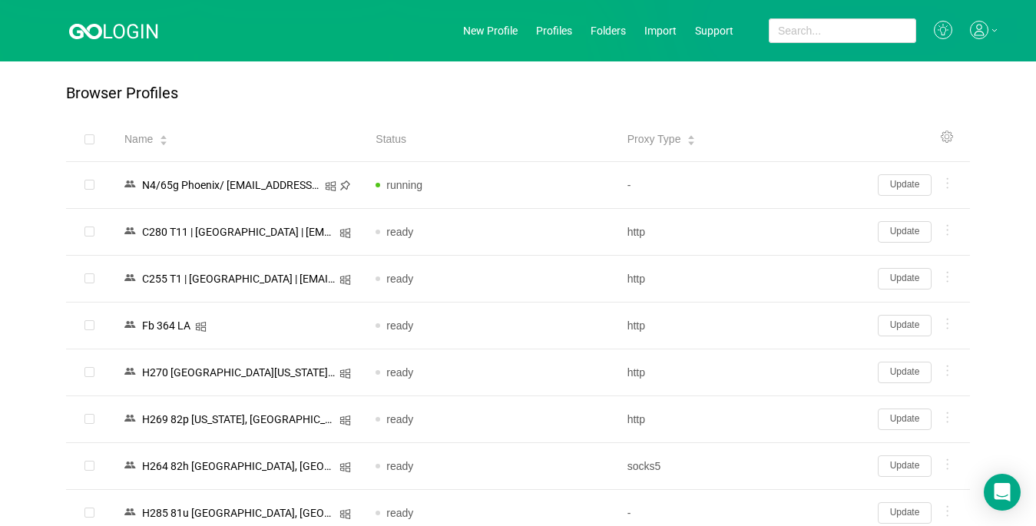
click at [976, 31] on icon at bounding box center [979, 30] width 18 height 18
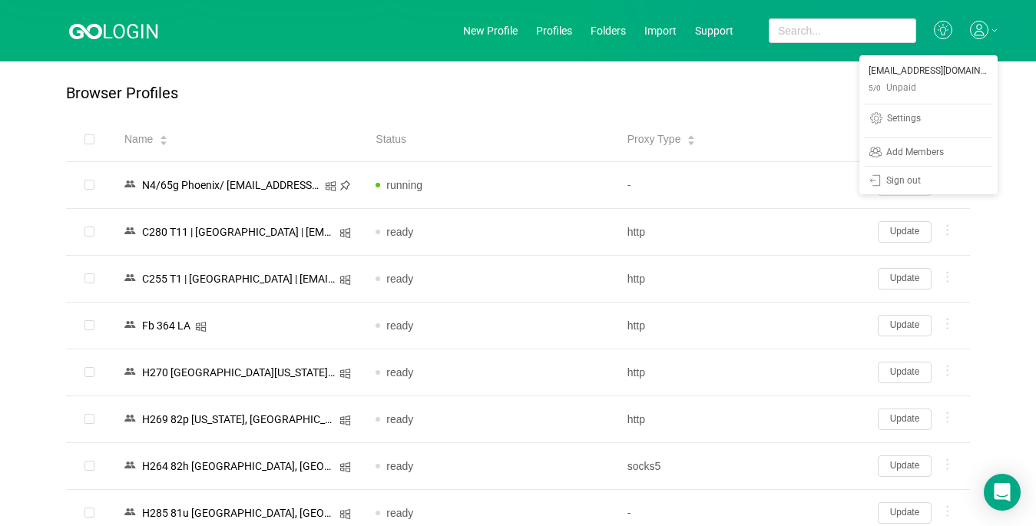
click at [976, 31] on icon at bounding box center [979, 30] width 18 height 18
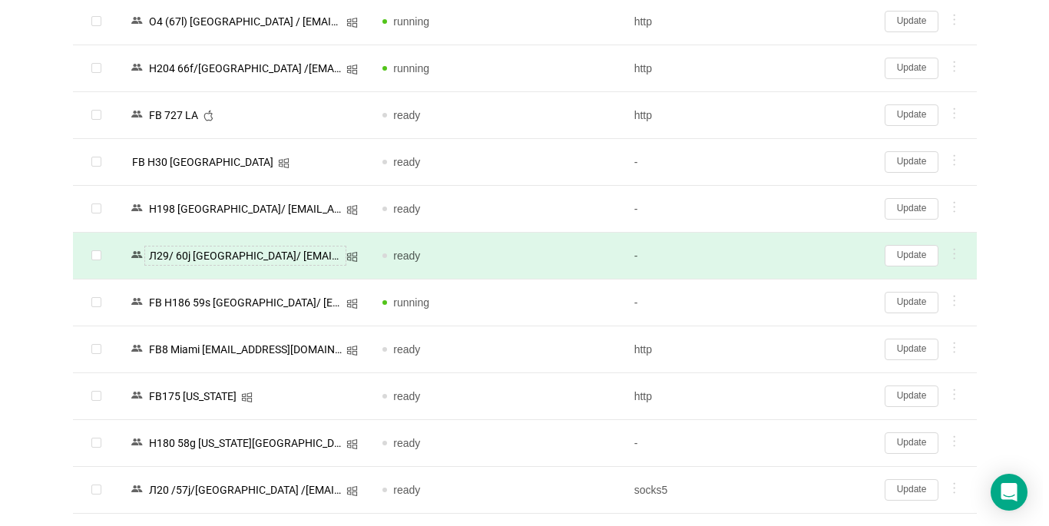
scroll to position [563, 0]
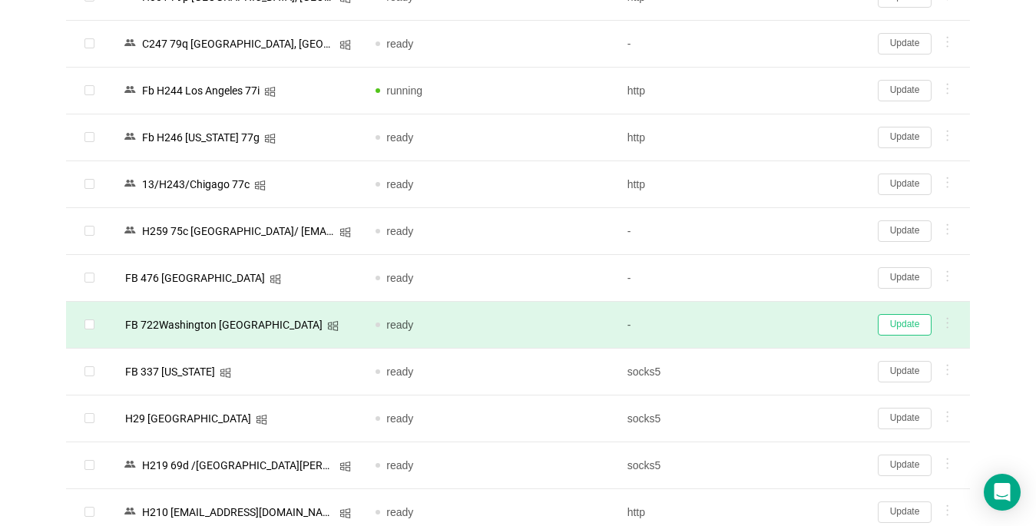
click at [899, 324] on button "Update" at bounding box center [905, 324] width 54 height 21
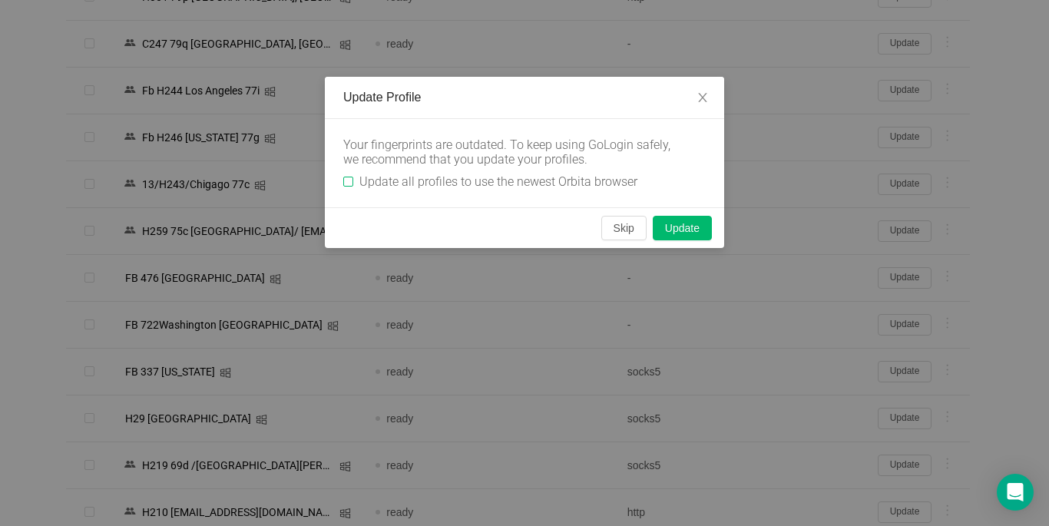
click at [347, 184] on input "Update all profiles to use the newest Orbita browser" at bounding box center [348, 182] width 10 height 10
checkbox input "true"
click at [667, 232] on button "Update" at bounding box center [682, 228] width 59 height 25
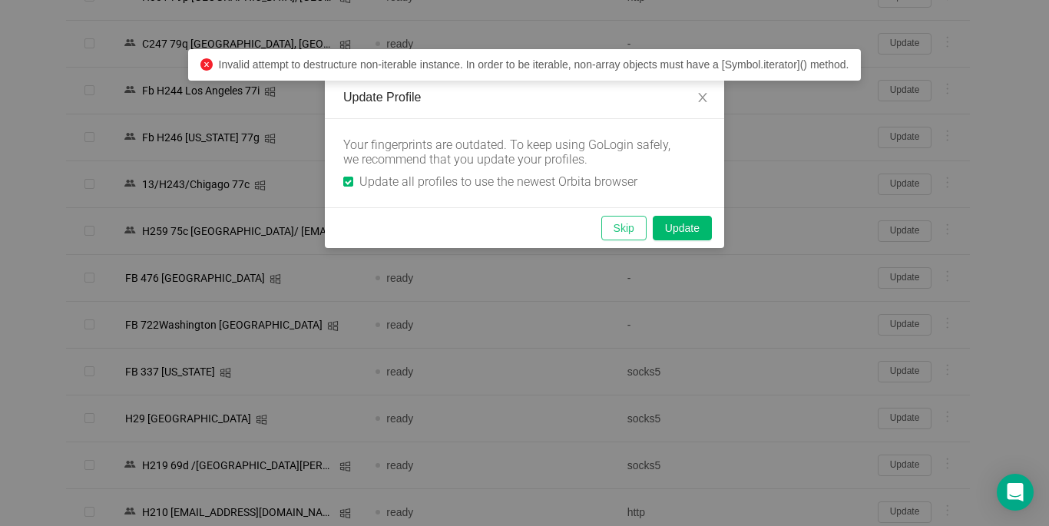
click at [629, 228] on button "Skip" at bounding box center [623, 228] width 45 height 25
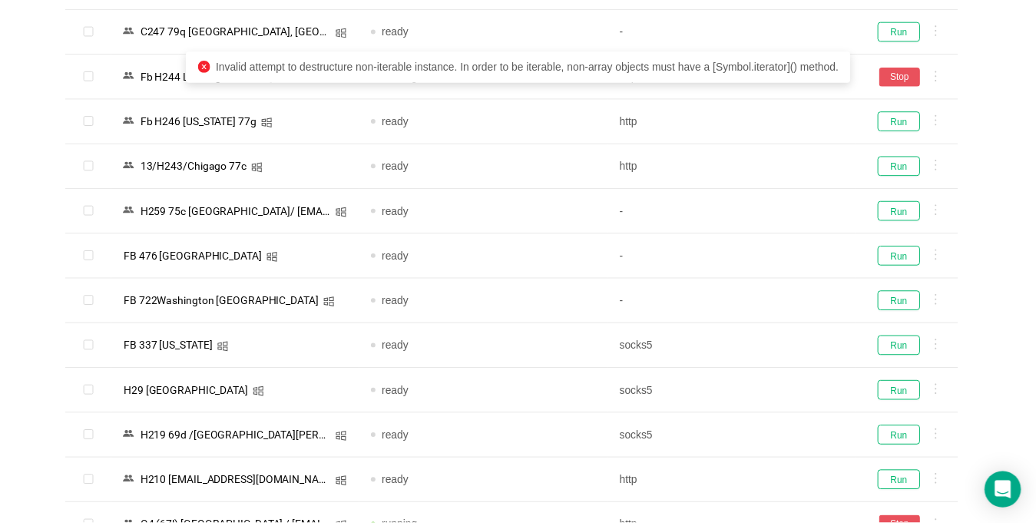
scroll to position [550, 0]
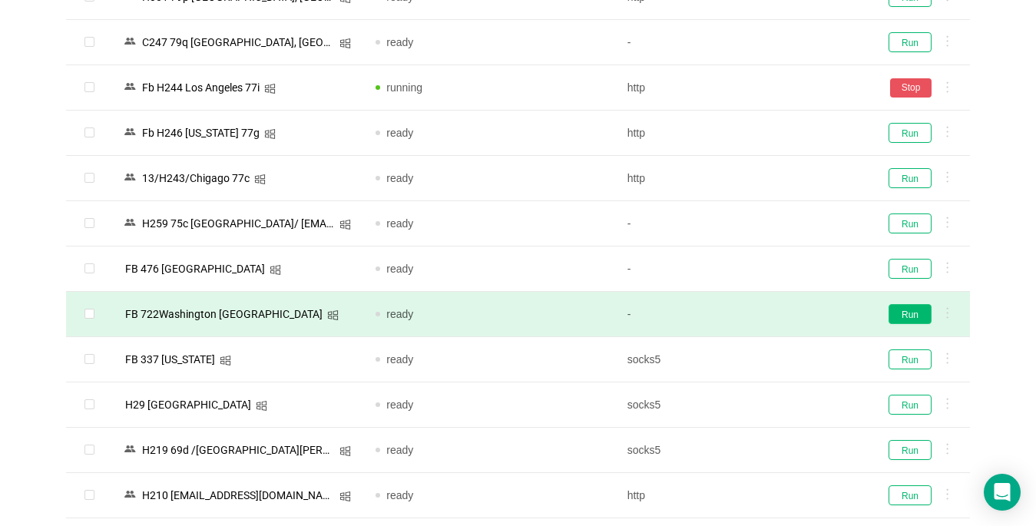
click at [911, 319] on button "Run" at bounding box center [909, 314] width 43 height 20
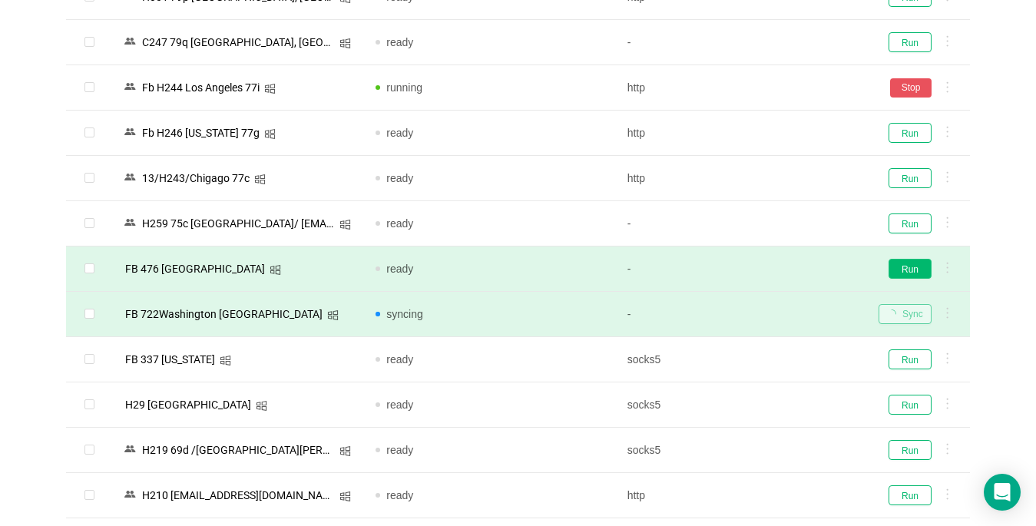
click at [909, 268] on button "Run" at bounding box center [909, 269] width 43 height 20
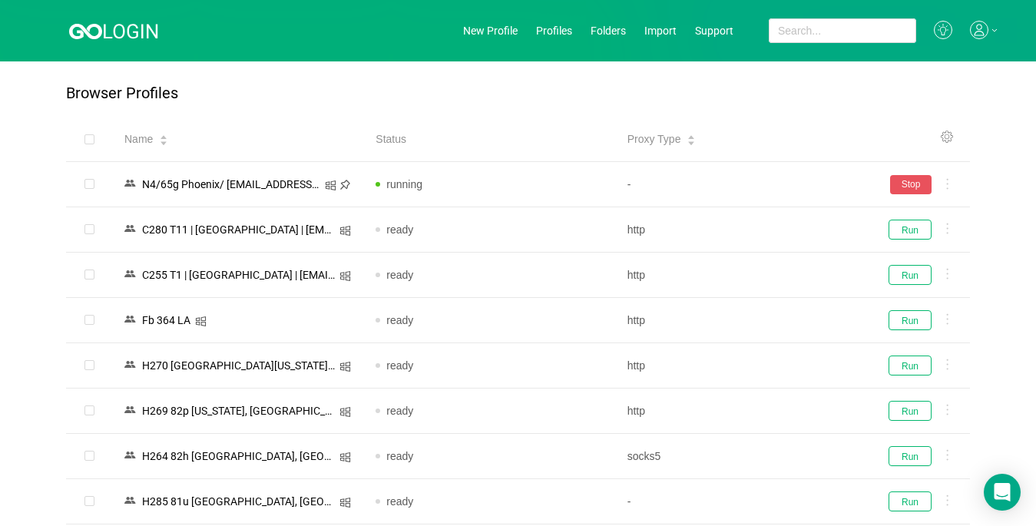
click at [980, 31] on icon at bounding box center [979, 30] width 18 height 18
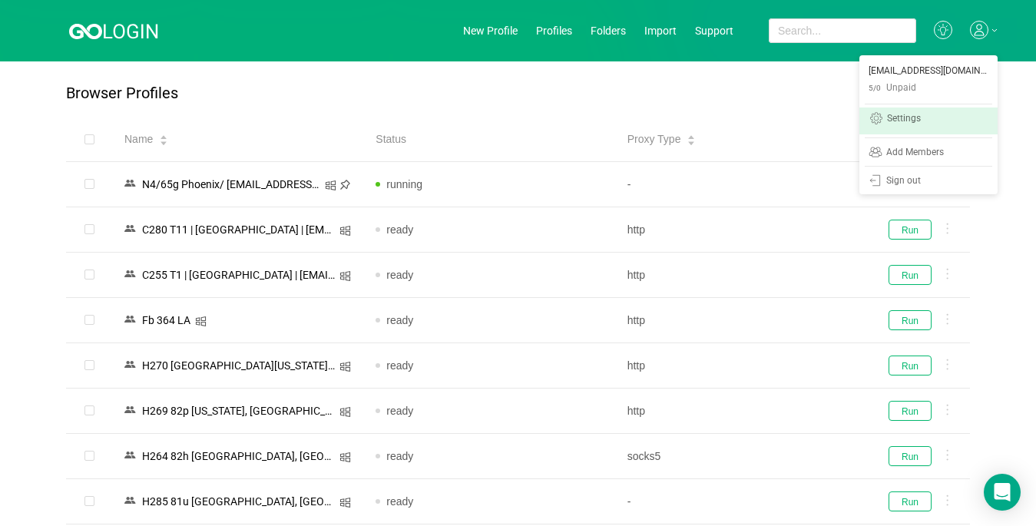
click at [905, 114] on div "Settings" at bounding box center [904, 120] width 34 height 12
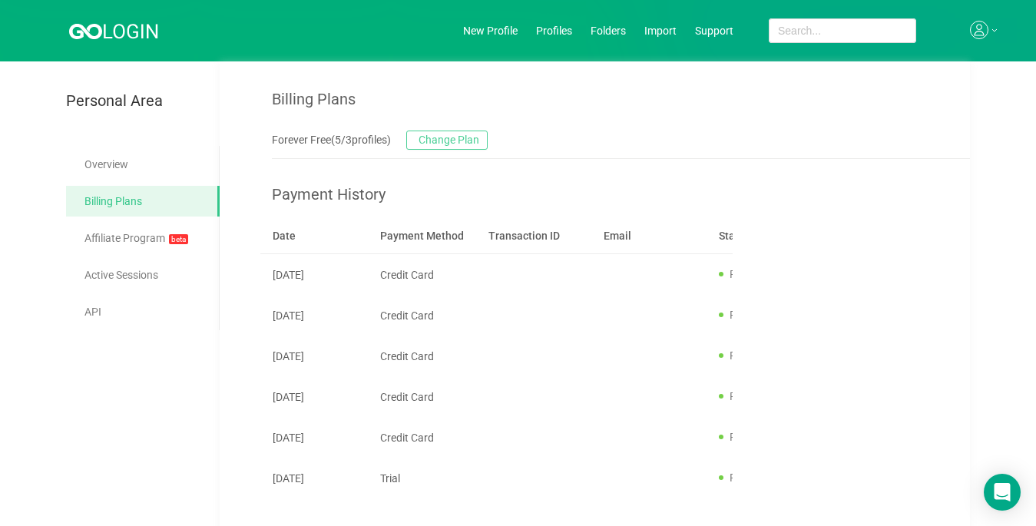
click at [460, 139] on button "Change Plan" at bounding box center [446, 140] width 81 height 19
click at [975, 28] on icon at bounding box center [979, 30] width 18 height 18
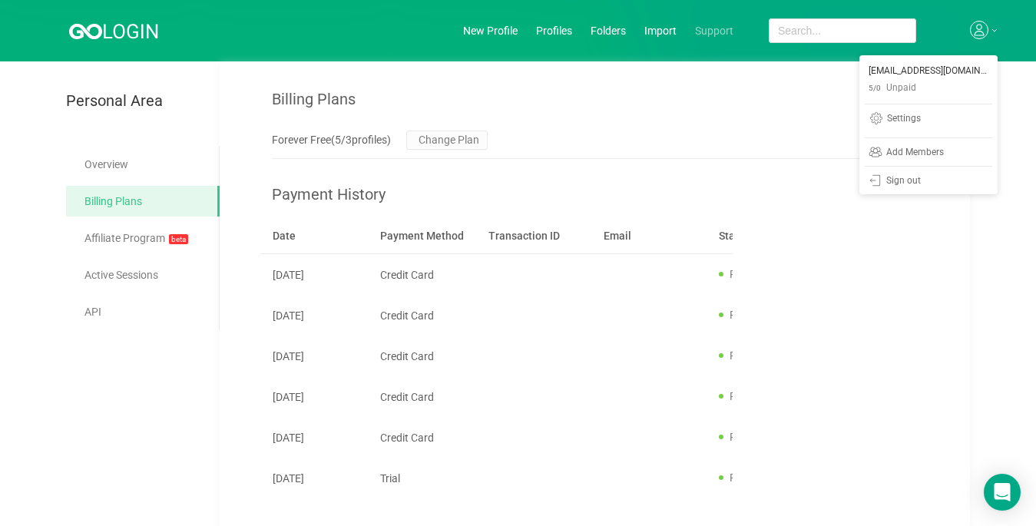
click at [712, 28] on link "Support" at bounding box center [714, 31] width 38 height 12
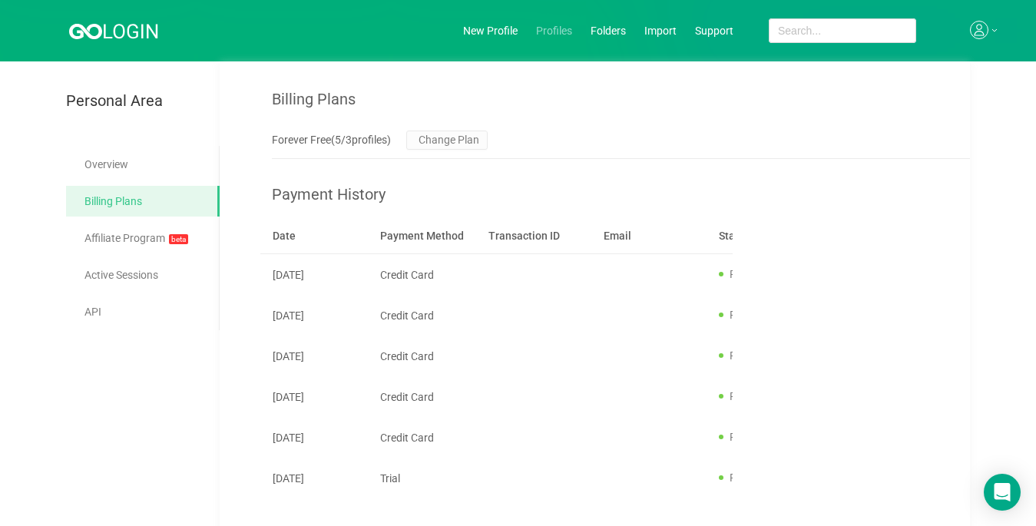
click at [559, 30] on link "Profiles" at bounding box center [554, 31] width 36 height 12
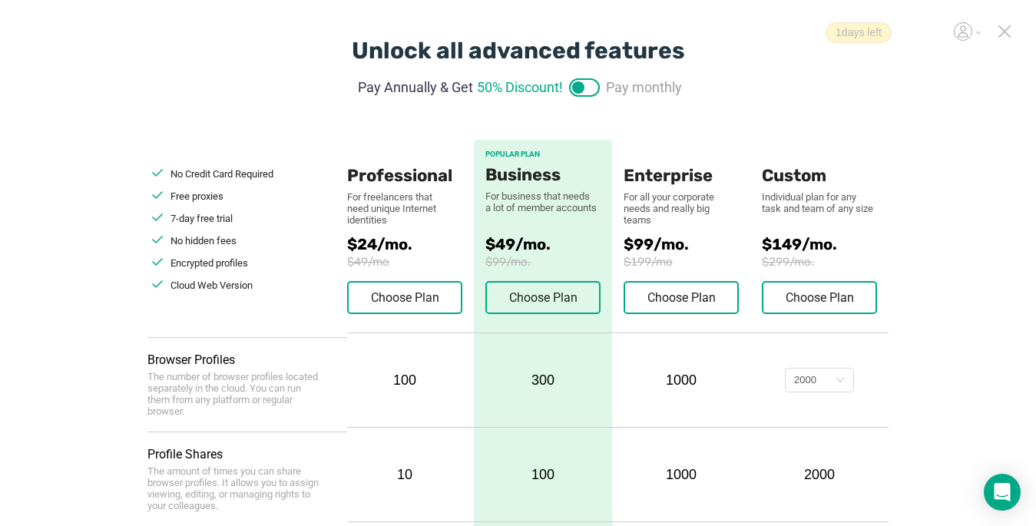
click at [1004, 31] on icon at bounding box center [1004, 31] width 11 height 11
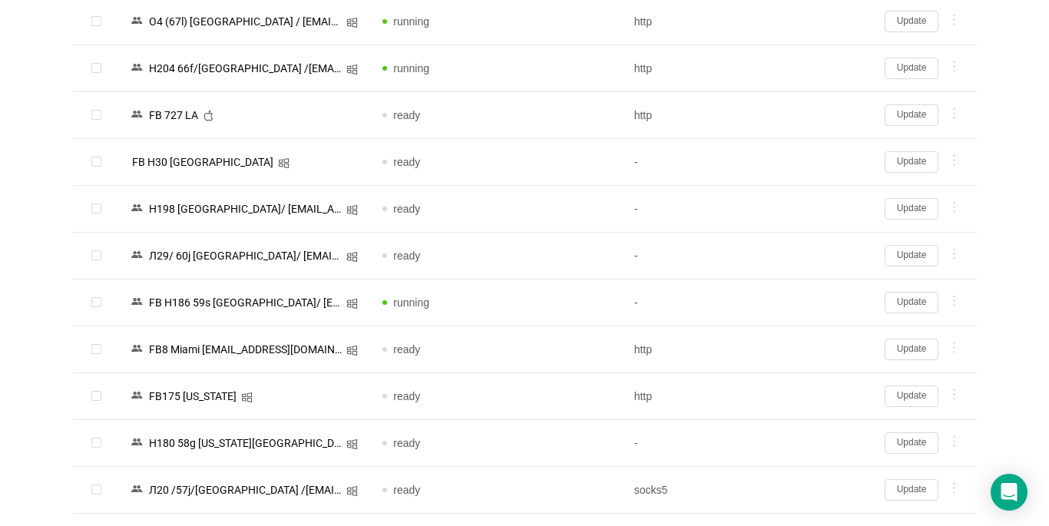
scroll to position [2329, 0]
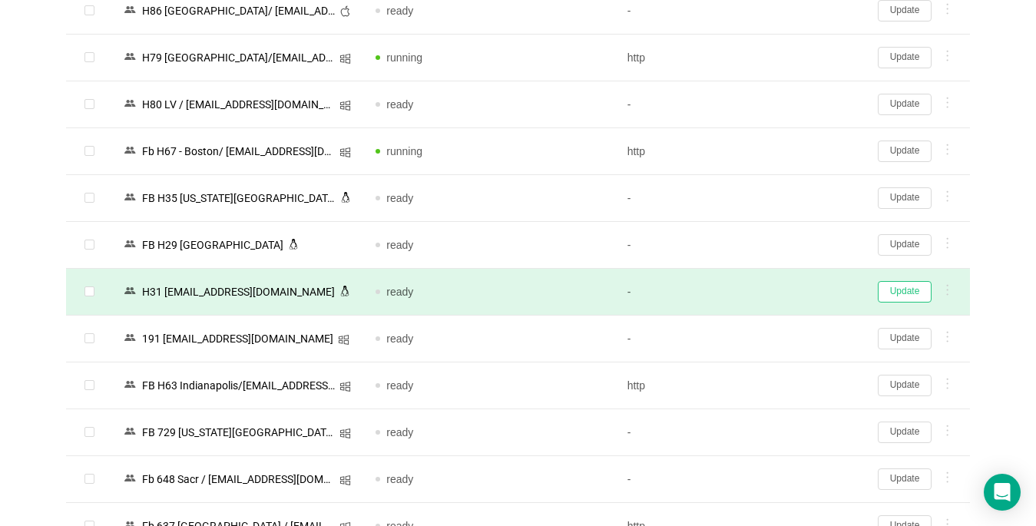
click at [894, 293] on button "Update" at bounding box center [905, 291] width 54 height 21
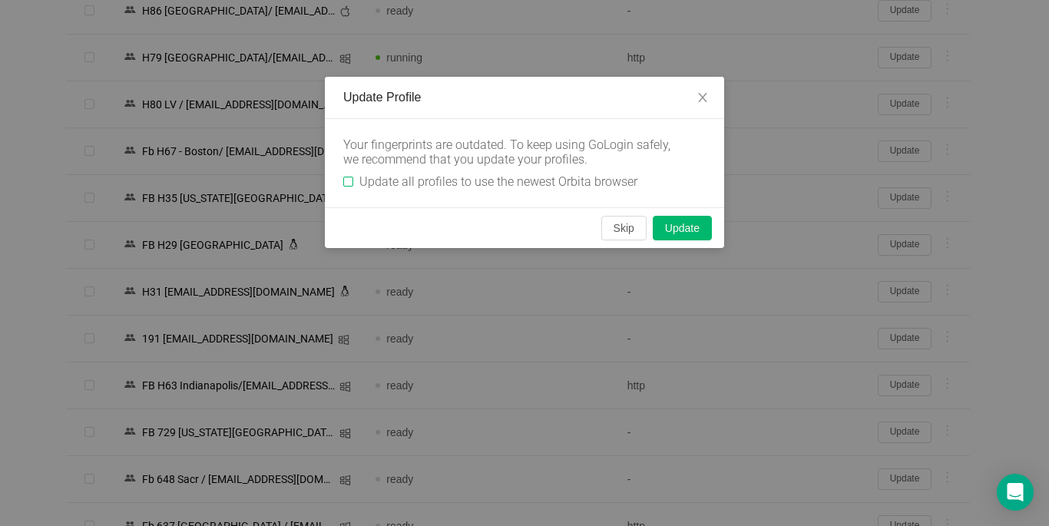
click at [346, 181] on input "Update all profiles to use the newest Orbita browser" at bounding box center [348, 182] width 10 height 10
checkbox input "true"
click at [616, 230] on button "Skip" at bounding box center [623, 228] width 45 height 25
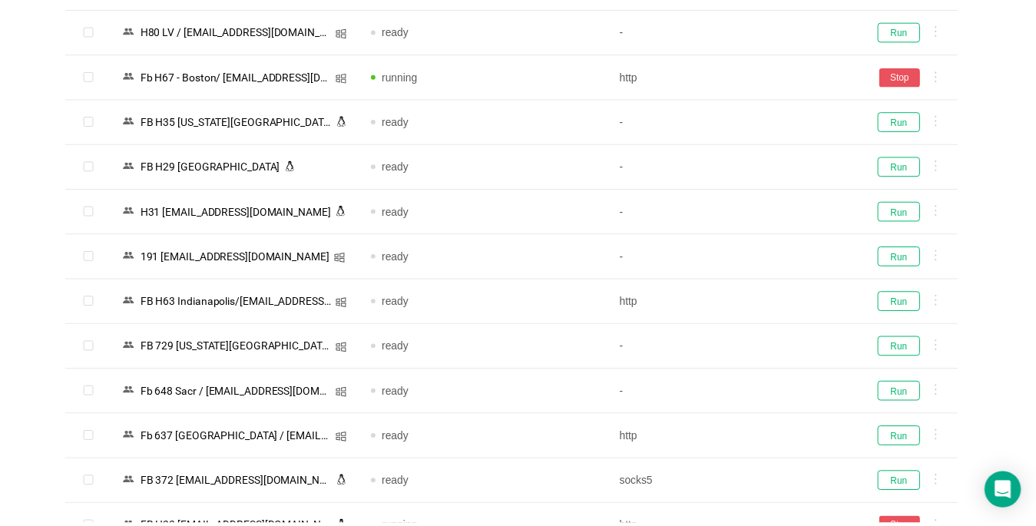
scroll to position [2257, 0]
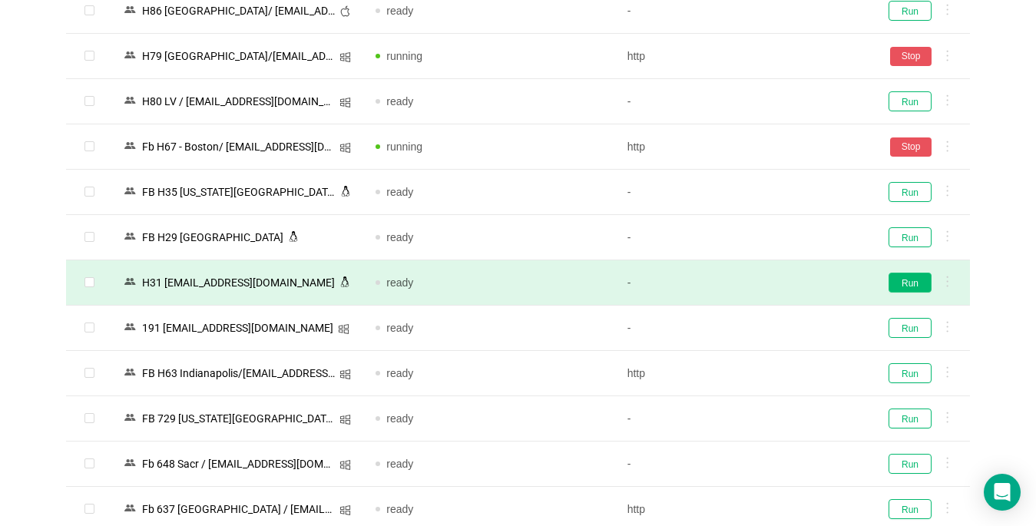
click at [914, 288] on button "Run" at bounding box center [909, 283] width 43 height 20
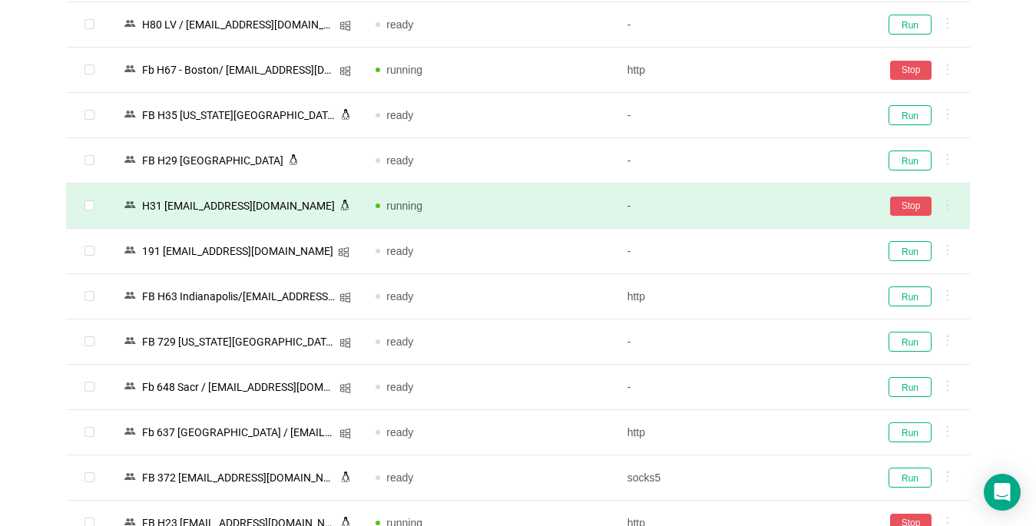
scroll to position [2564, 0]
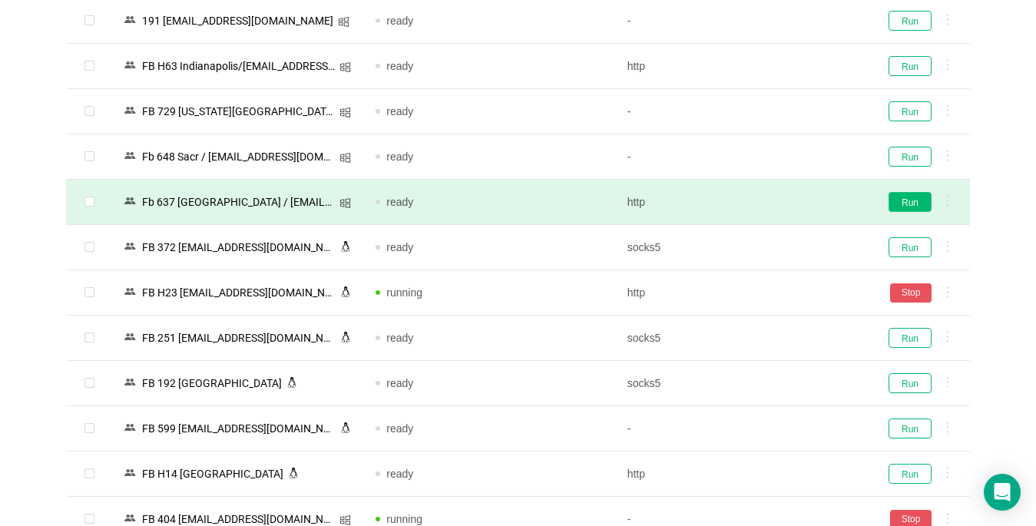
click at [910, 206] on button "Run" at bounding box center [909, 202] width 43 height 20
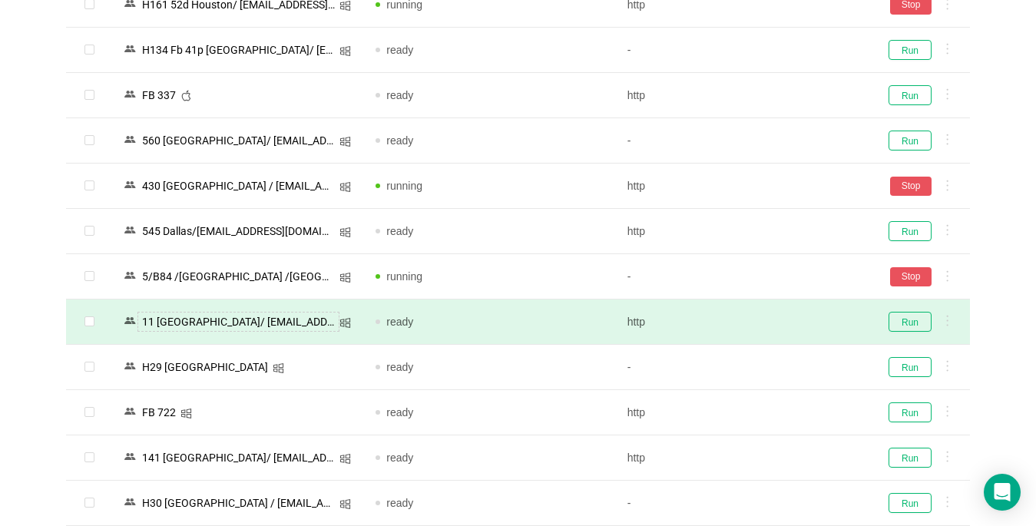
scroll to position [1643, 0]
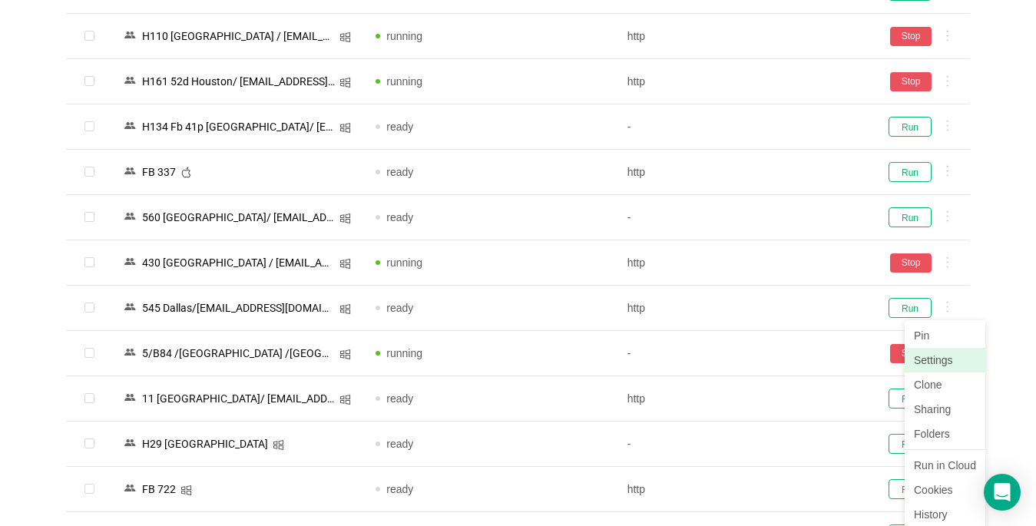
click at [930, 365] on link "Settings" at bounding box center [944, 360] width 81 height 25
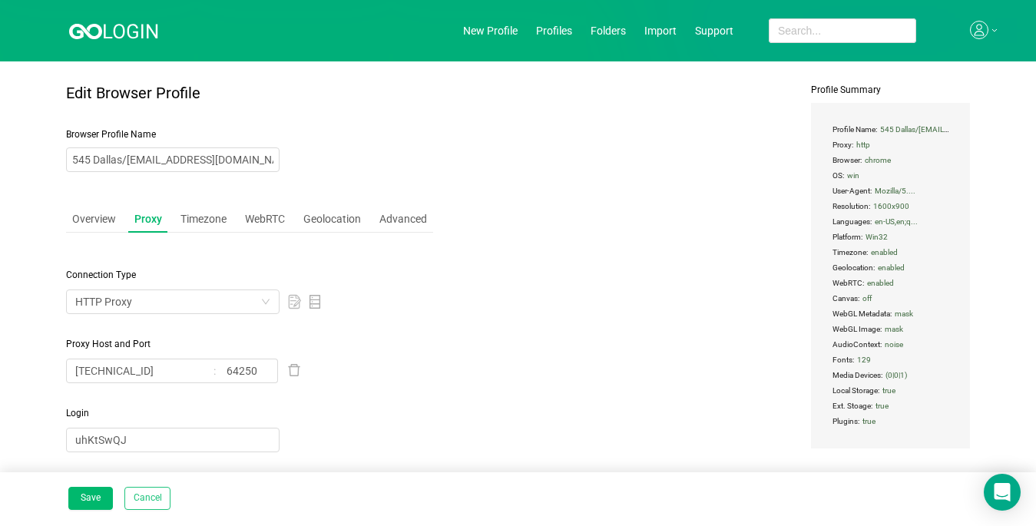
type input "545 Dallas/[EMAIL_ADDRESS][DOMAIN_NAME]"
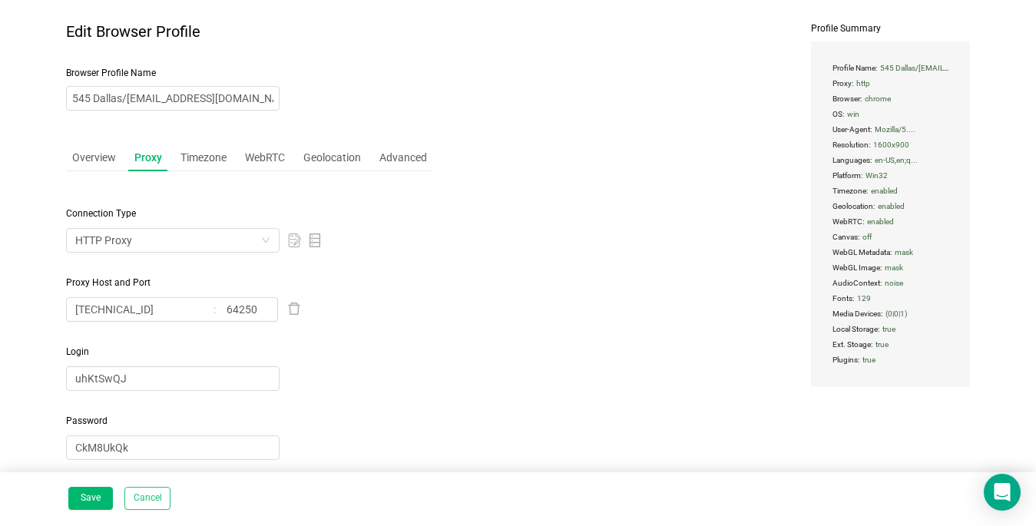
scroll to position [95, 0]
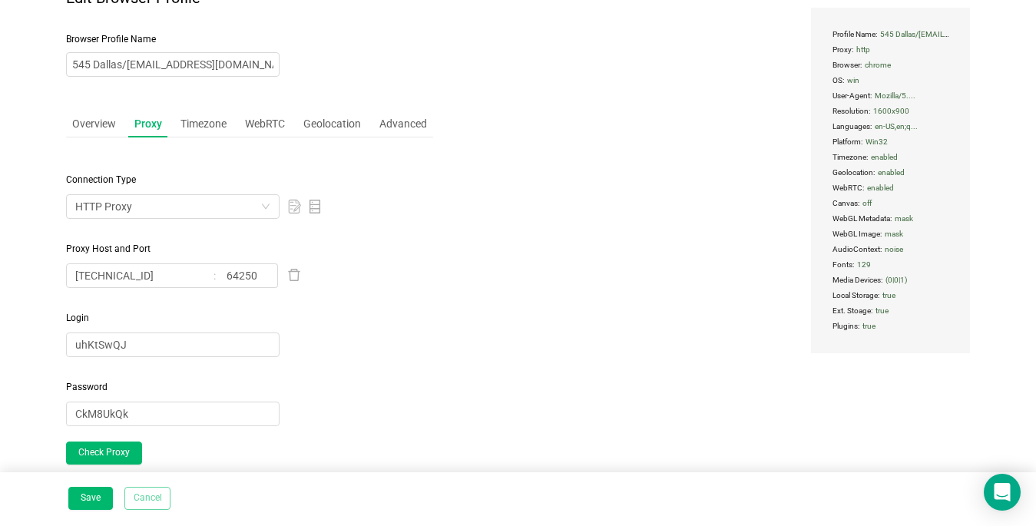
click at [147, 498] on button "Cancel" at bounding box center [147, 498] width 46 height 23
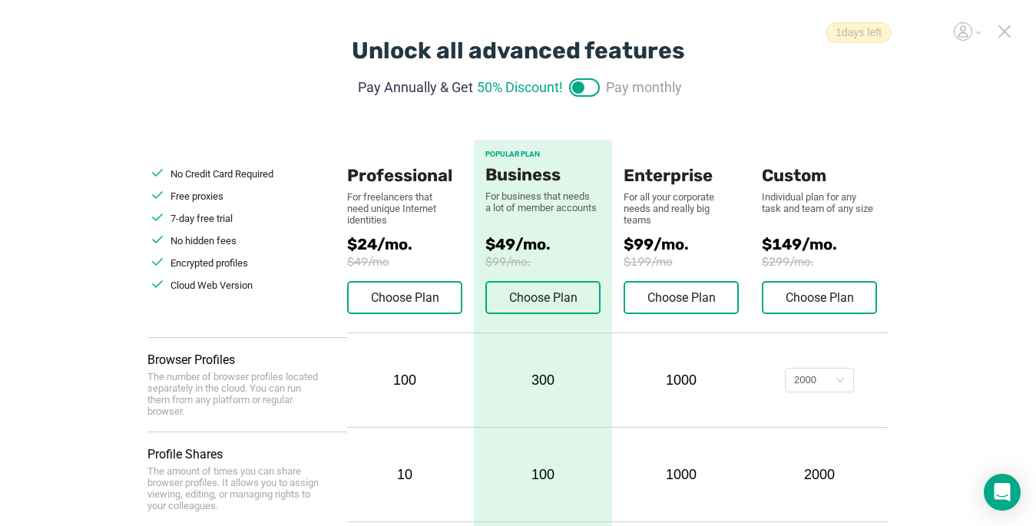
click at [1006, 35] on icon at bounding box center [1004, 32] width 14 height 14
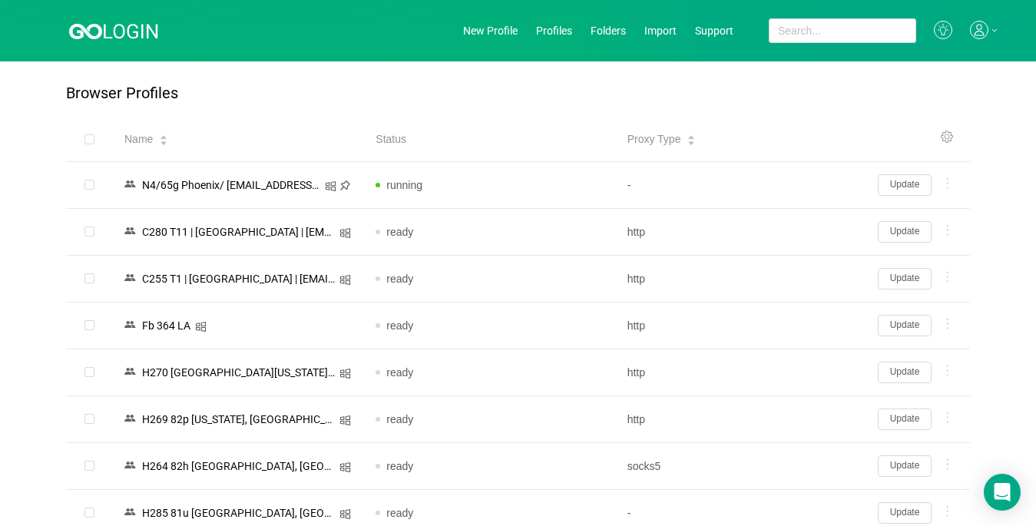
click at [978, 31] on icon at bounding box center [979, 33] width 10 height 5
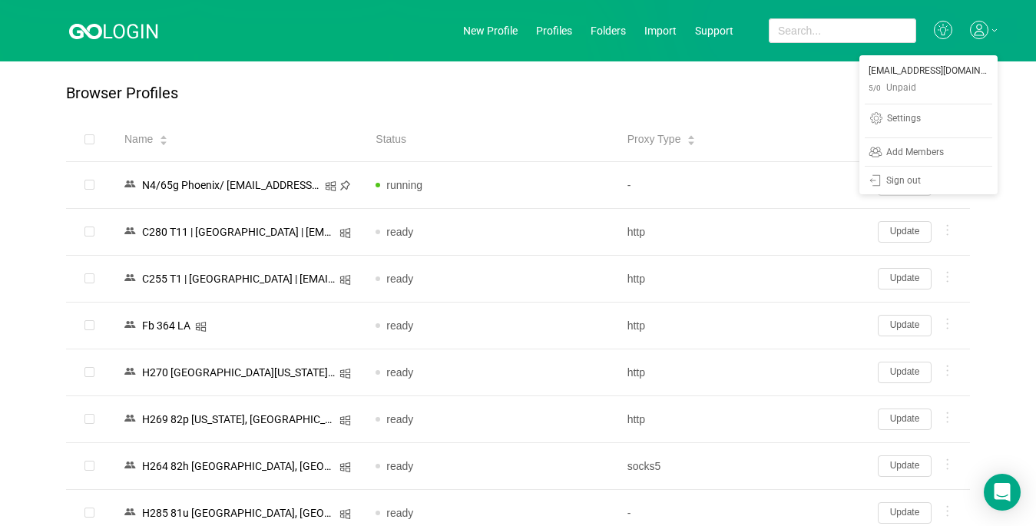
click at [491, 87] on div "Browser Profiles" at bounding box center [518, 100] width 904 height 33
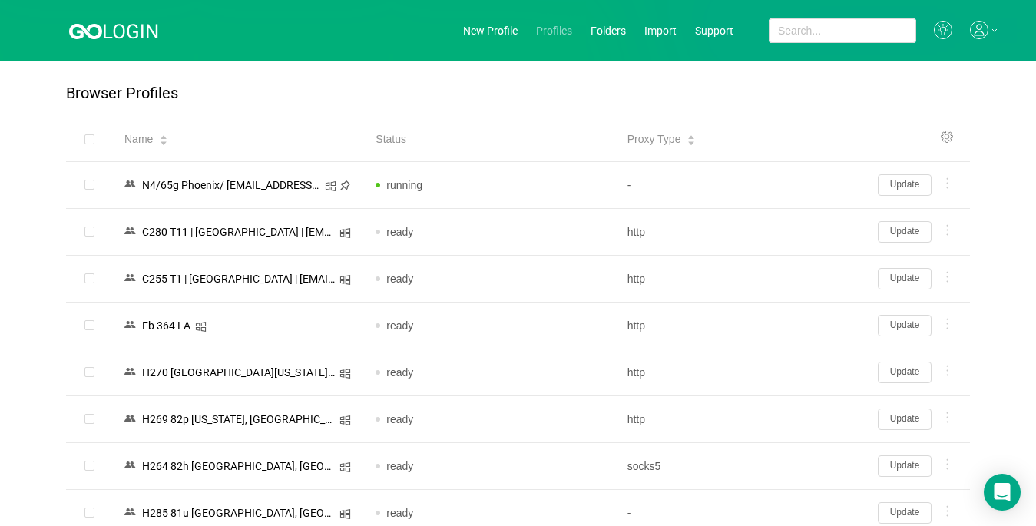
click at [557, 33] on link "Profiles" at bounding box center [554, 31] width 36 height 12
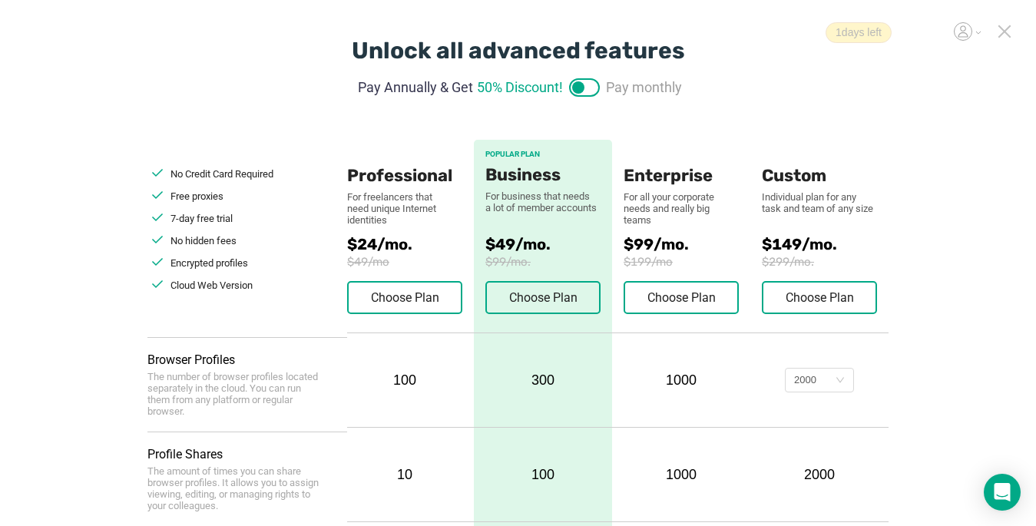
click at [1003, 29] on icon at bounding box center [1004, 31] width 11 height 11
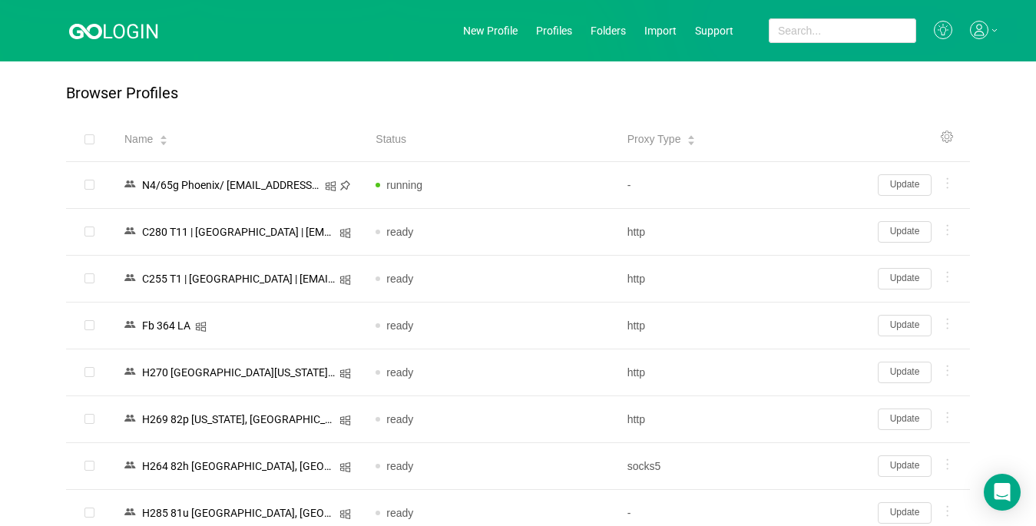
click at [976, 31] on icon at bounding box center [979, 30] width 18 height 18
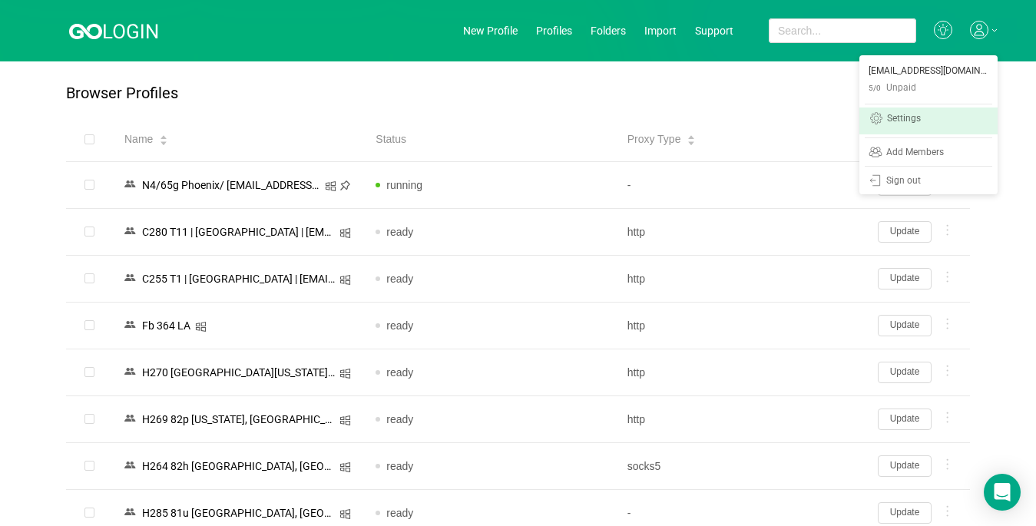
click at [898, 118] on div "Settings" at bounding box center [904, 120] width 34 height 12
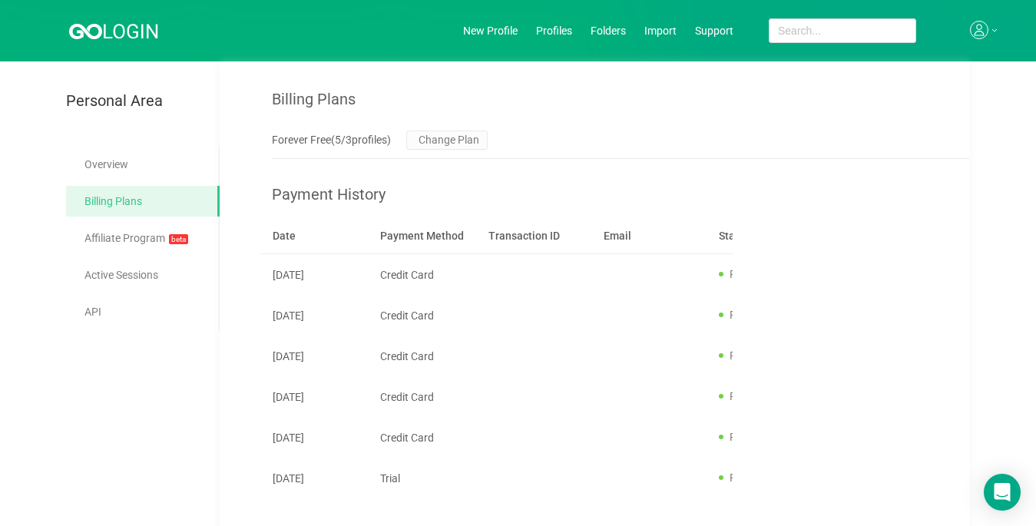
click at [980, 28] on icon at bounding box center [979, 30] width 18 height 18
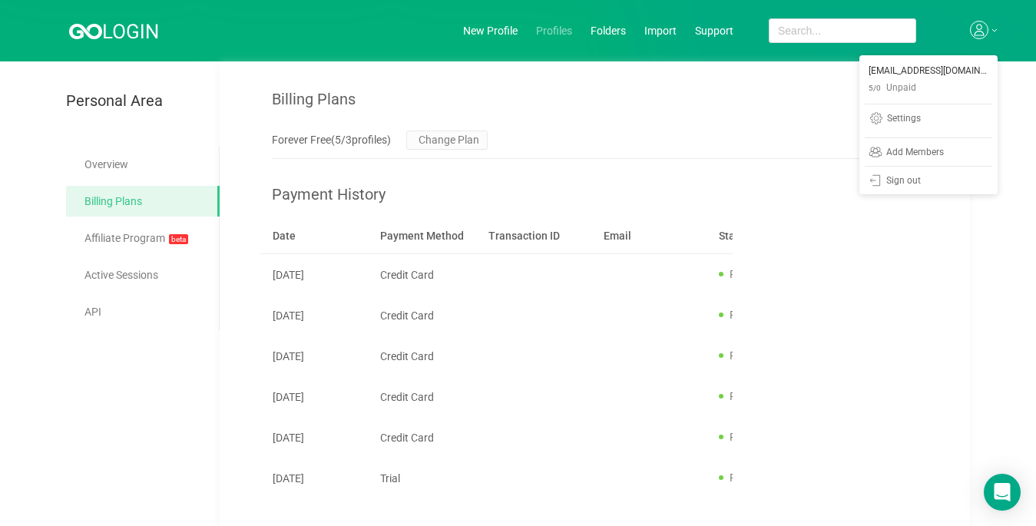
click at [546, 25] on link "Profiles" at bounding box center [554, 31] width 36 height 12
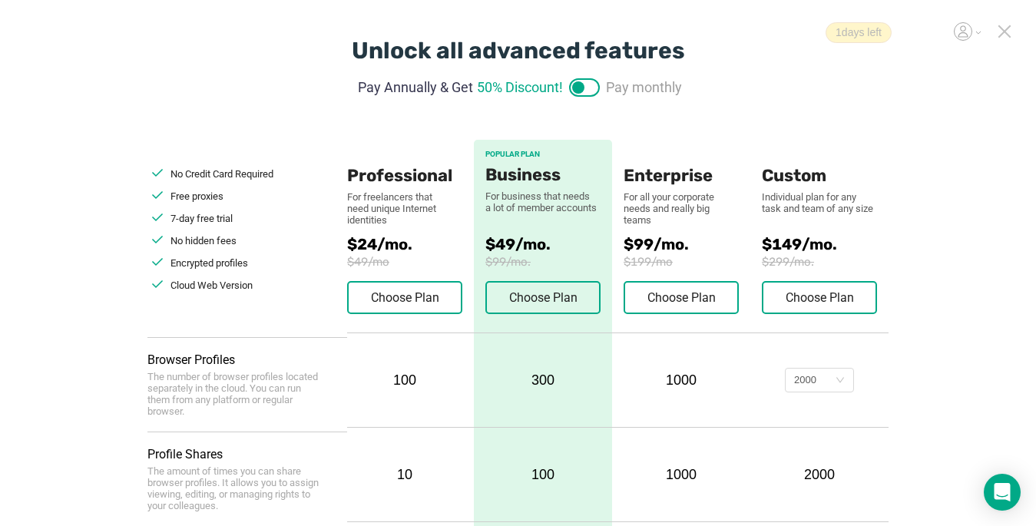
click at [1008, 29] on icon at bounding box center [1004, 32] width 14 height 14
